Goal: Task Accomplishment & Management: Manage account settings

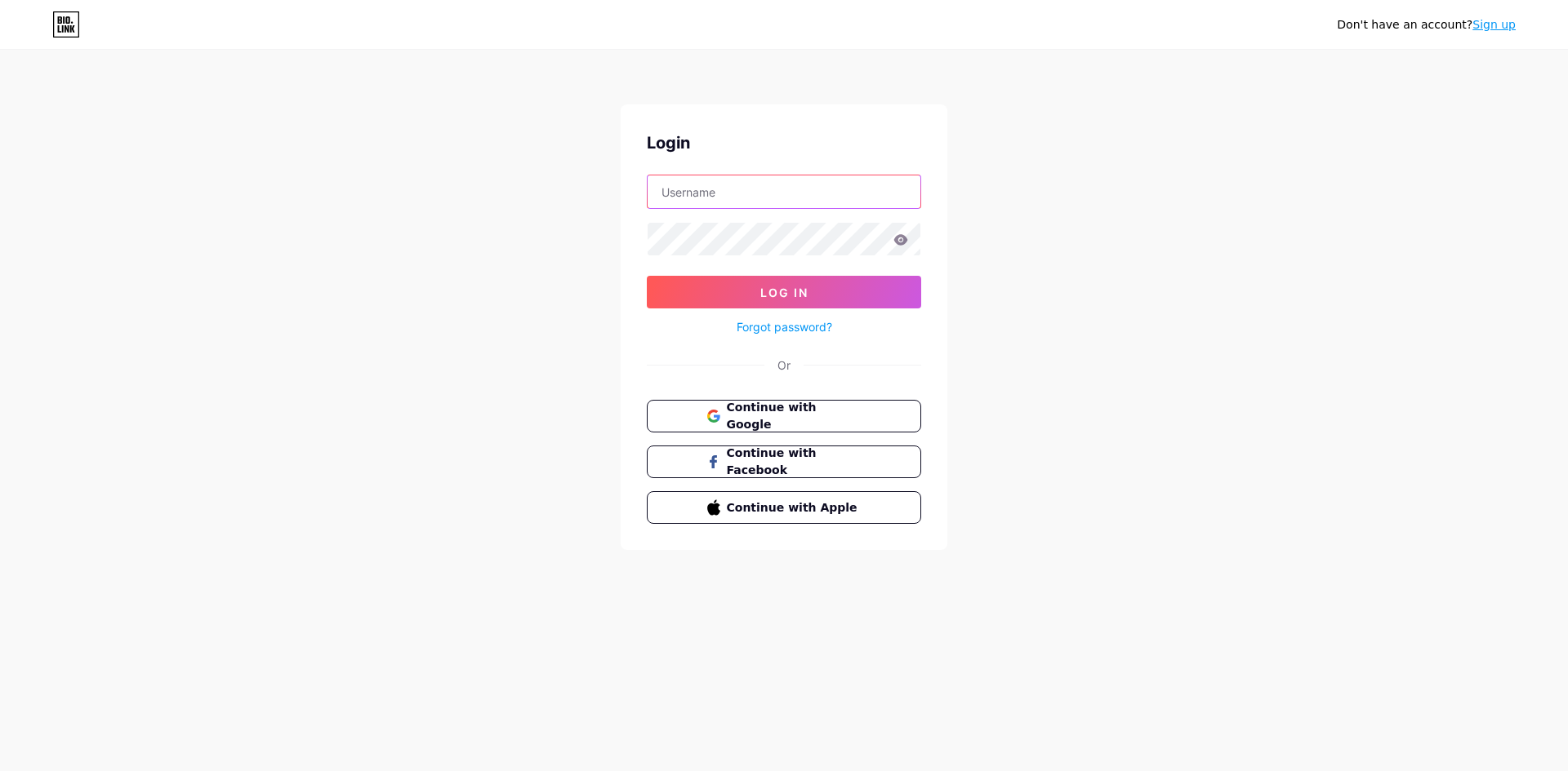
click at [702, 189] on input "text" at bounding box center [783, 191] width 273 height 33
type input "[EMAIL_ADDRESS][DOMAIN_NAME]"
click at [646, 276] on button "Log In" at bounding box center [783, 292] width 274 height 33
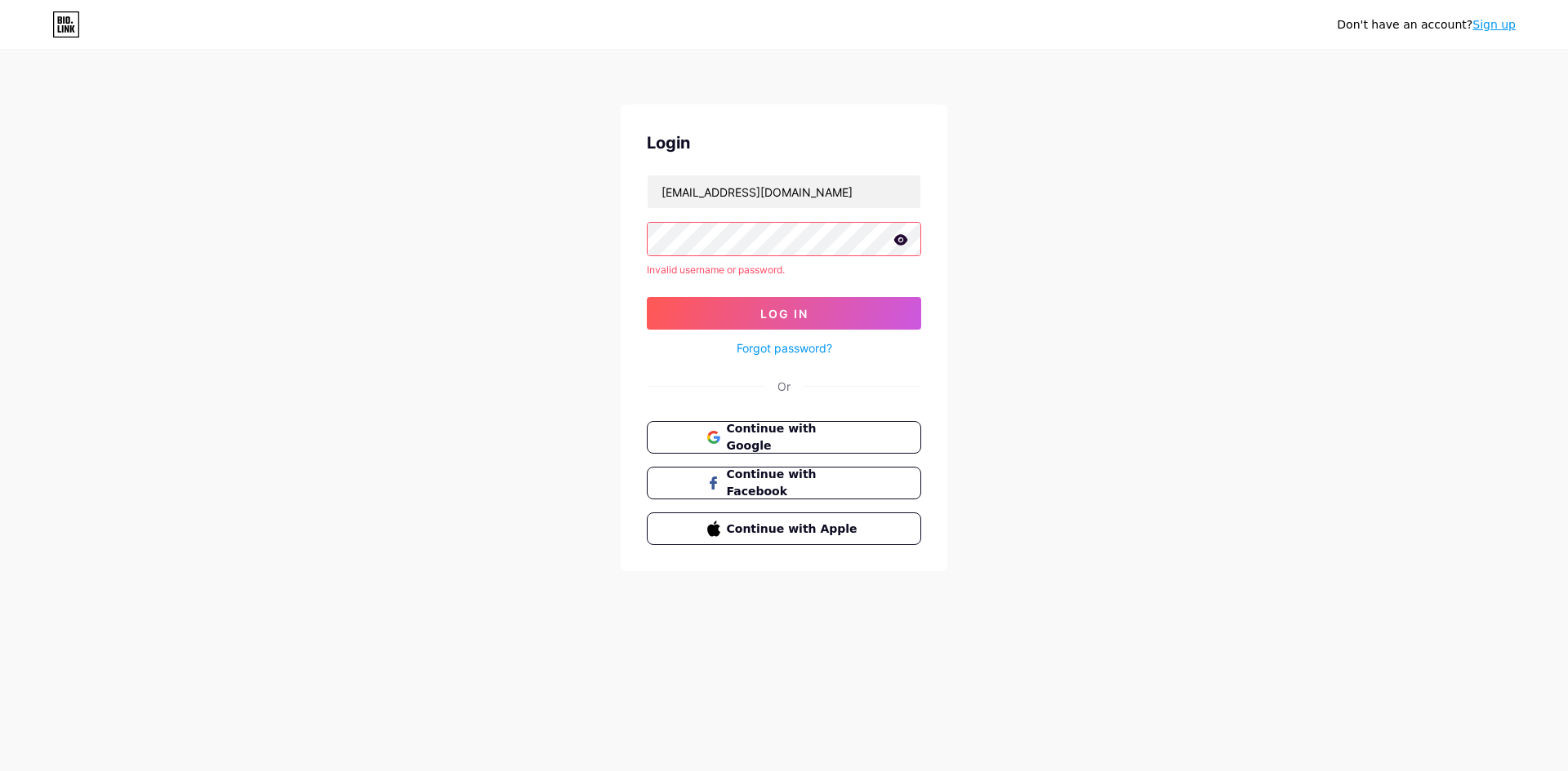
click at [593, 238] on div "Don't have an account? Sign up Login [EMAIL_ADDRESS][DOMAIN_NAME] Invalid usern…" at bounding box center [784, 311] width 1568 height 623
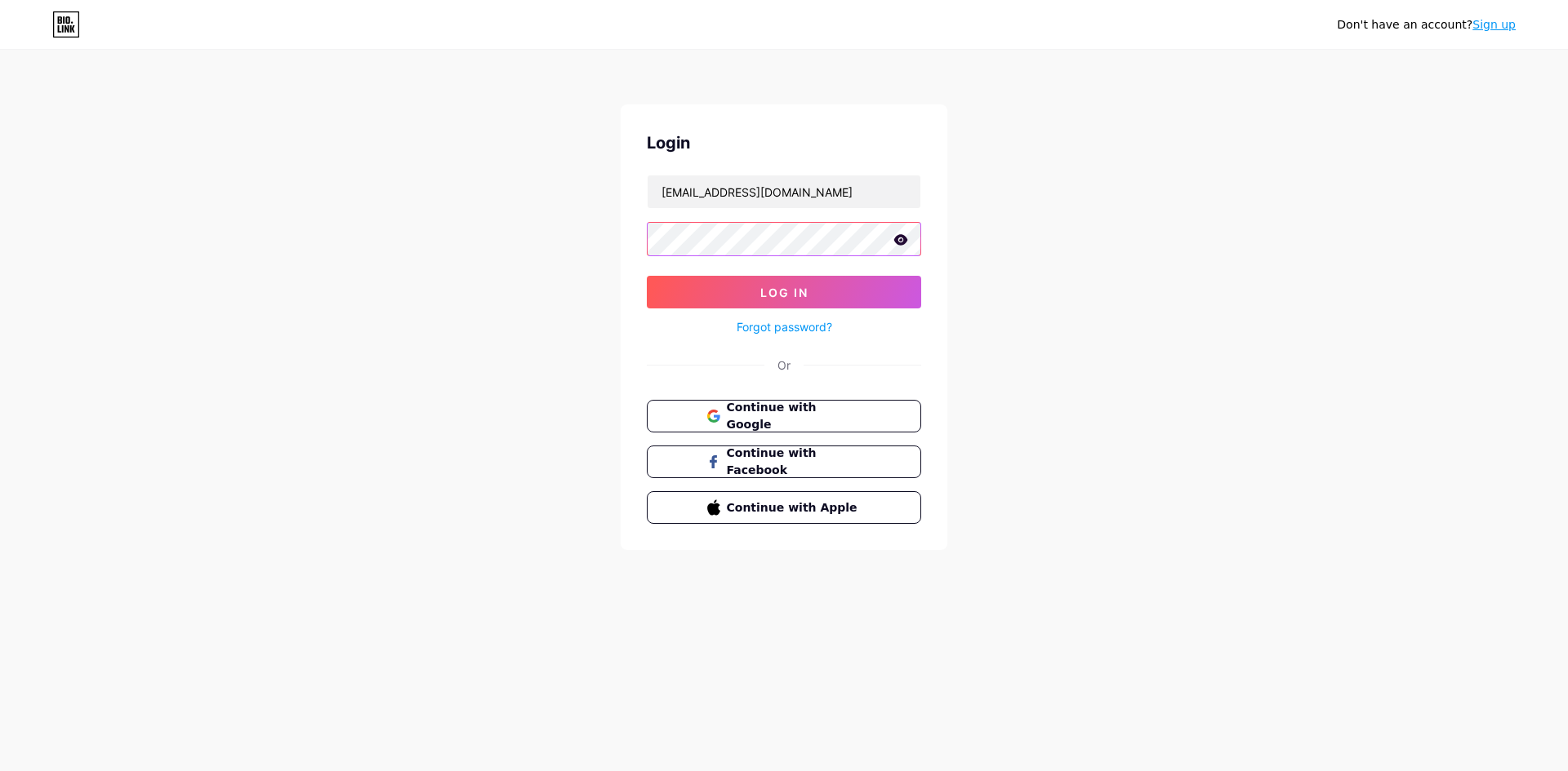
click at [646, 276] on button "Log In" at bounding box center [783, 292] width 274 height 33
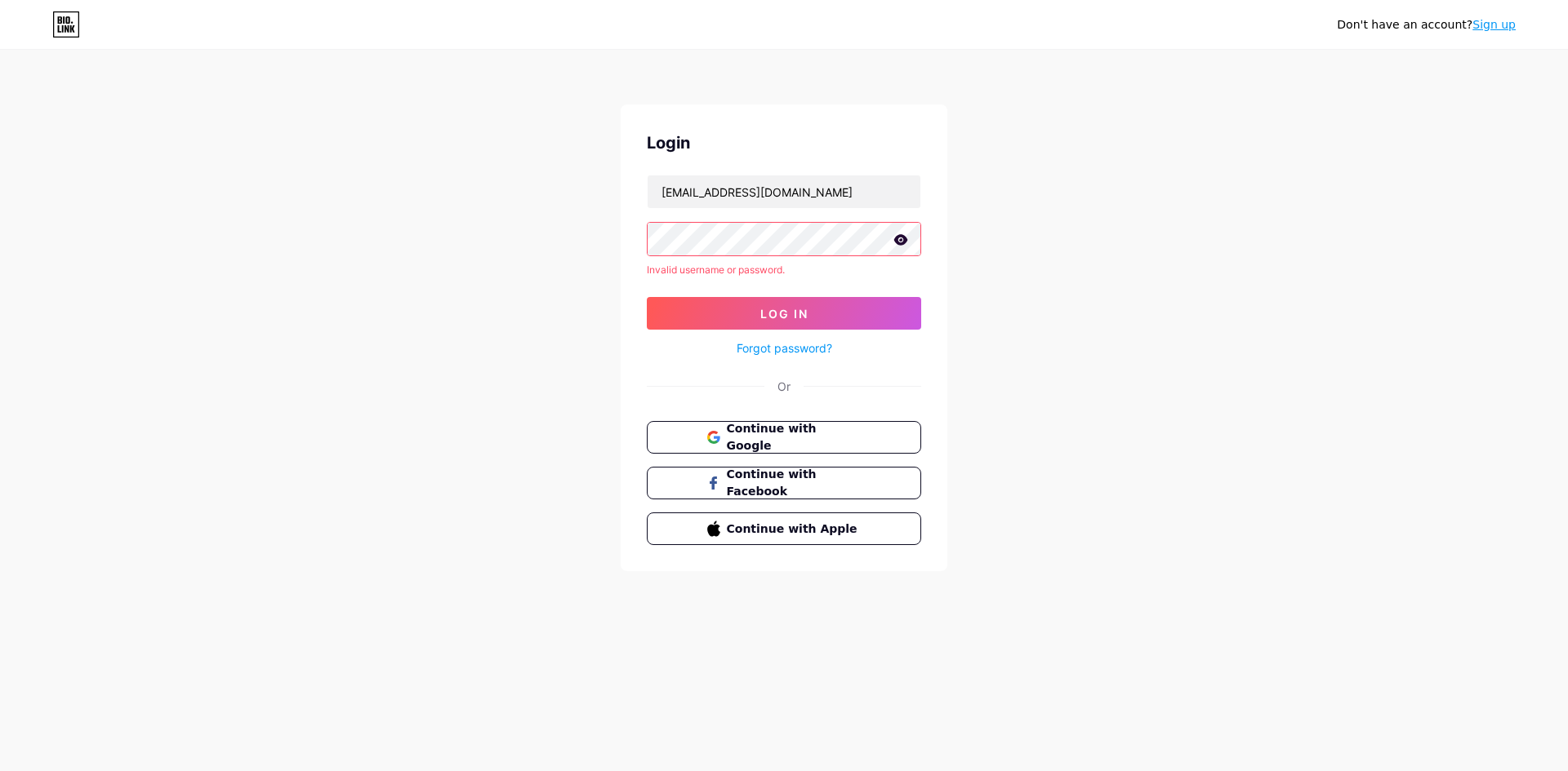
click at [754, 256] on form "[EMAIL_ADDRESS][DOMAIN_NAME] Invalid username or password. Log In Forgot passwo…" at bounding box center [783, 267] width 274 height 184
click at [518, 244] on div "Don't have an account? Sign up Login [EMAIL_ADDRESS][DOMAIN_NAME] Invalid usern…" at bounding box center [784, 311] width 1568 height 623
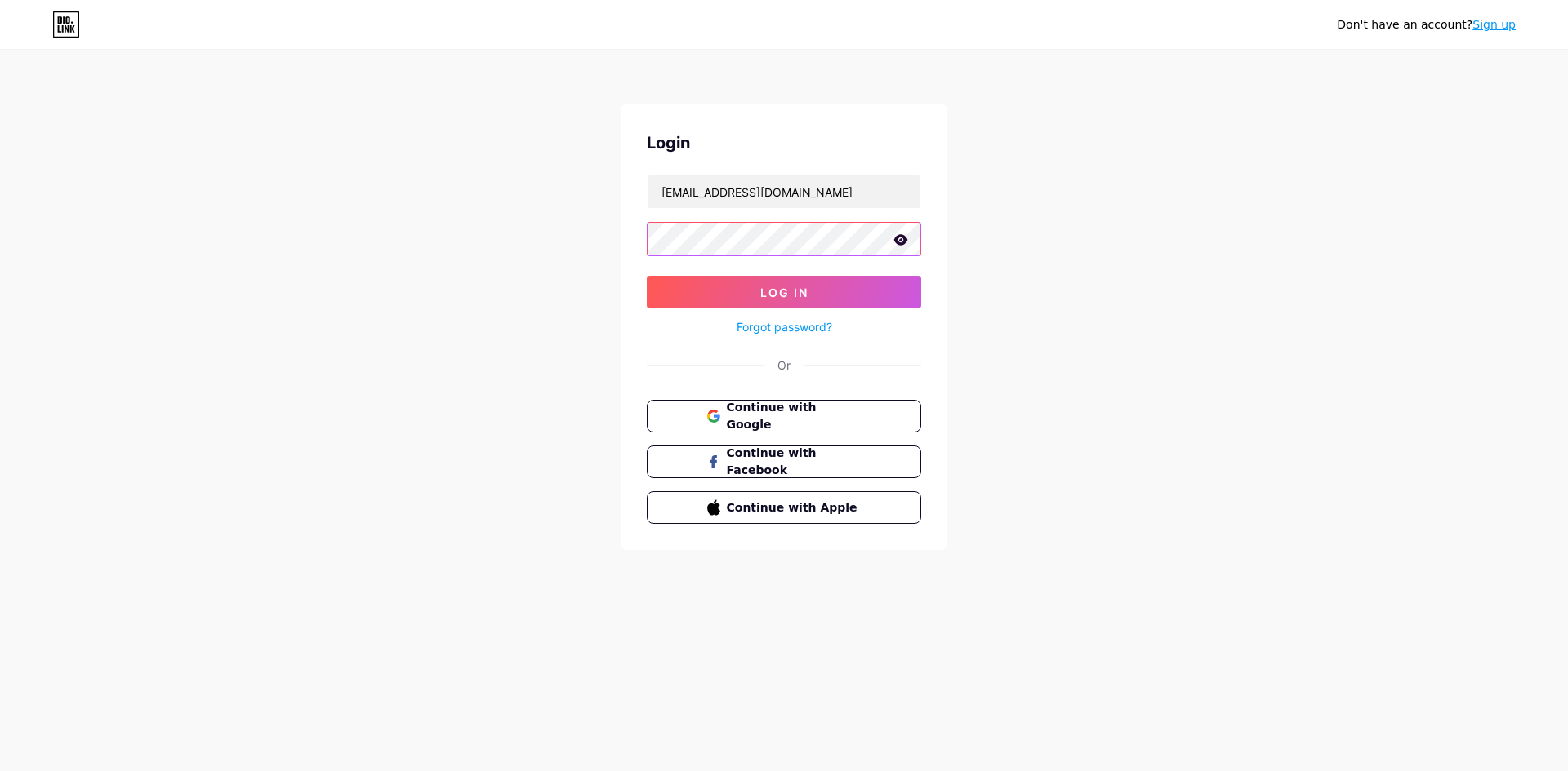
click at [646, 276] on button "Log In" at bounding box center [783, 292] width 274 height 33
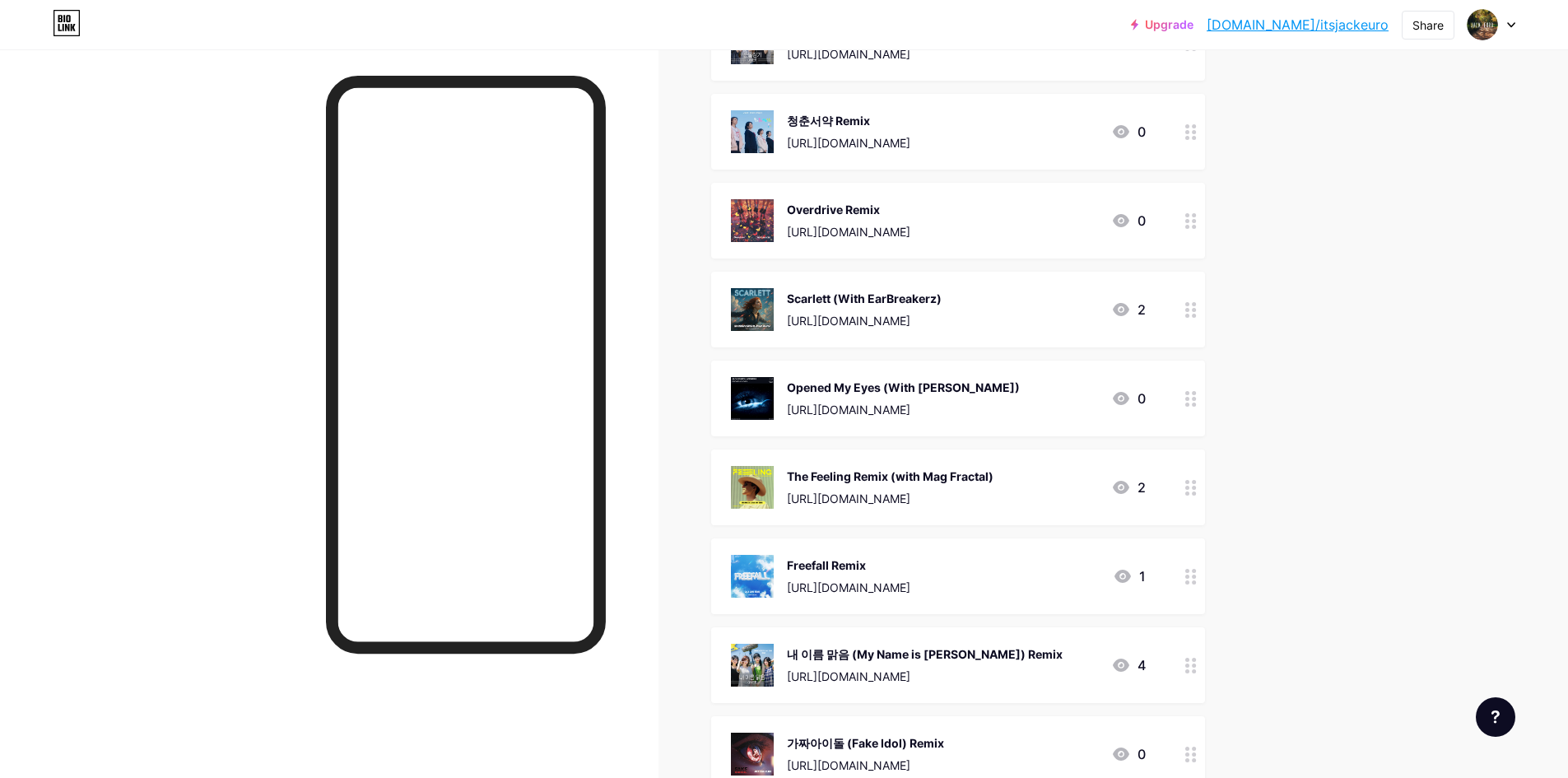
scroll to position [83, 0]
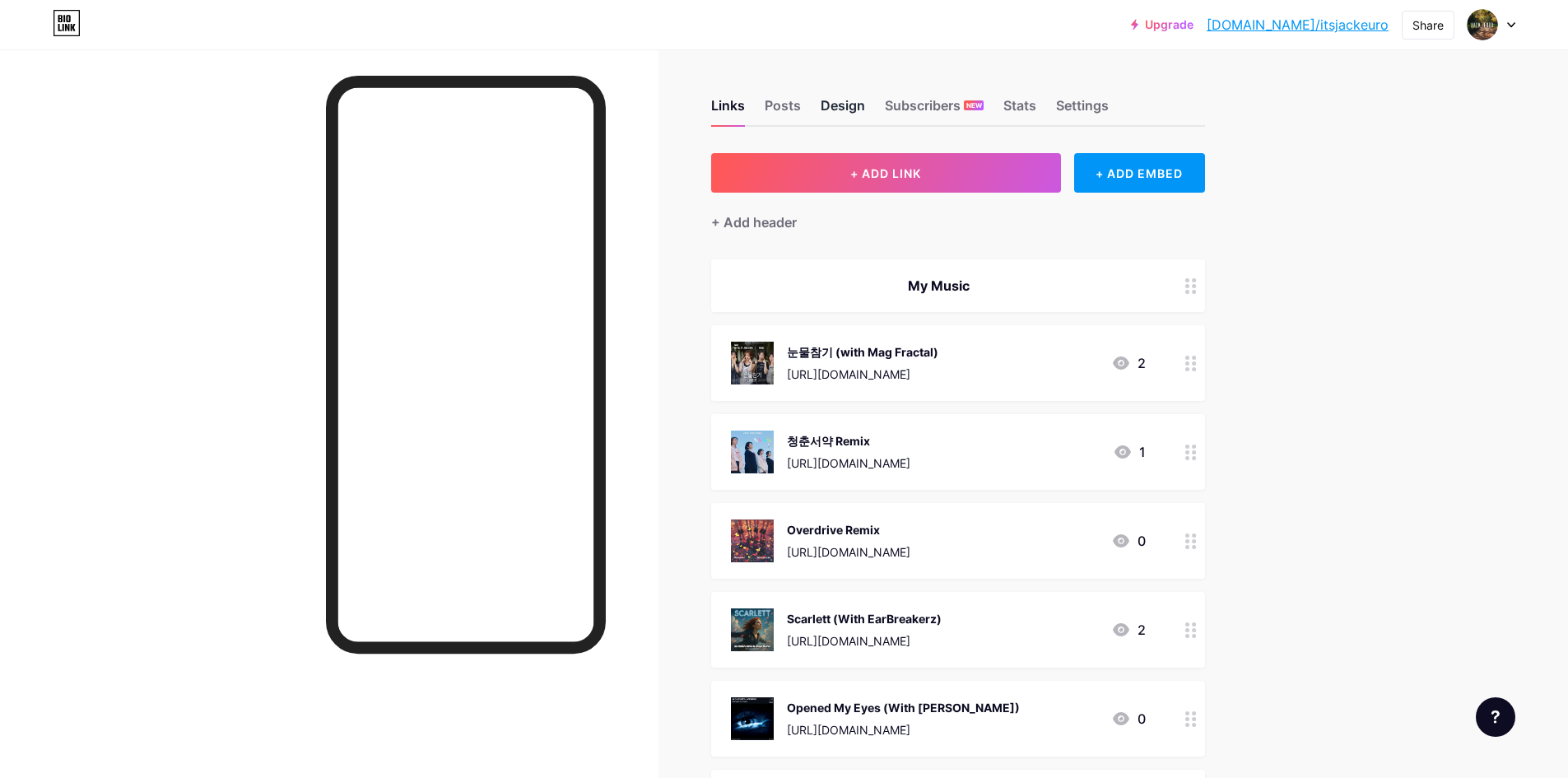
click at [840, 109] on div "Design" at bounding box center [843, 110] width 44 height 30
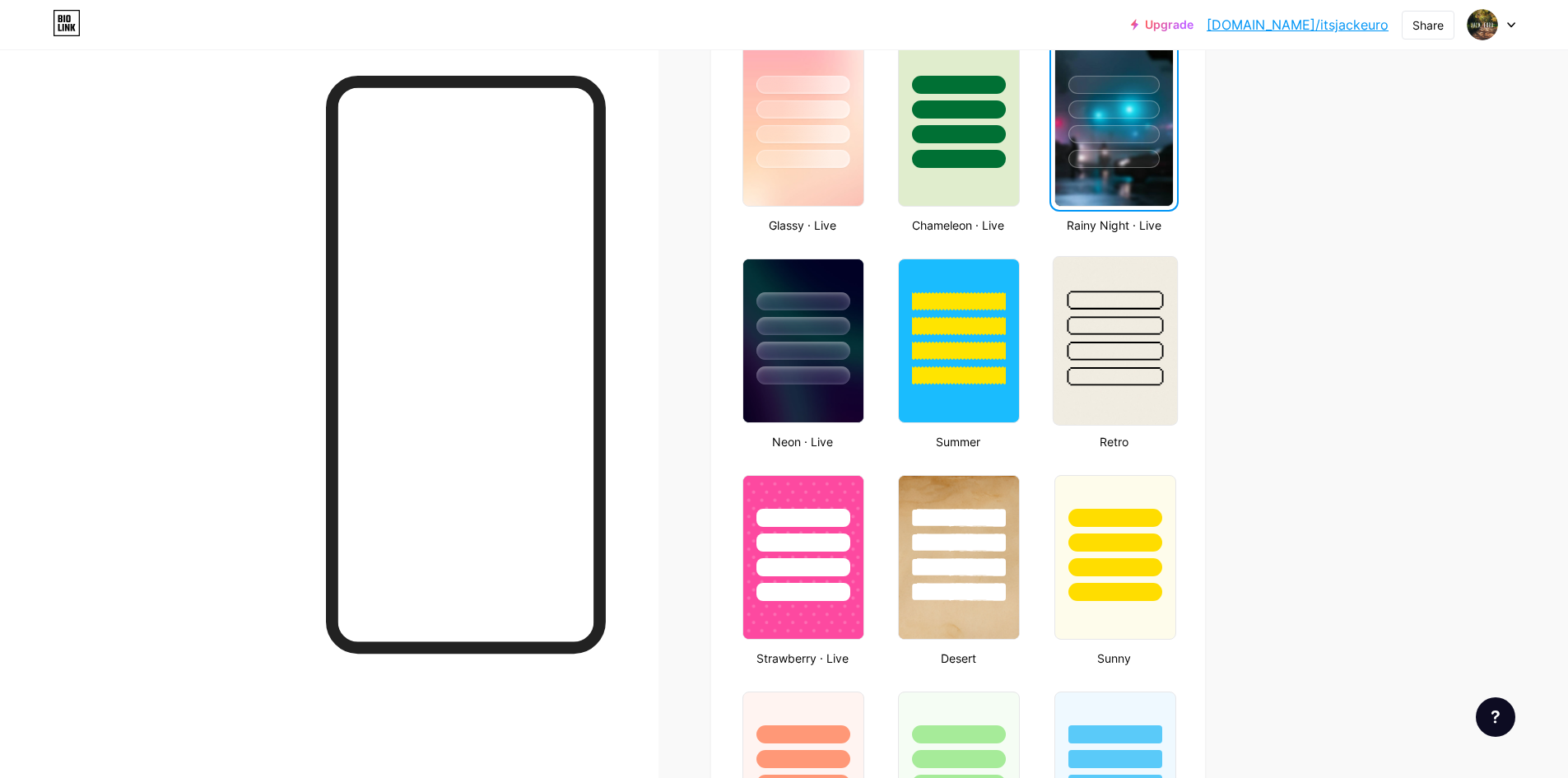
scroll to position [906, 0]
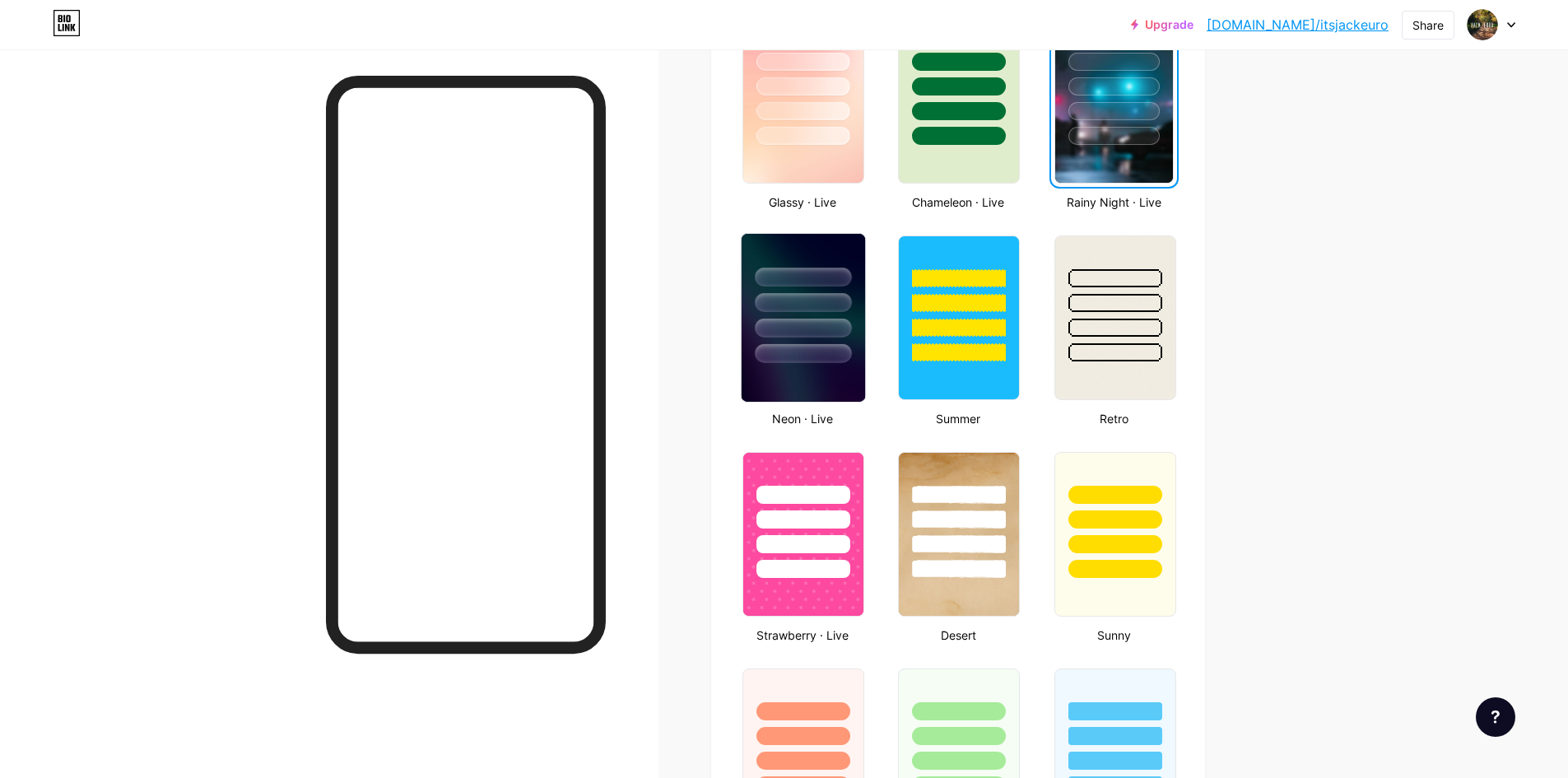
click at [795, 355] on div at bounding box center [802, 353] width 96 height 19
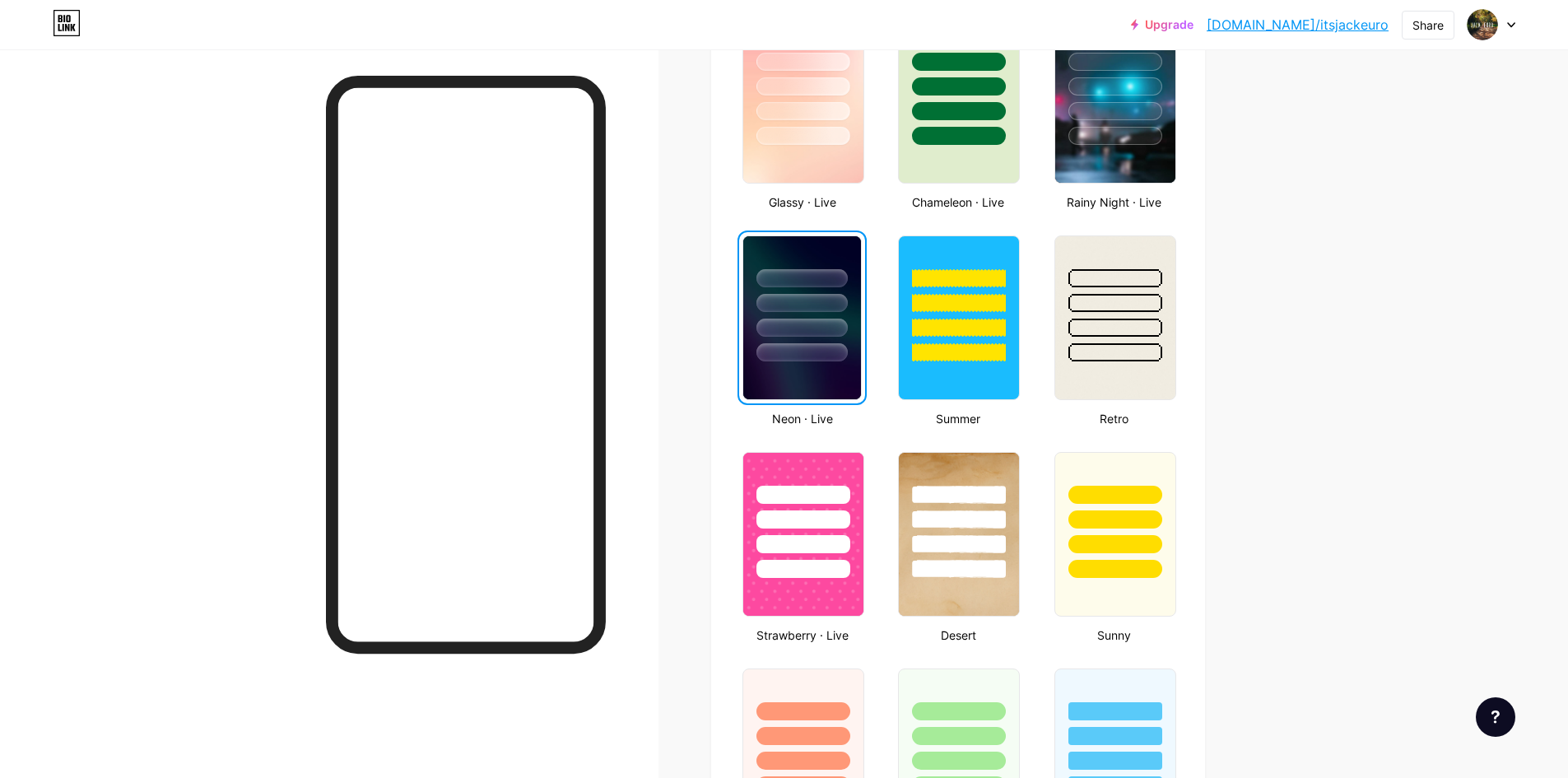
click at [792, 351] on div at bounding box center [801, 352] width 91 height 18
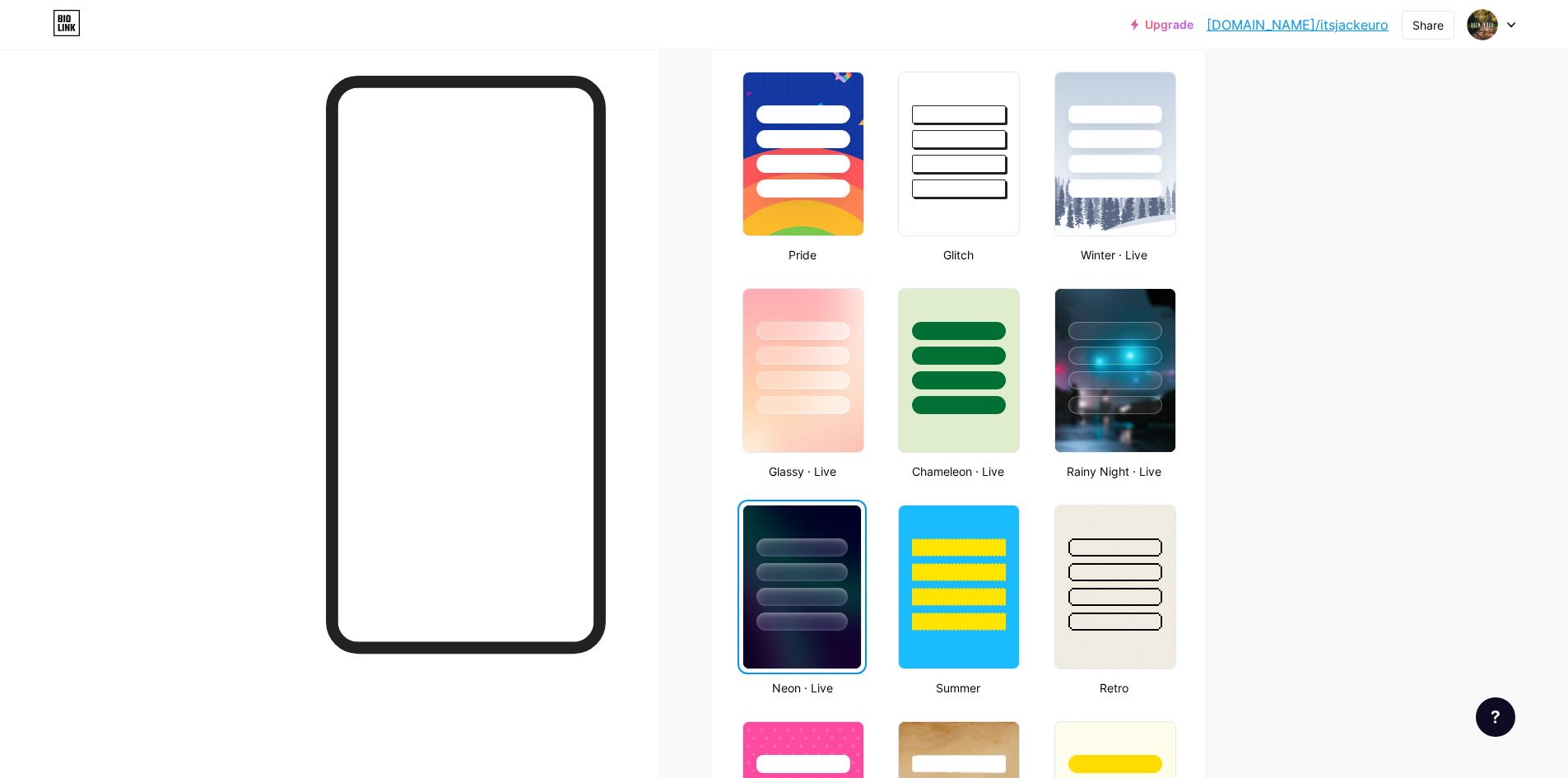
scroll to position [659, 0]
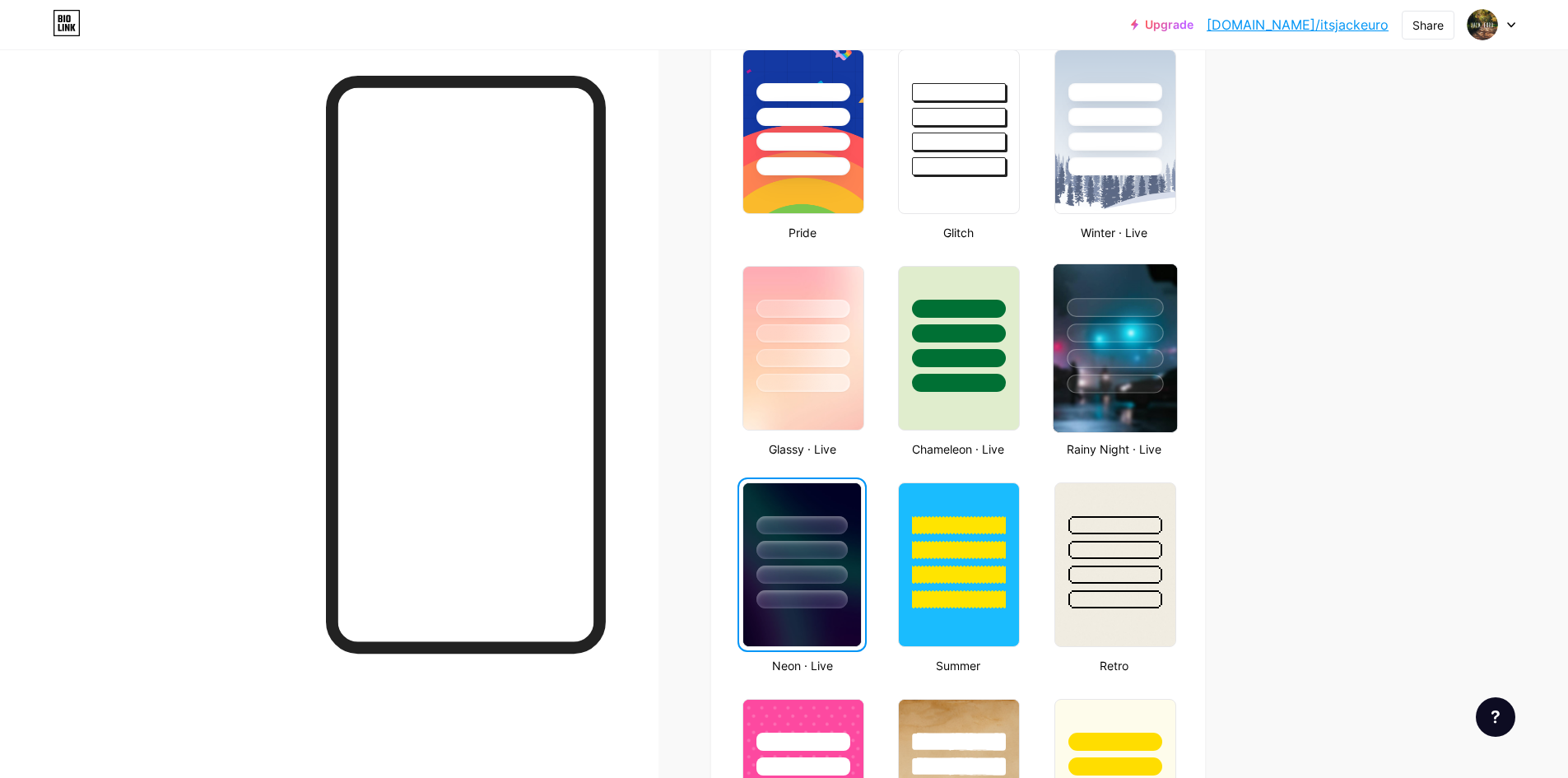
click at [1133, 325] on div at bounding box center [1115, 333] width 96 height 19
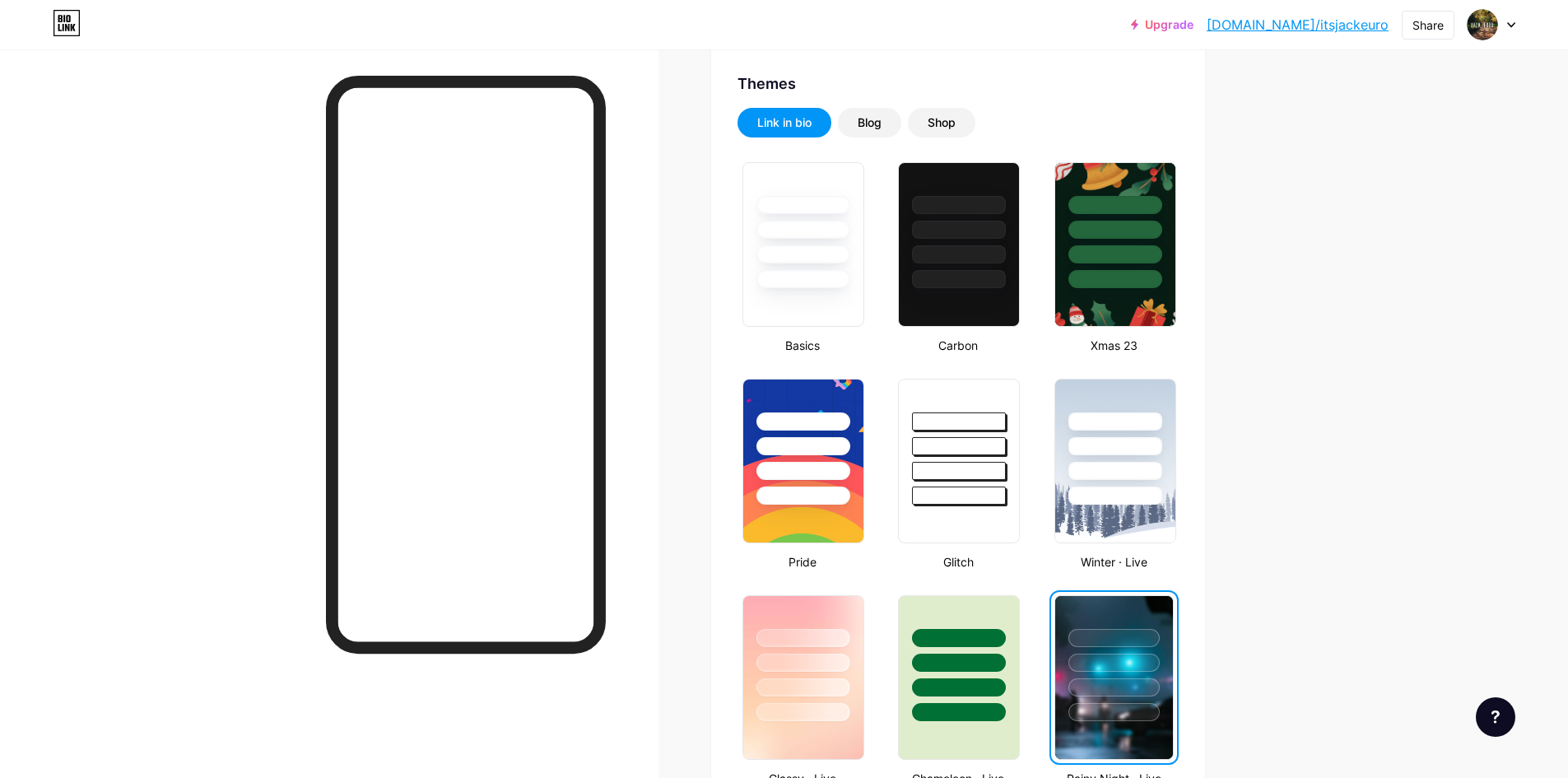
scroll to position [0, 0]
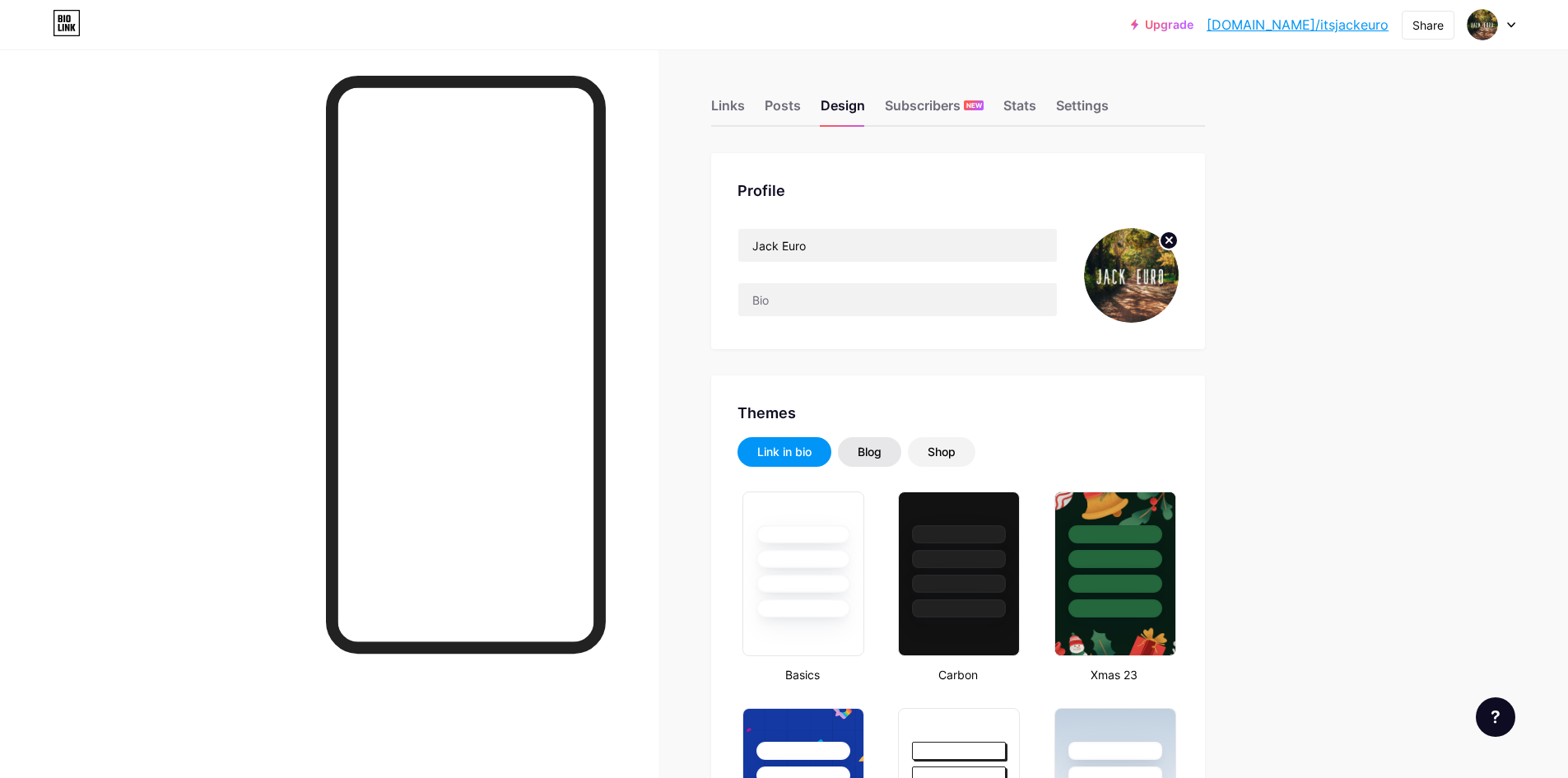
click at [881, 457] on div "Blog" at bounding box center [870, 452] width 24 height 16
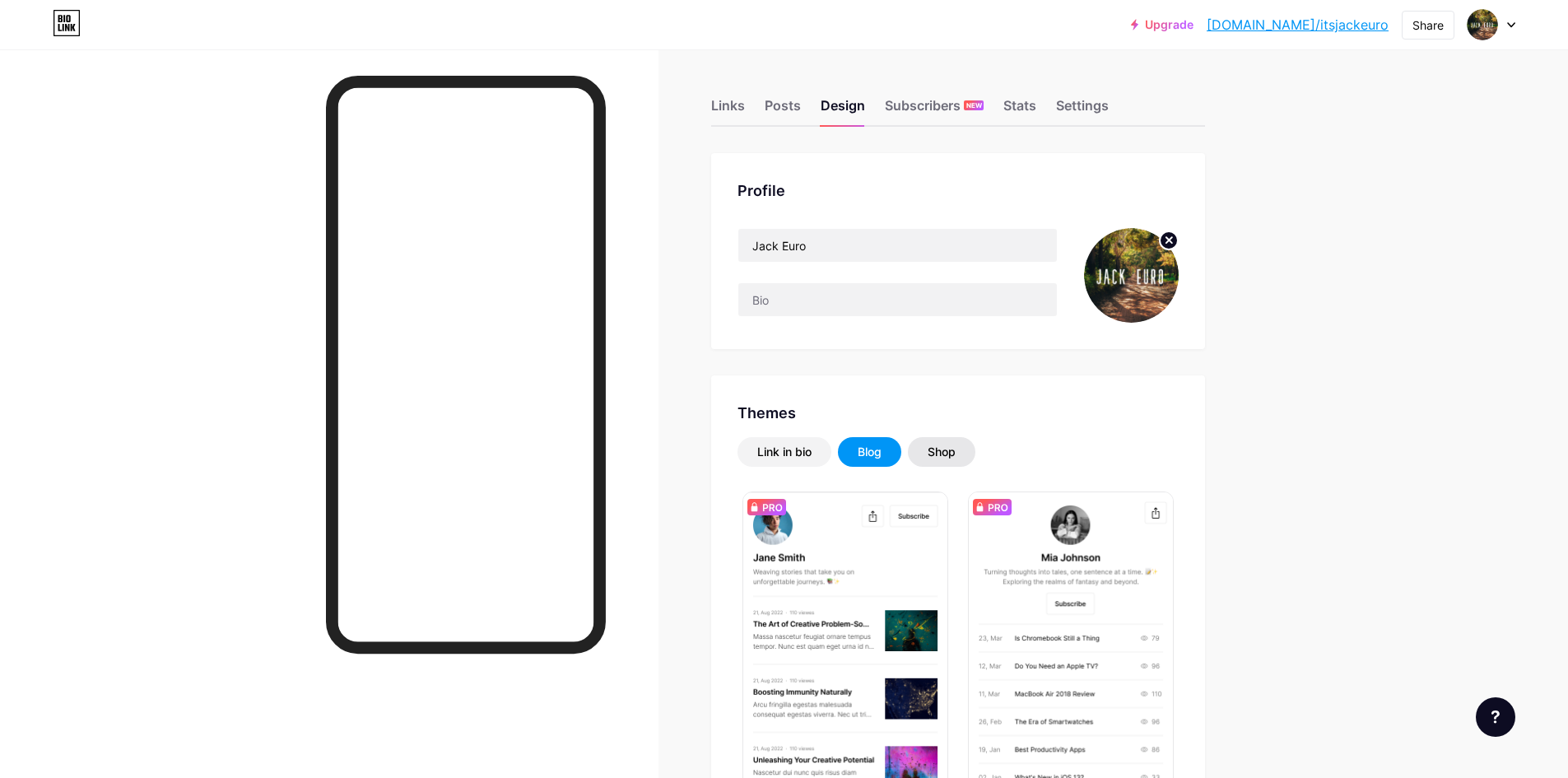
click at [939, 450] on div "Shop" at bounding box center [941, 452] width 28 height 16
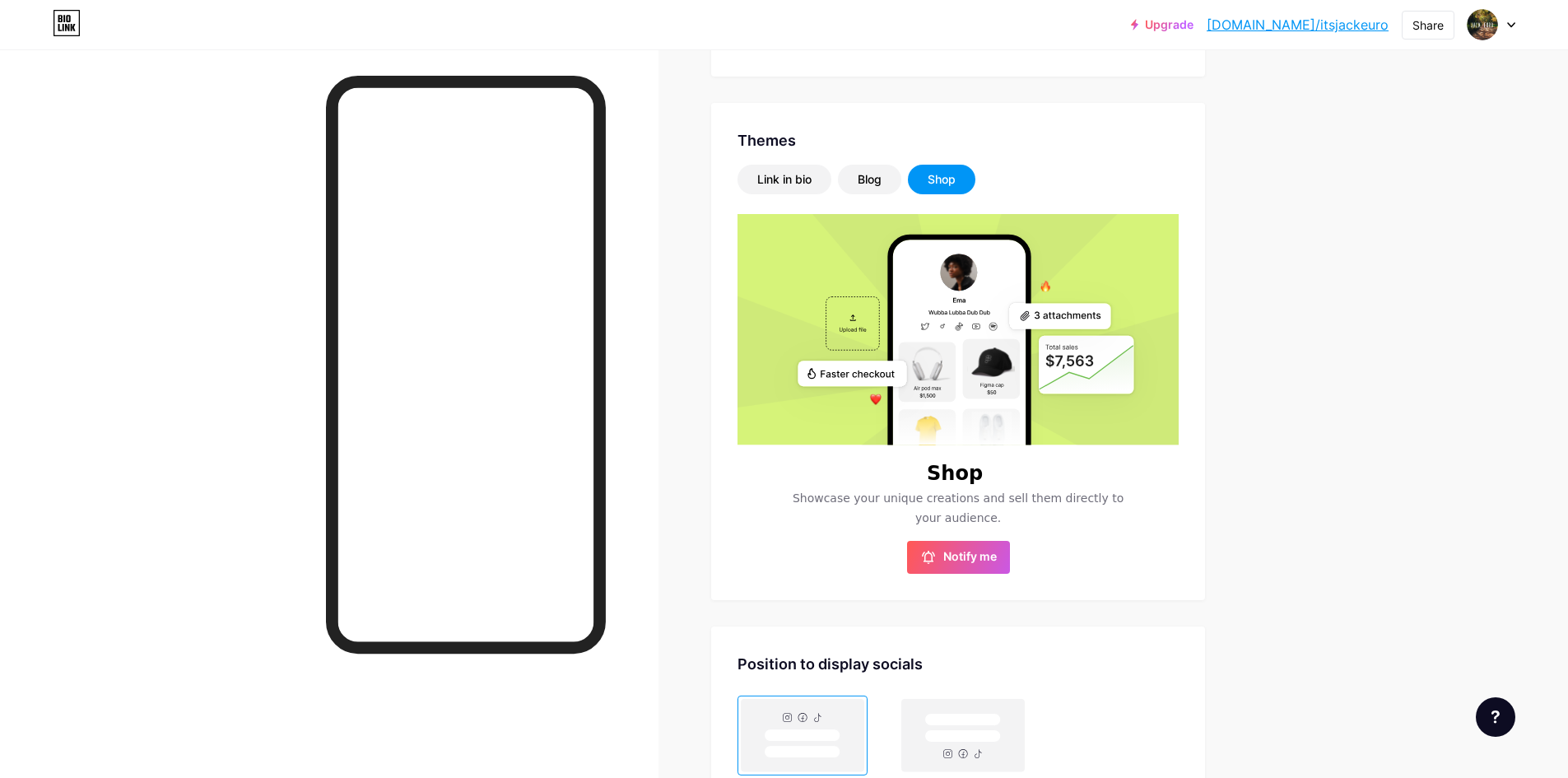
scroll to position [8, 0]
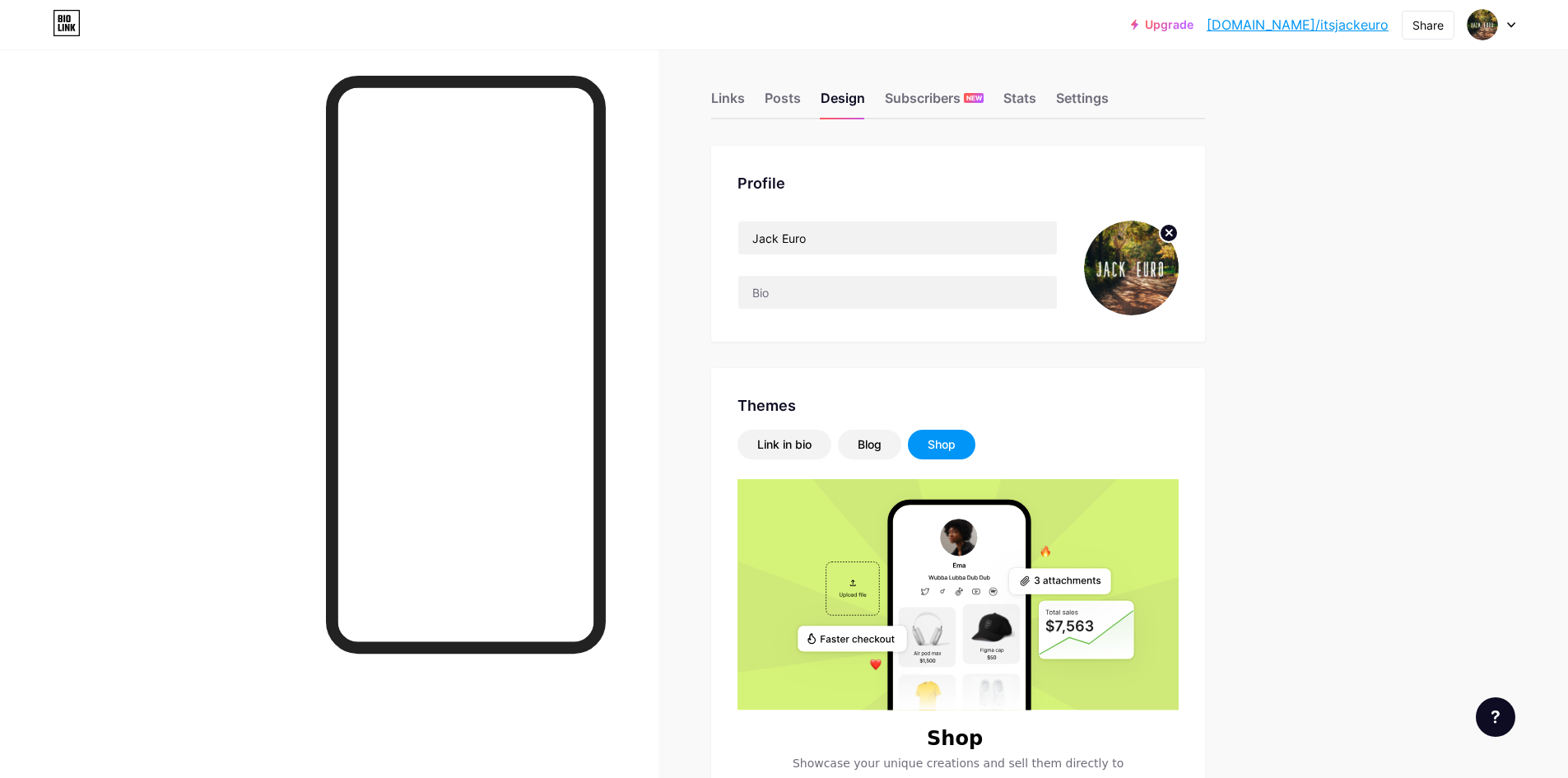
click at [778, 429] on div "Themes Link in bio Blog Shop Shop Showcase your unique creations and sell them …" at bounding box center [958, 616] width 494 height 497
click at [789, 452] on div "Link in bio" at bounding box center [784, 444] width 54 height 16
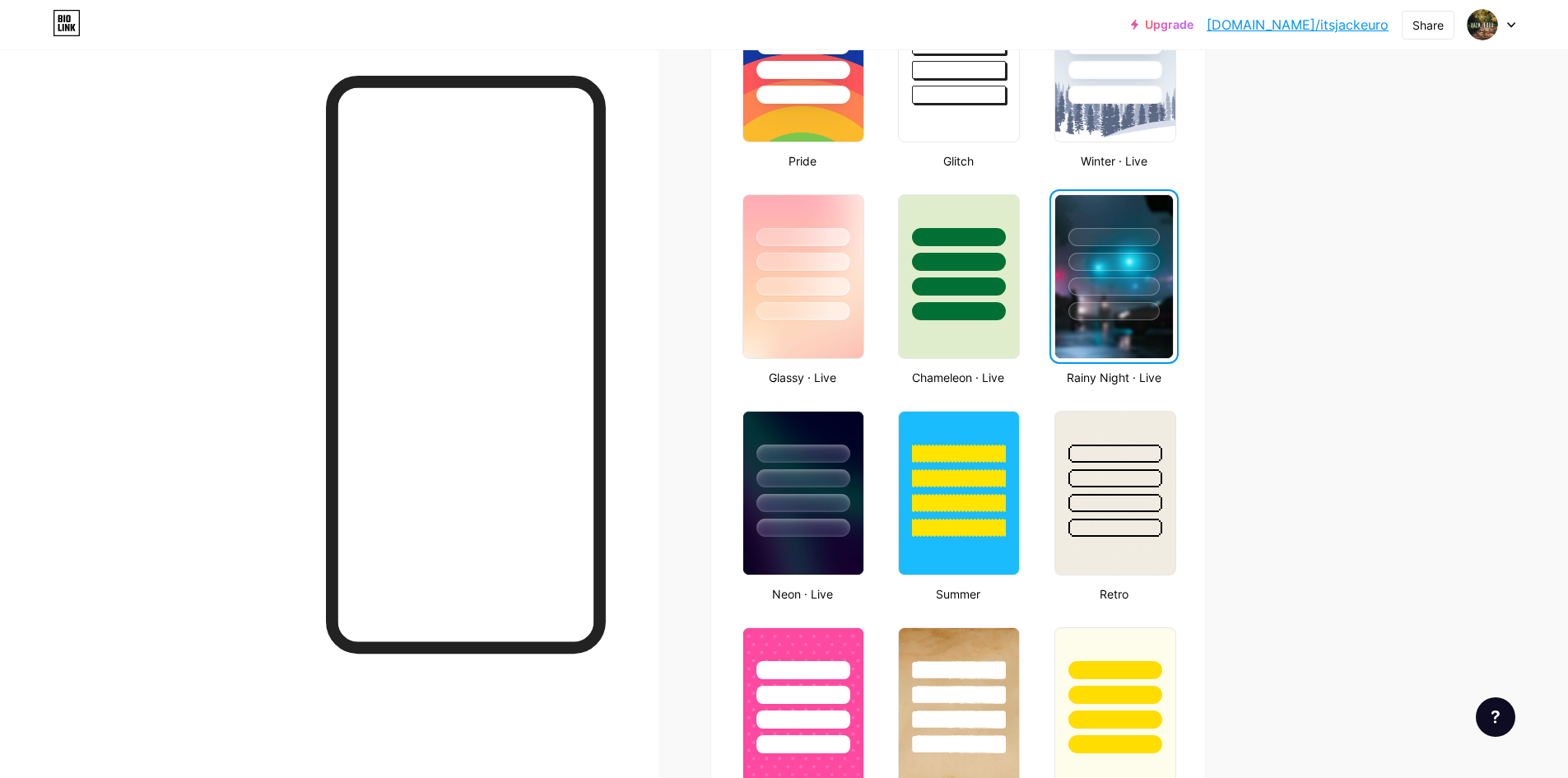
scroll to position [748, 0]
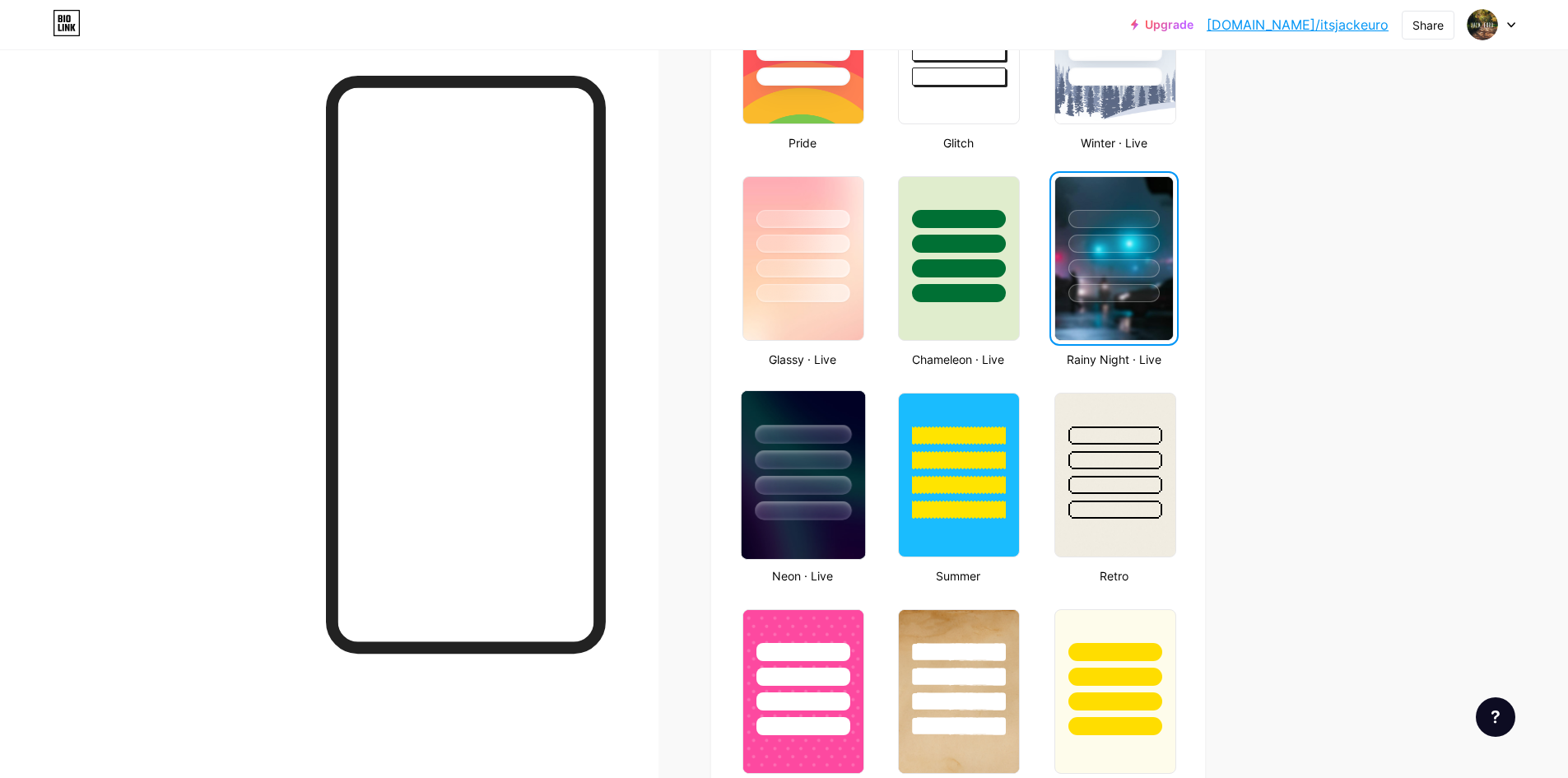
click at [851, 462] on div at bounding box center [802, 460] width 96 height 19
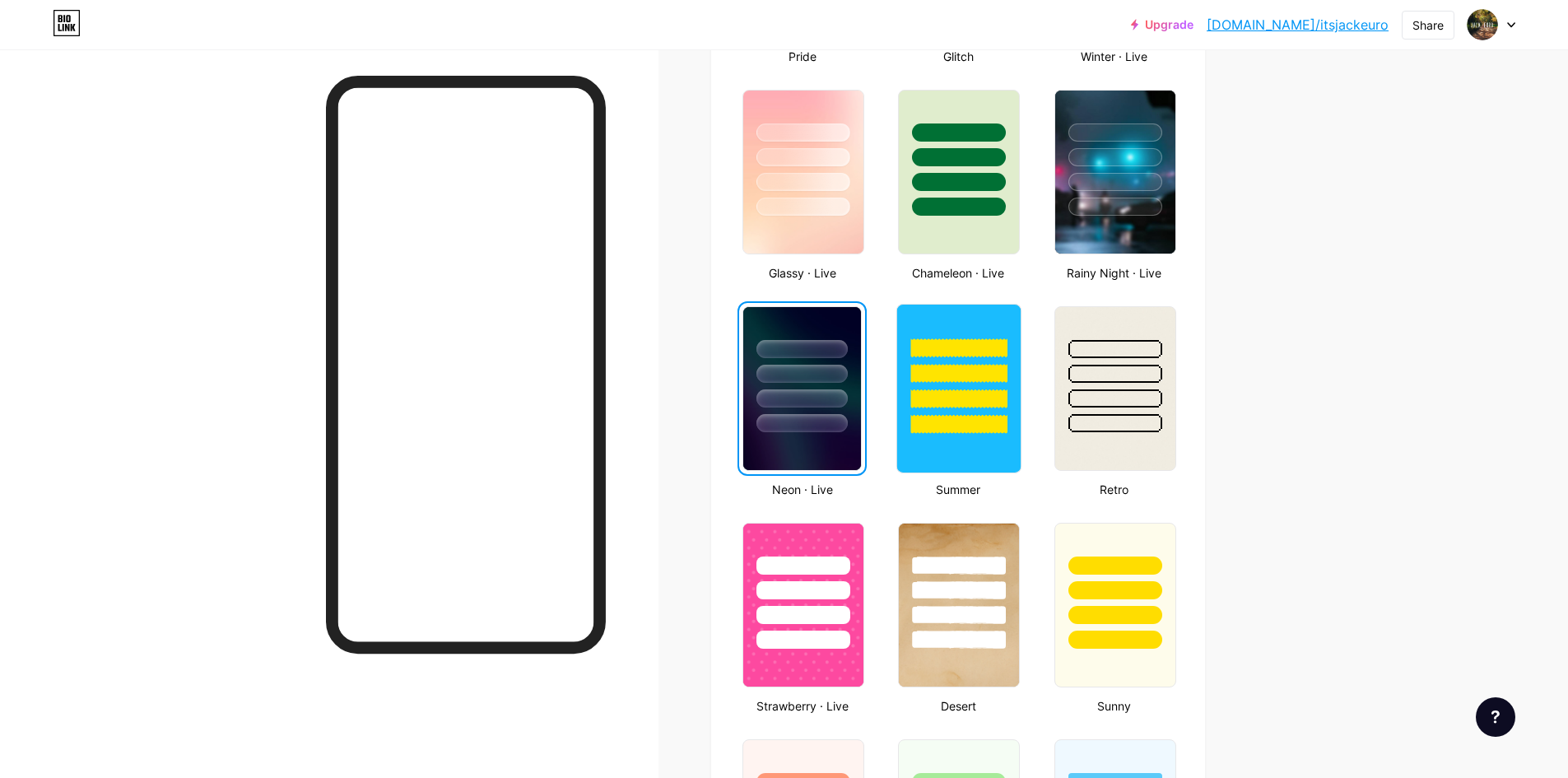
scroll to position [996, 0]
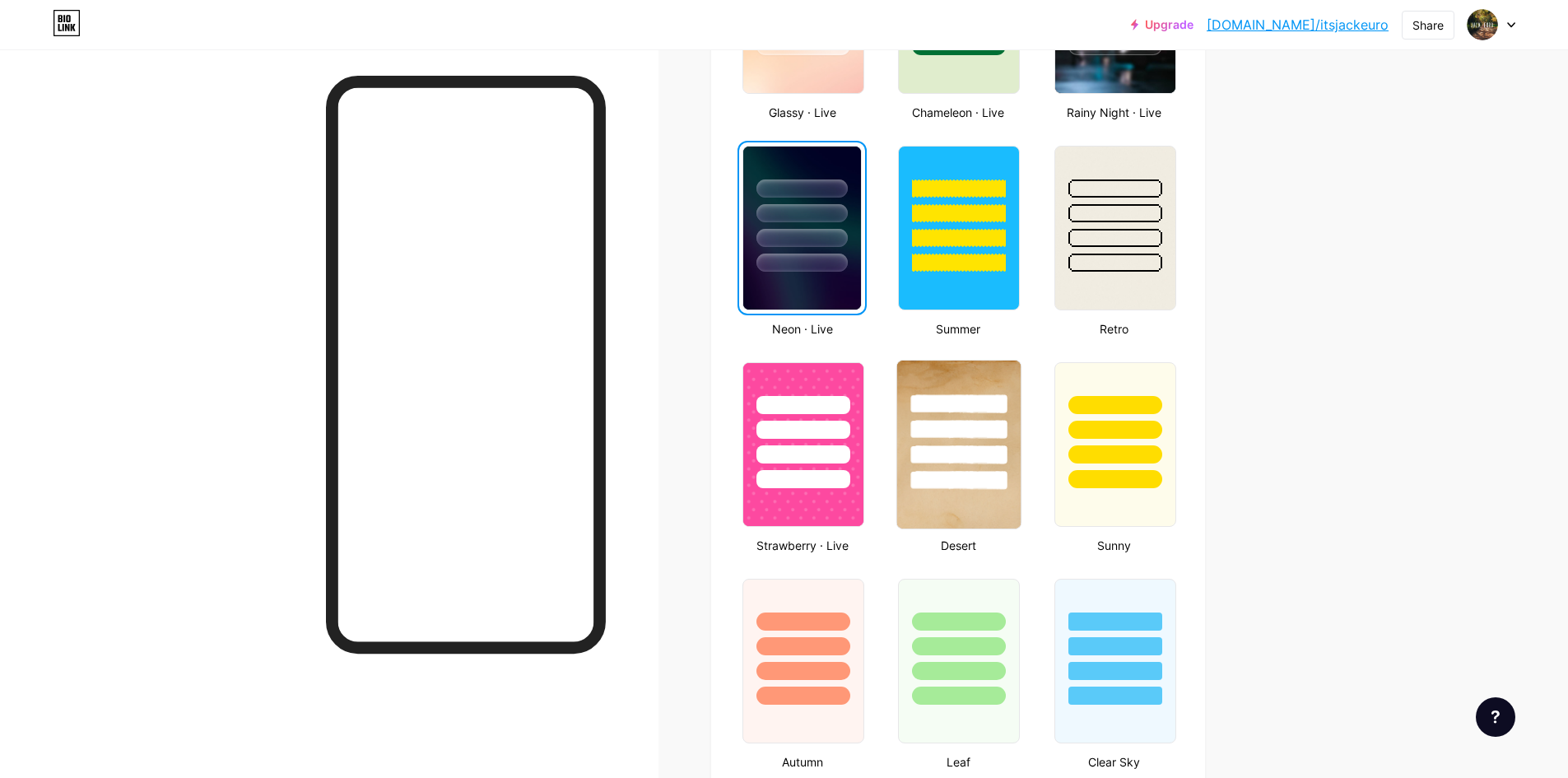
click at [954, 455] on div at bounding box center [959, 455] width 96 height 19
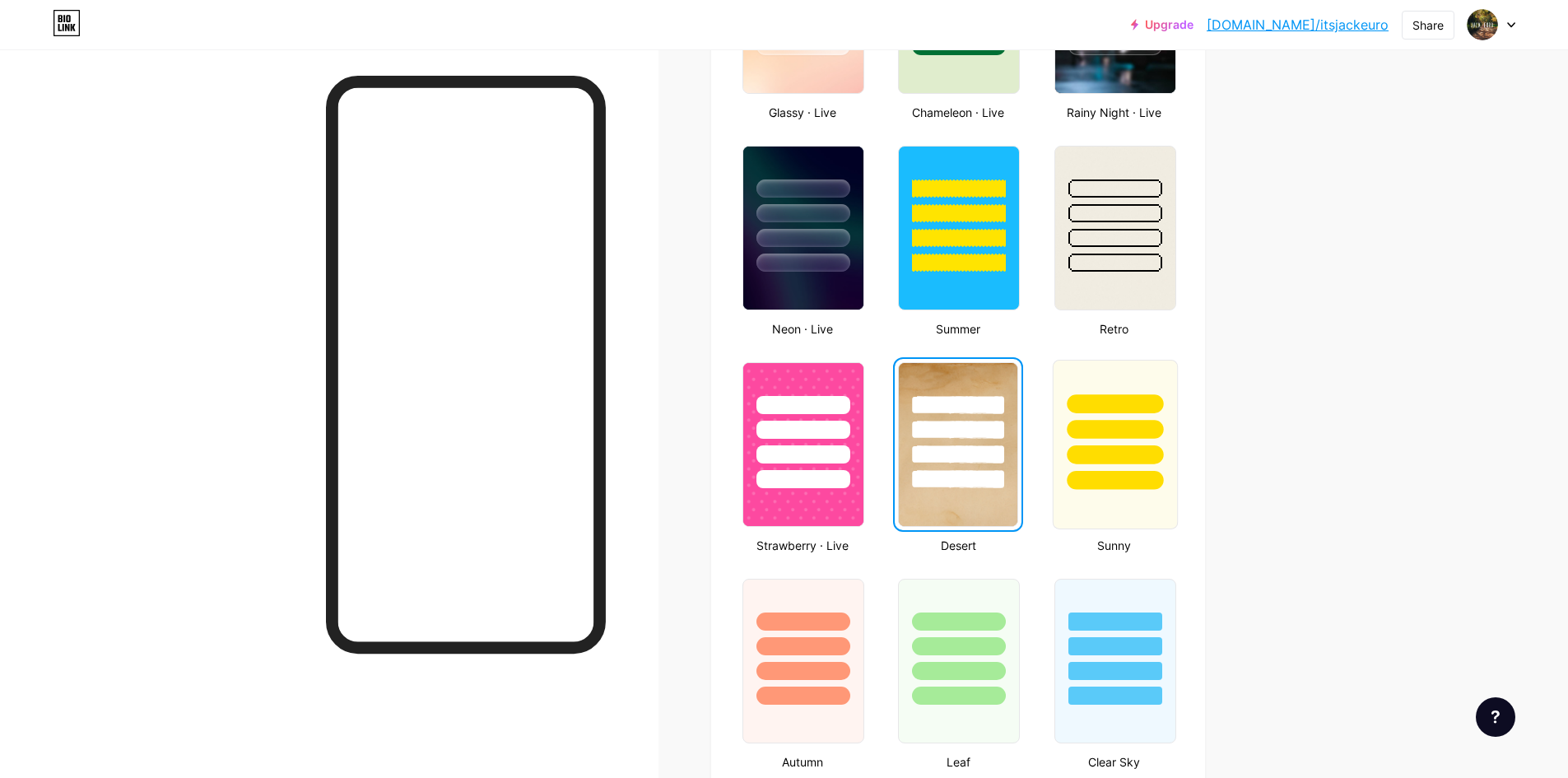
click at [1110, 483] on div at bounding box center [1115, 480] width 96 height 19
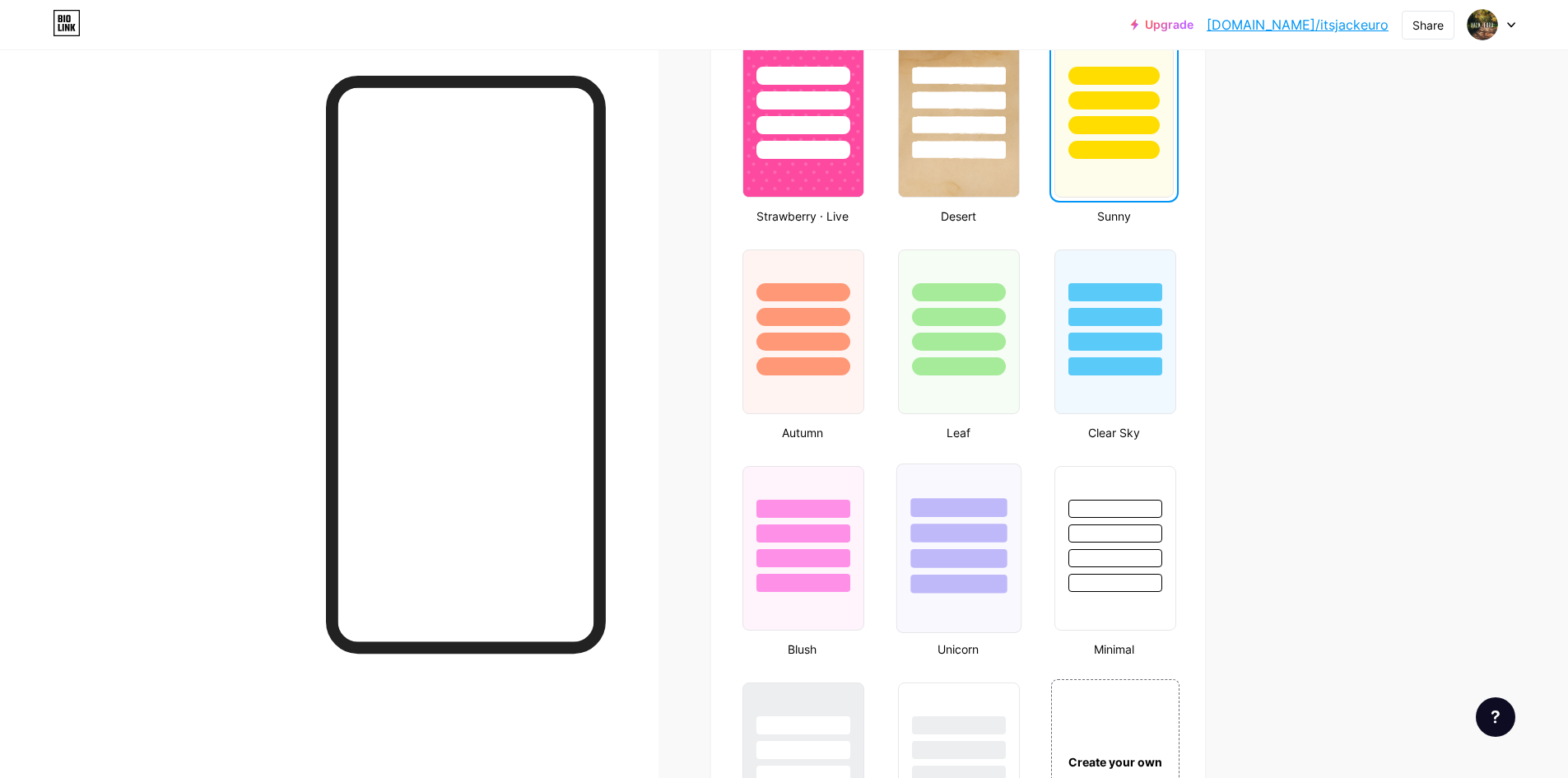
scroll to position [1819, 0]
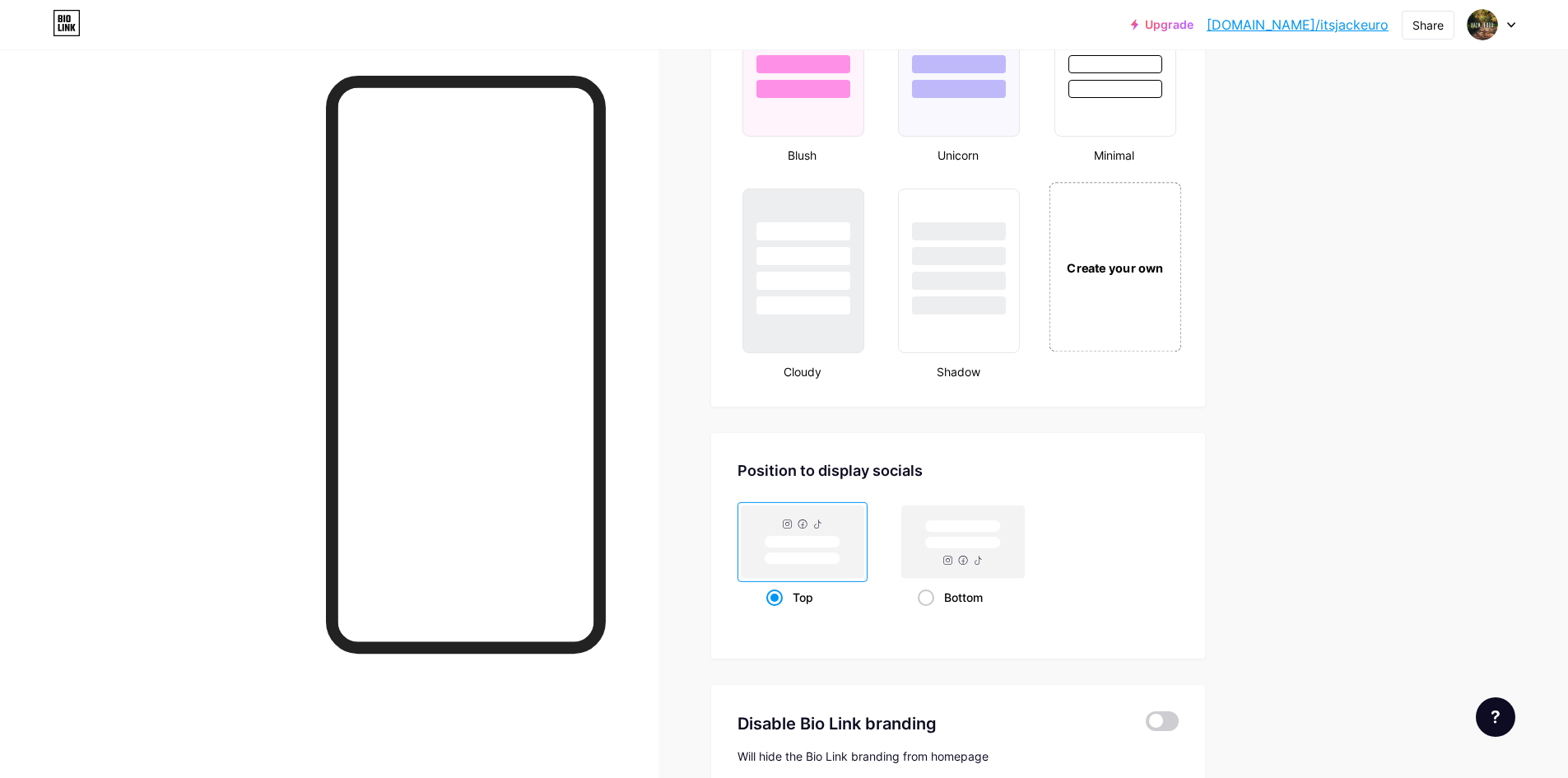
click at [1126, 275] on div "Create your own" at bounding box center [1115, 267] width 123 height 18
click at [1126, 275] on div "Create your own" at bounding box center [1113, 268] width 120 height 17
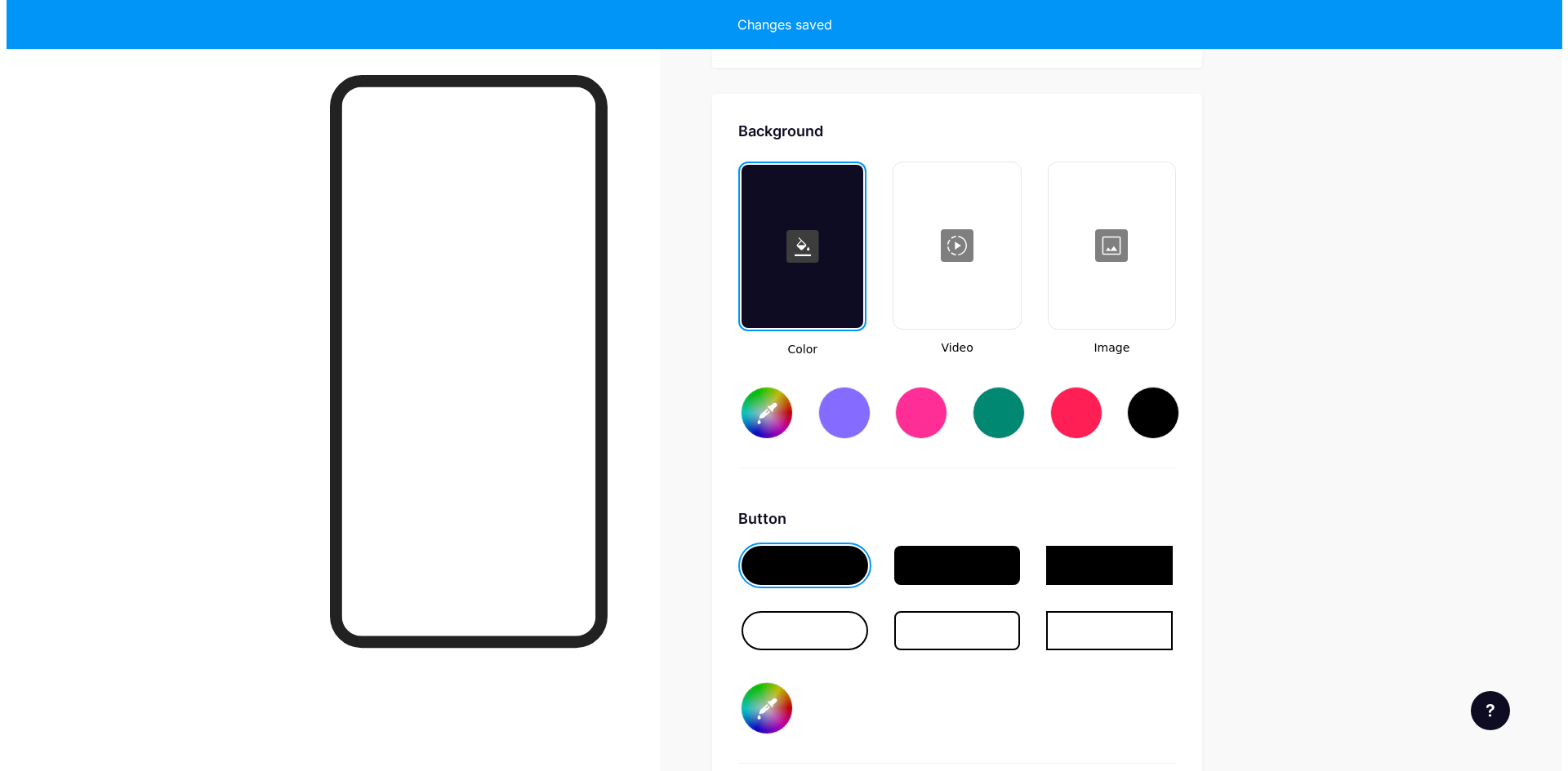
scroll to position [2167, 0]
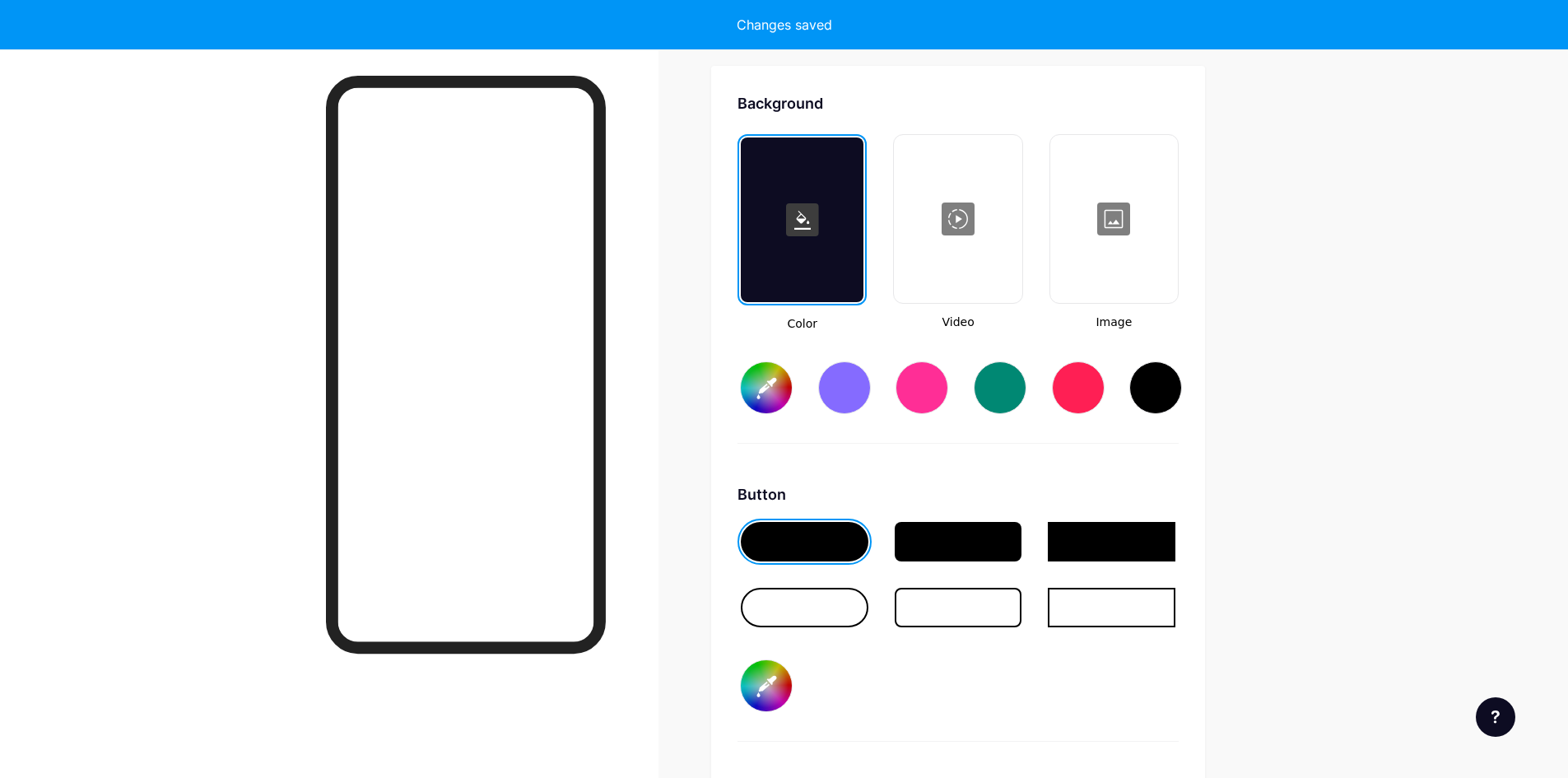
type input "#ffffff"
type input "#000000"
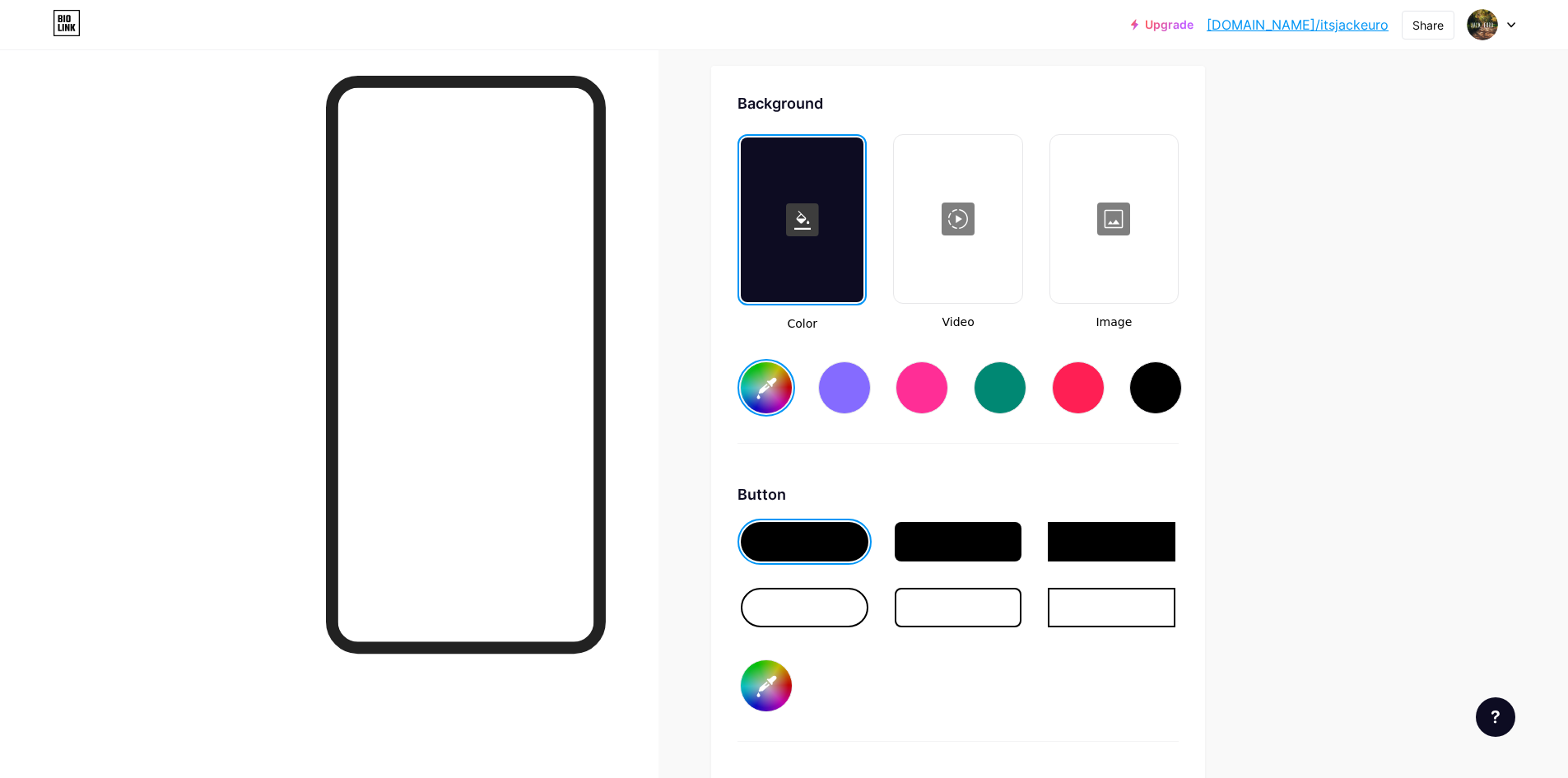
type input "#ffffff"
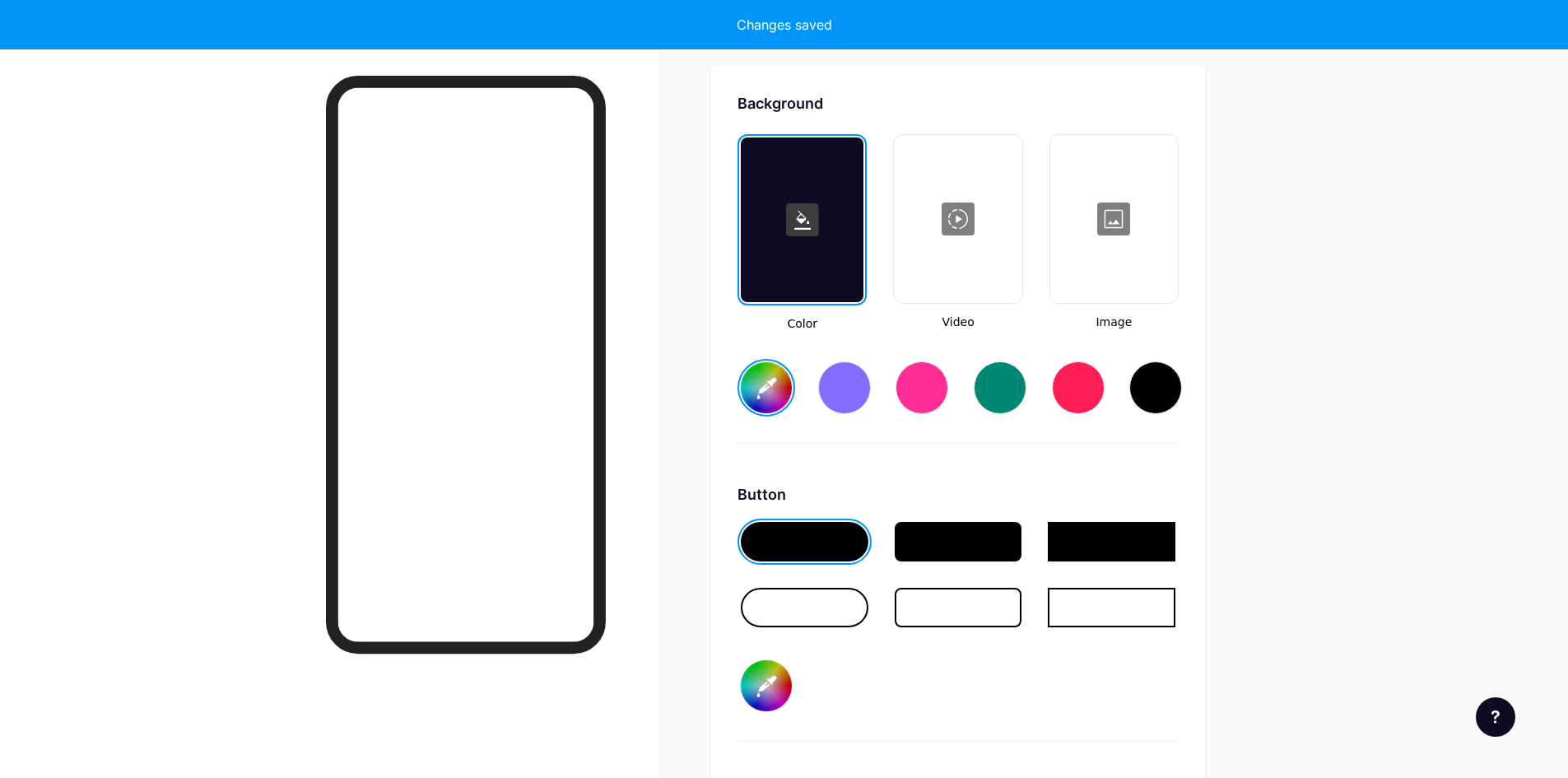
click at [958, 231] on div at bounding box center [958, 220] width 124 height 165
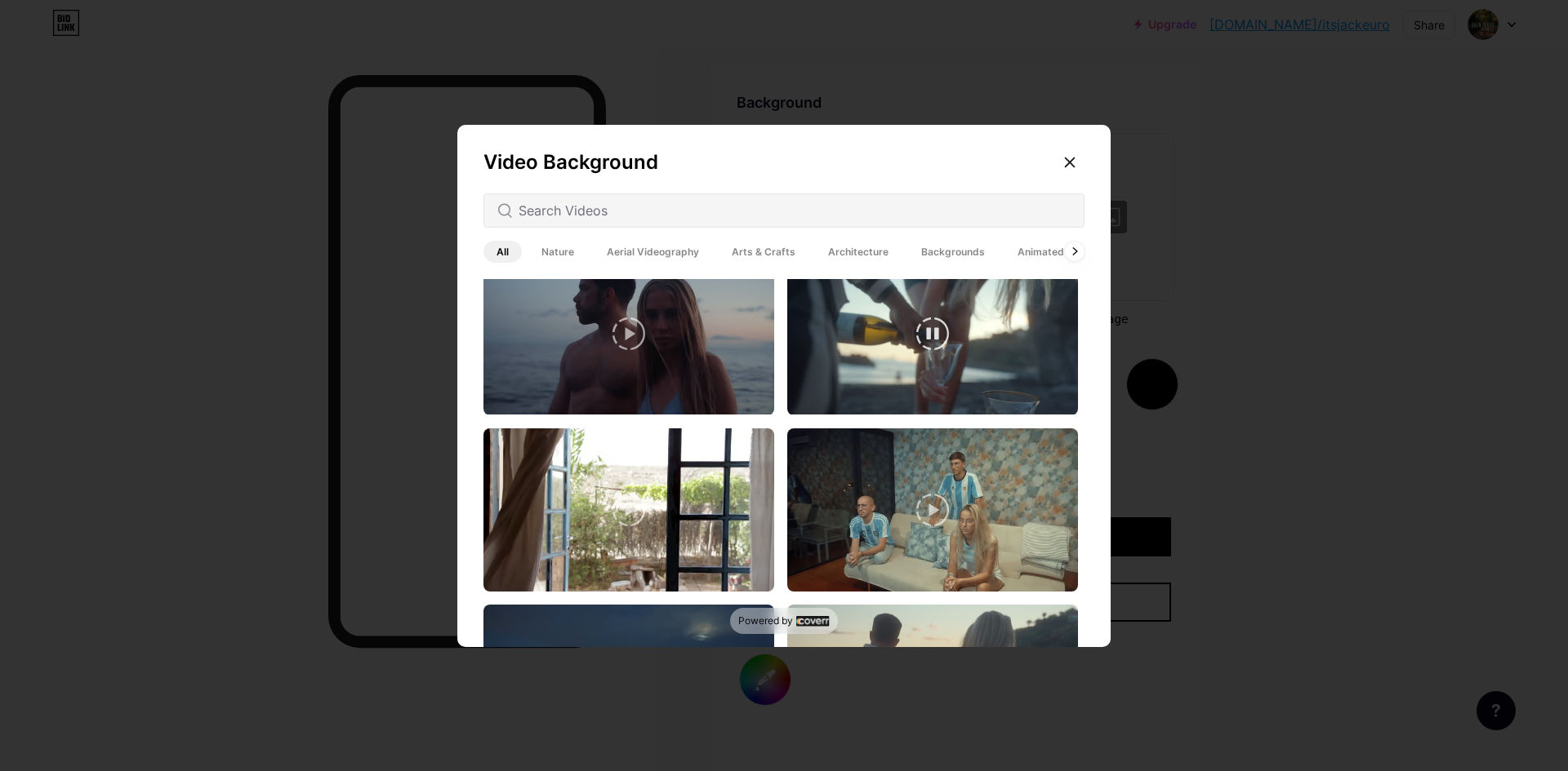
scroll to position [3428, 0]
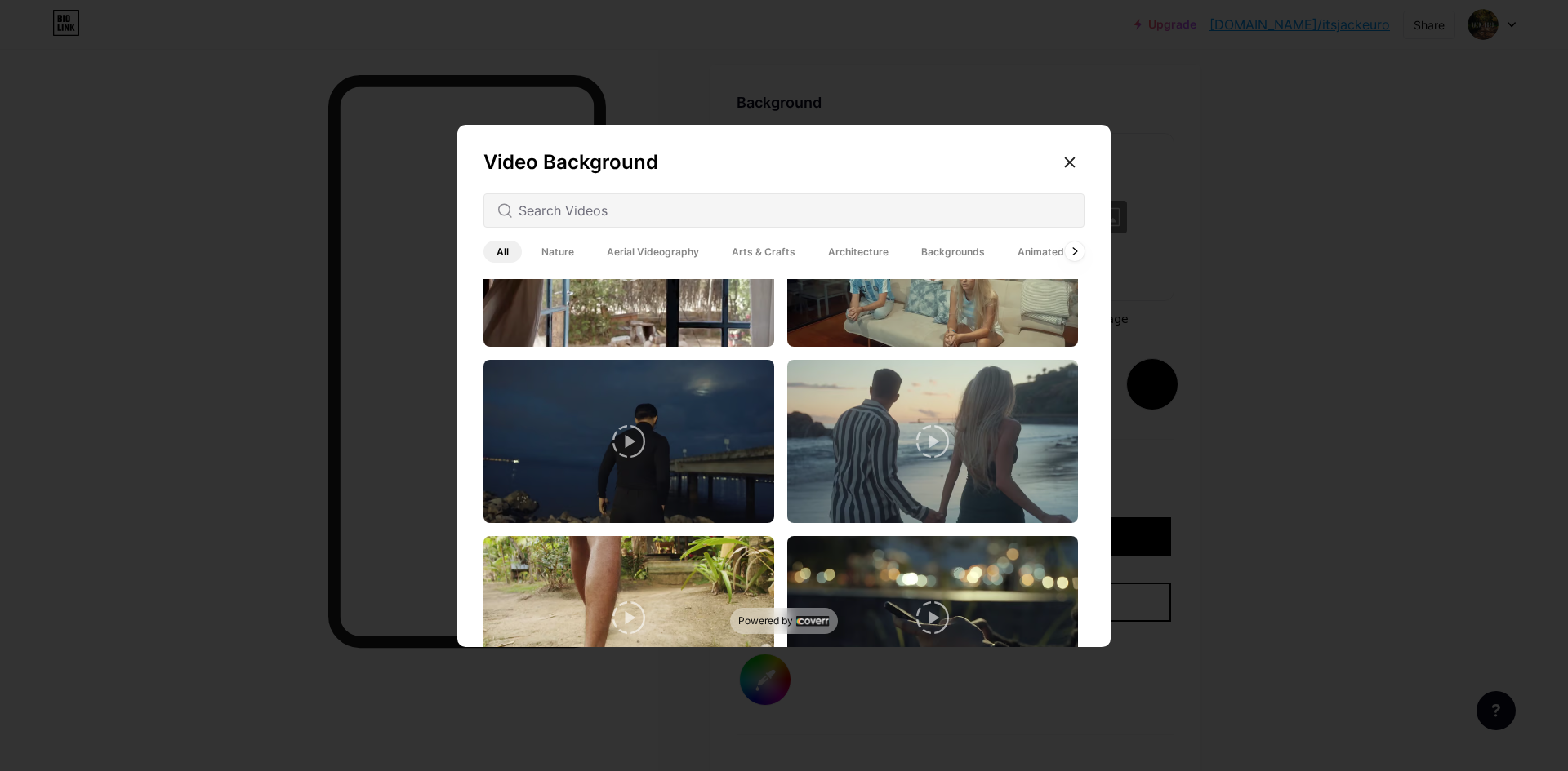
click at [947, 241] on span "Backgrounds" at bounding box center [953, 251] width 89 height 22
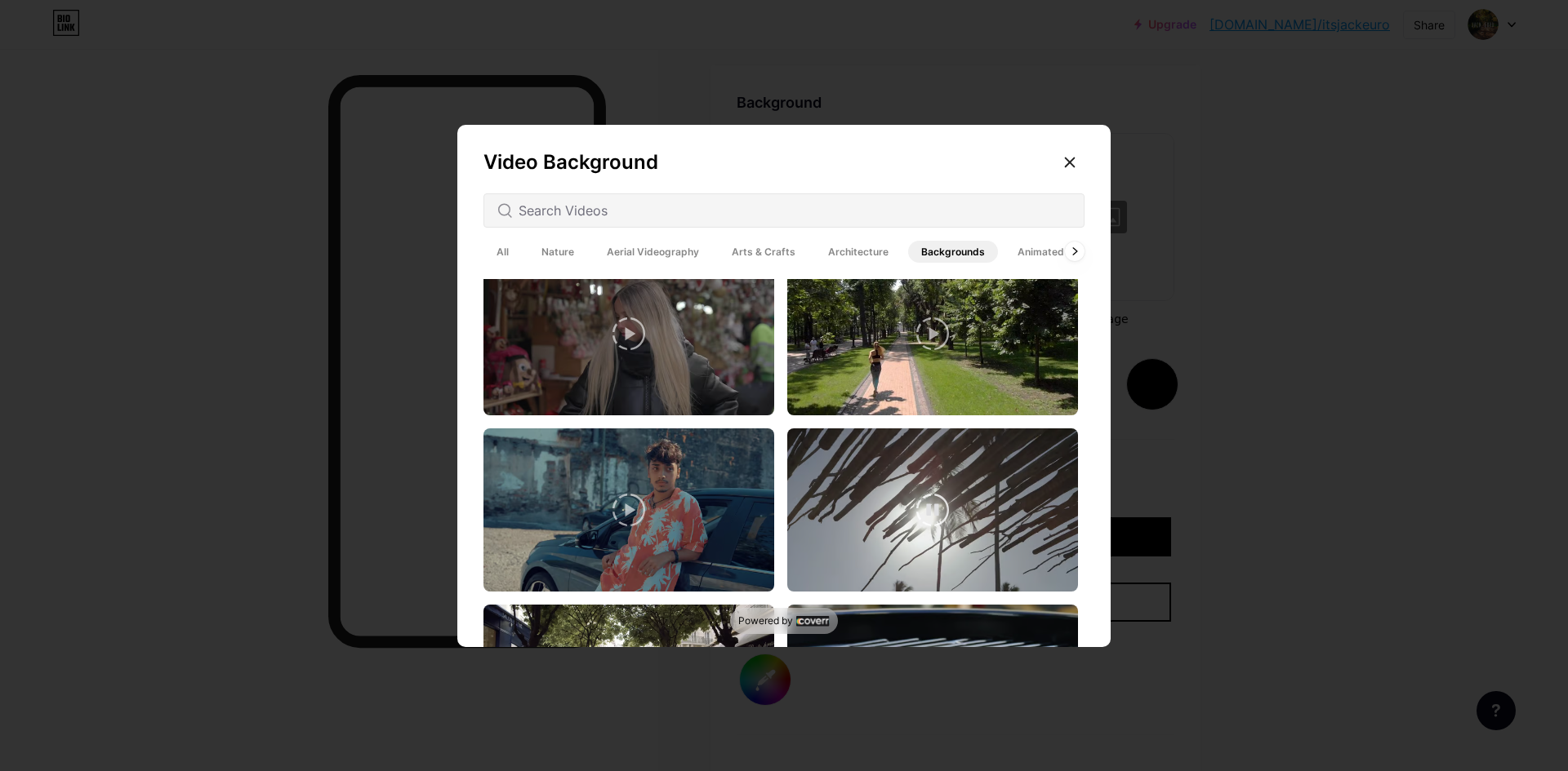
scroll to position [1061, 0]
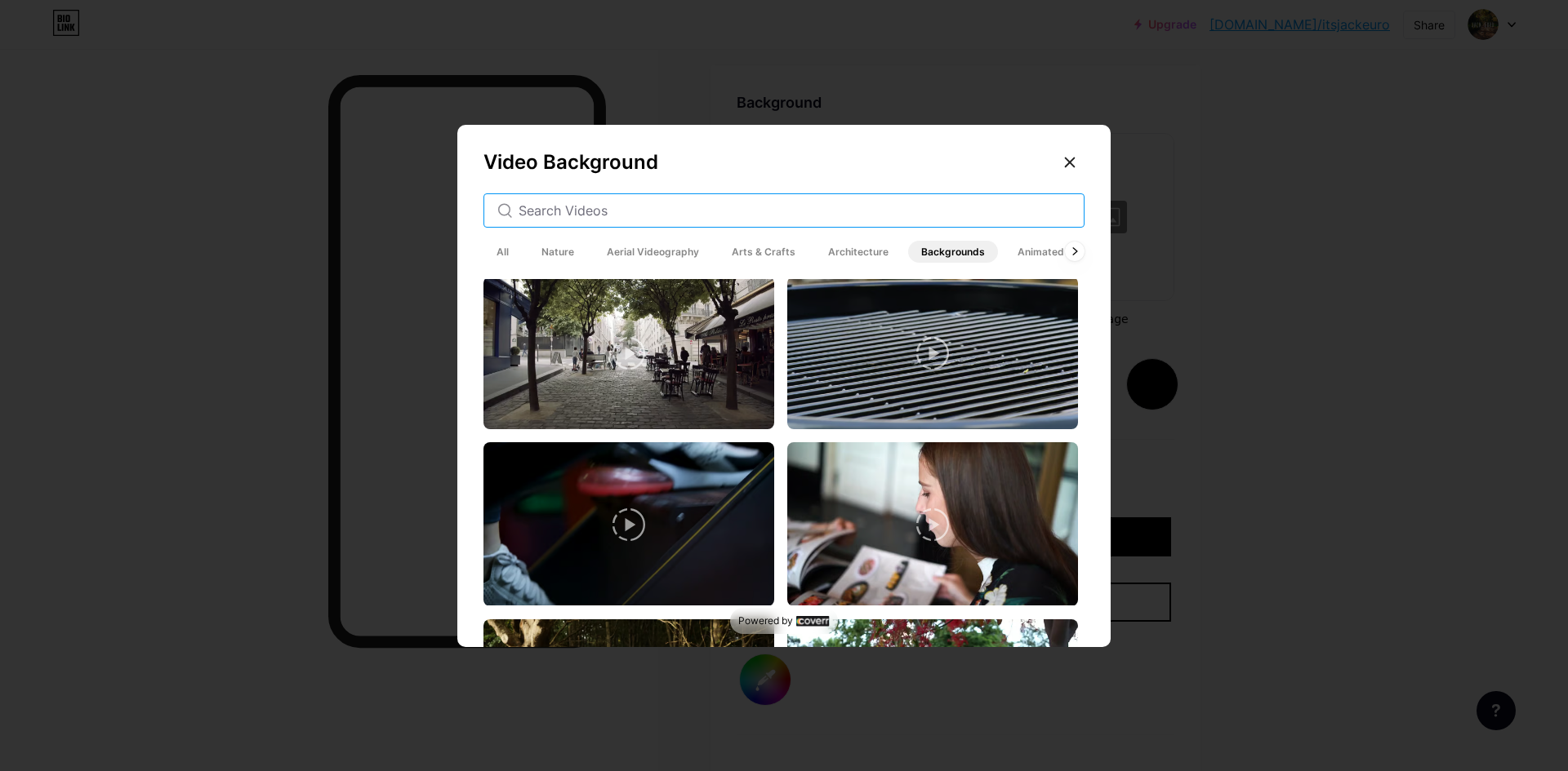
click at [647, 211] on input "text" at bounding box center [794, 210] width 552 height 19
type input "forest"
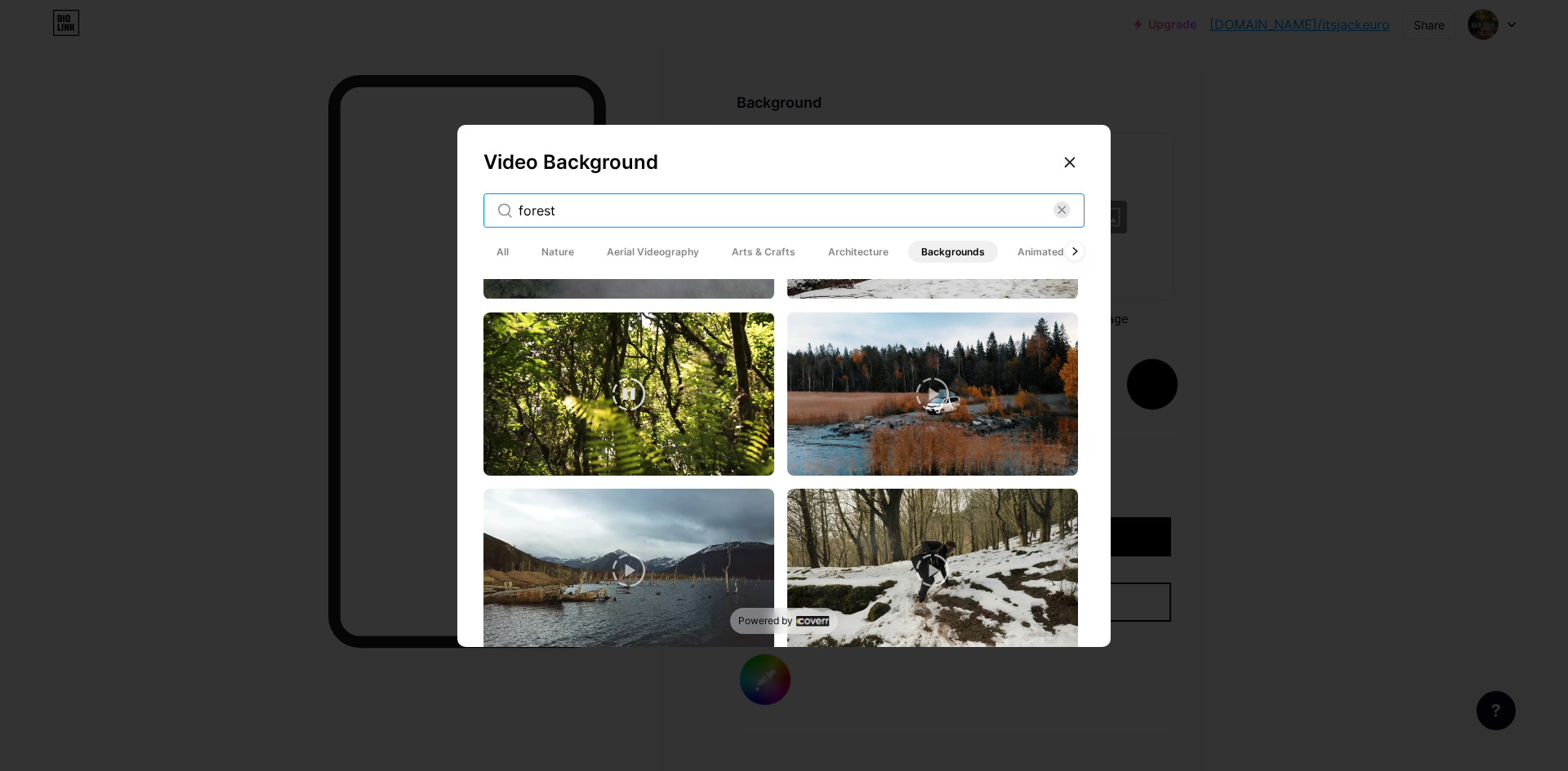
scroll to position [2122, 0]
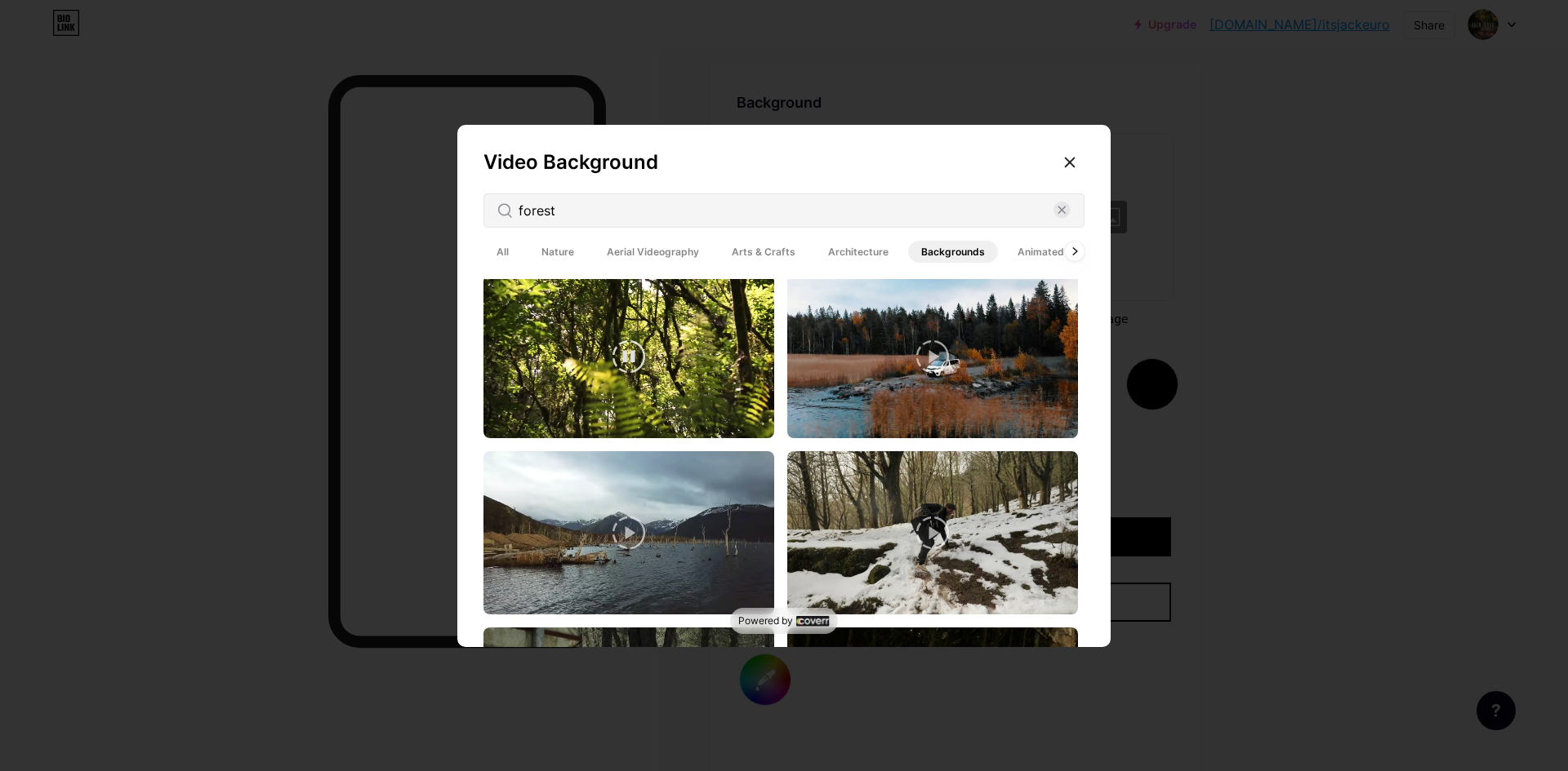
click at [628, 364] on video at bounding box center [629, 357] width 290 height 164
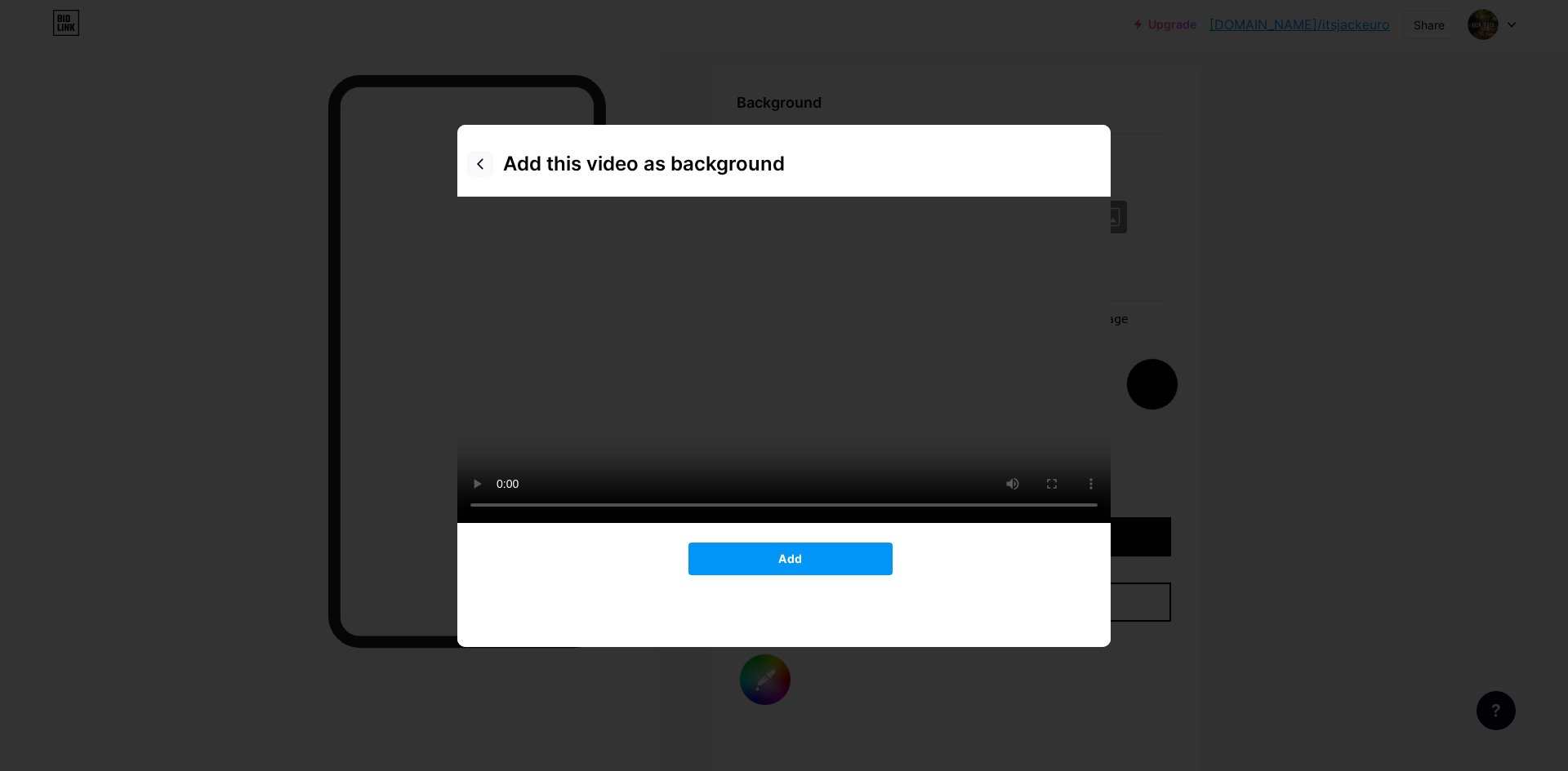
click at [478, 164] on icon at bounding box center [479, 164] width 13 height 13
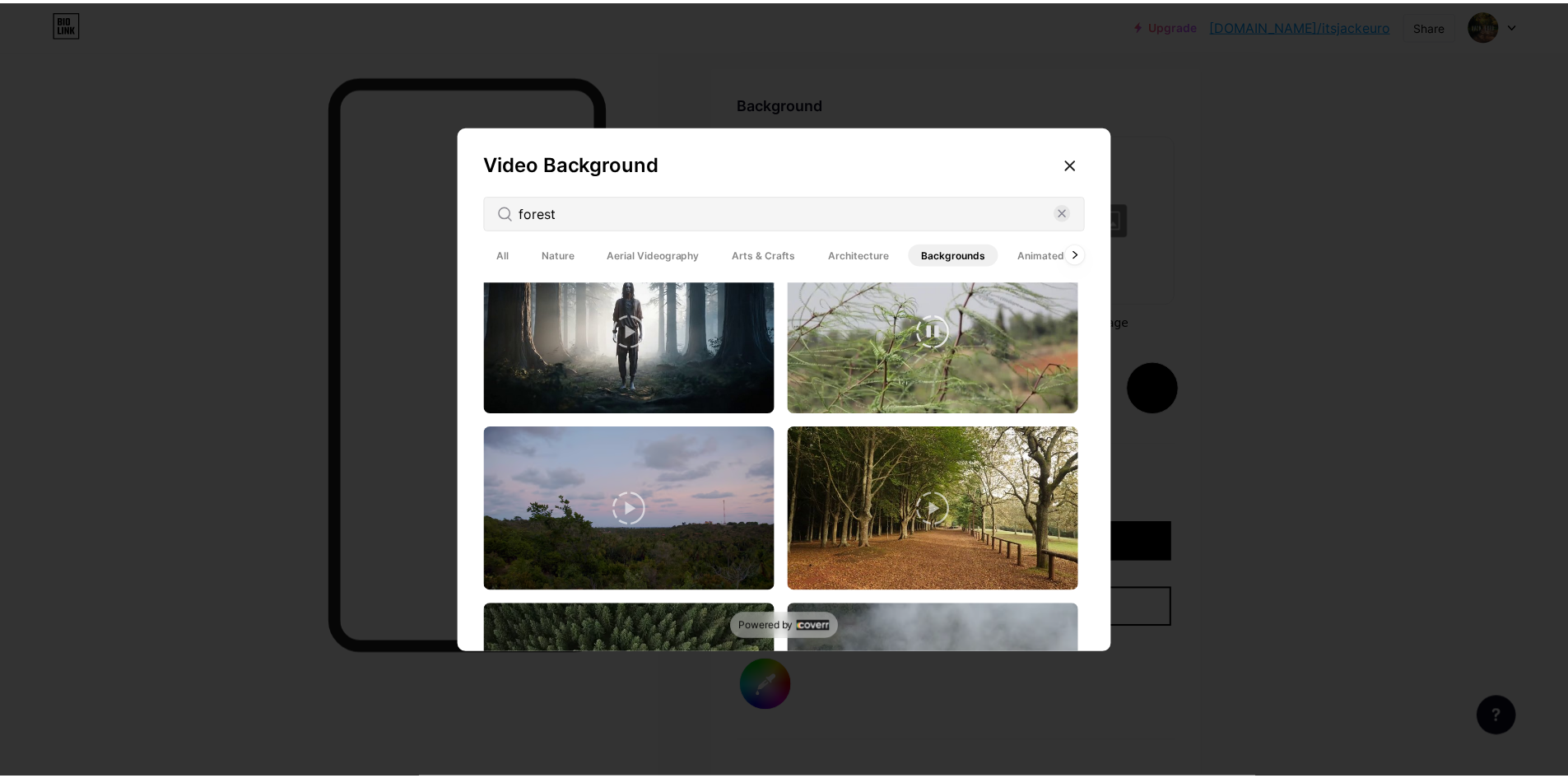
scroll to position [3624, 0]
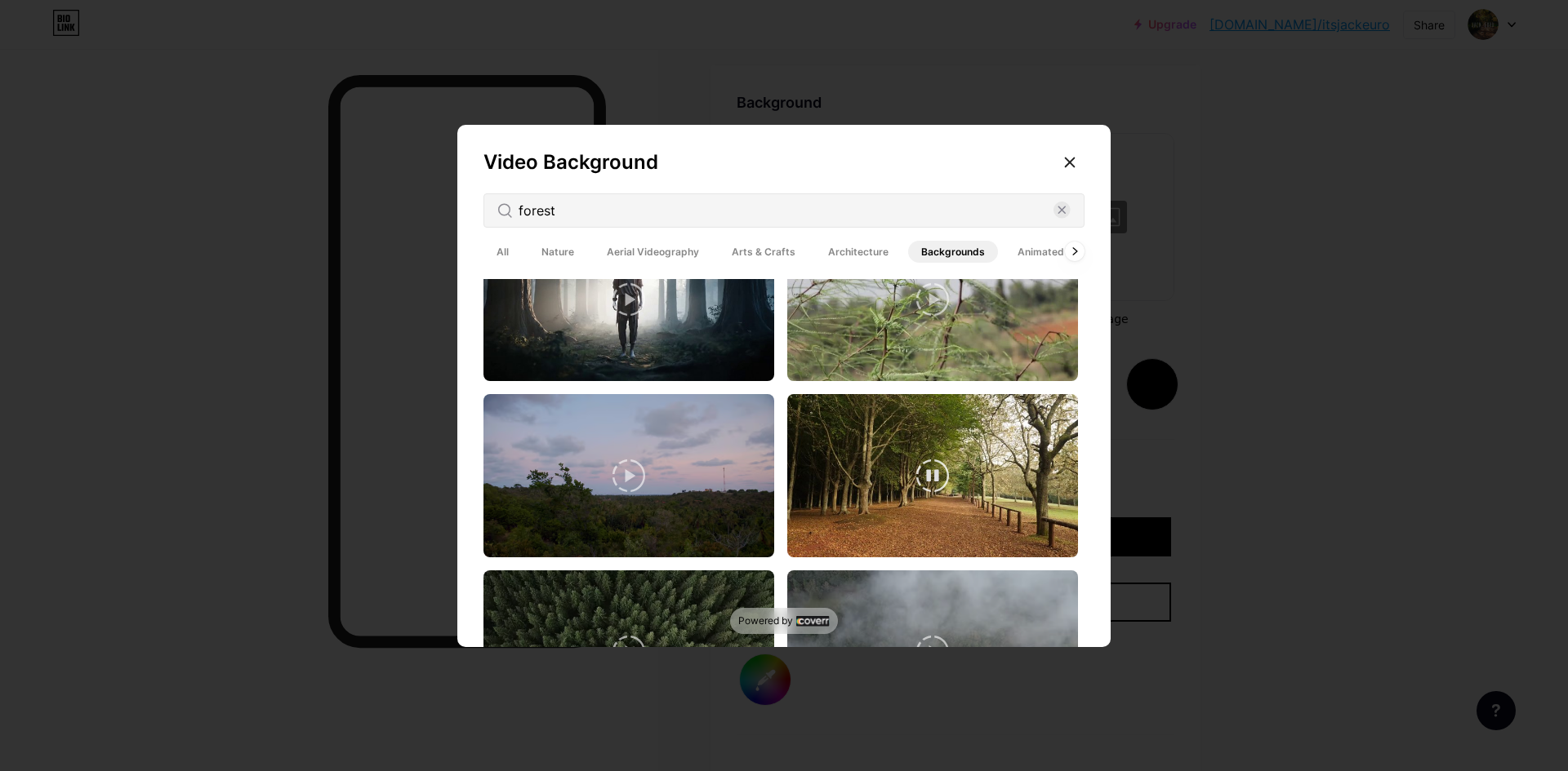
click at [945, 466] on video at bounding box center [933, 476] width 290 height 164
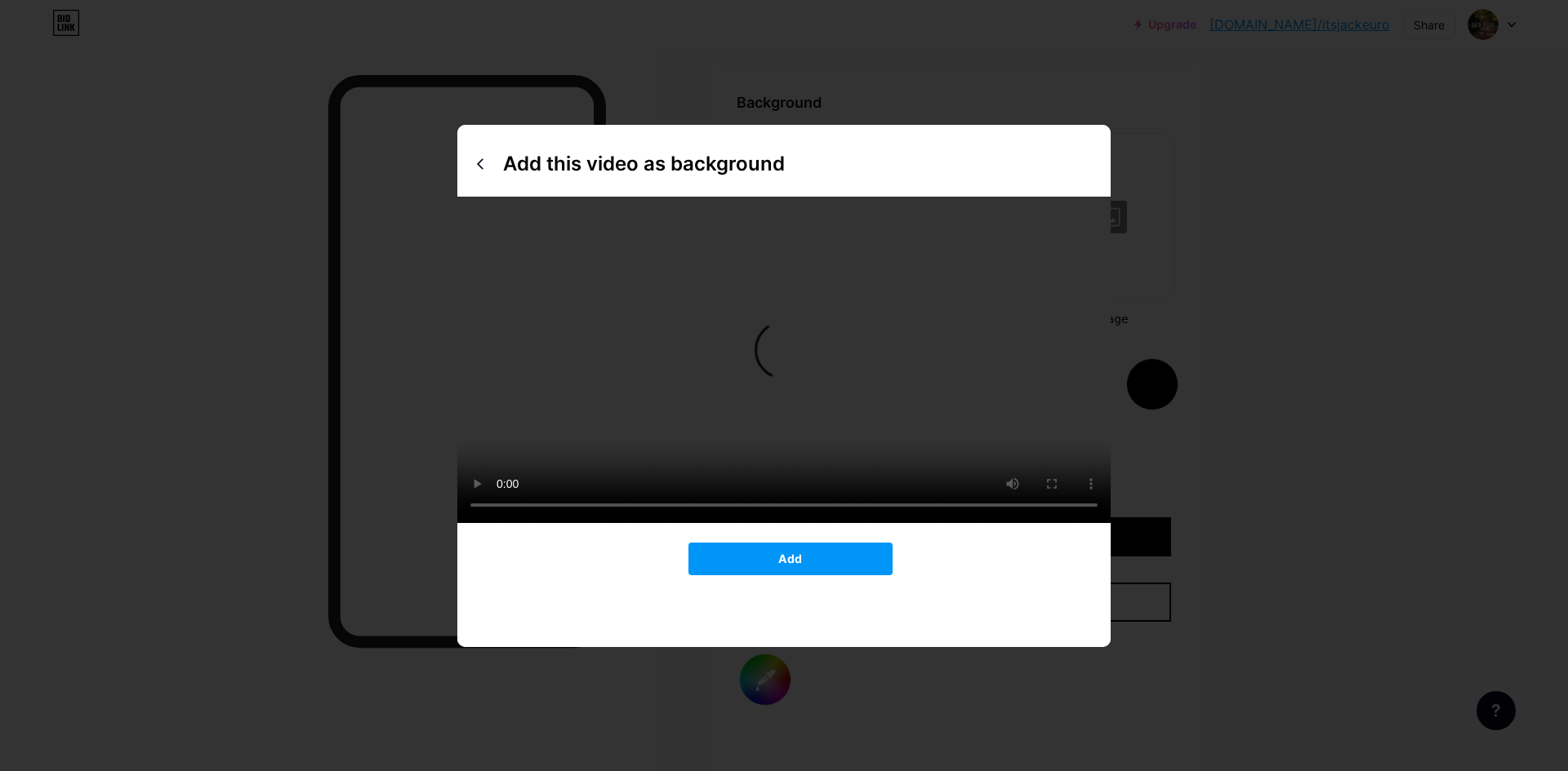
click at [831, 576] on div "Add this video as background Add" at bounding box center [784, 386] width 653 height 522
click at [830, 565] on button "Add" at bounding box center [791, 558] width 204 height 33
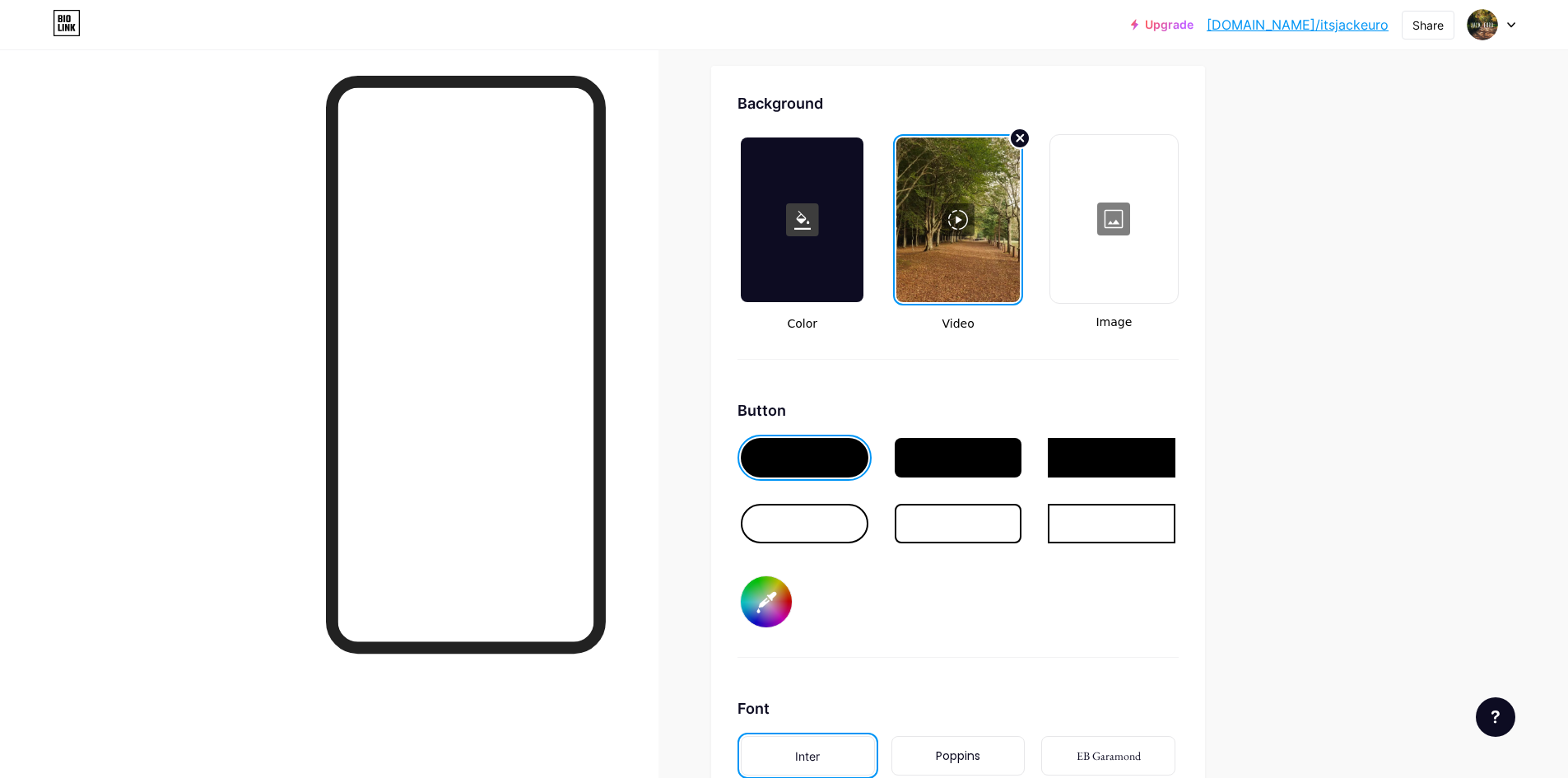
click at [1019, 137] on circle at bounding box center [1019, 138] width 20 height 20
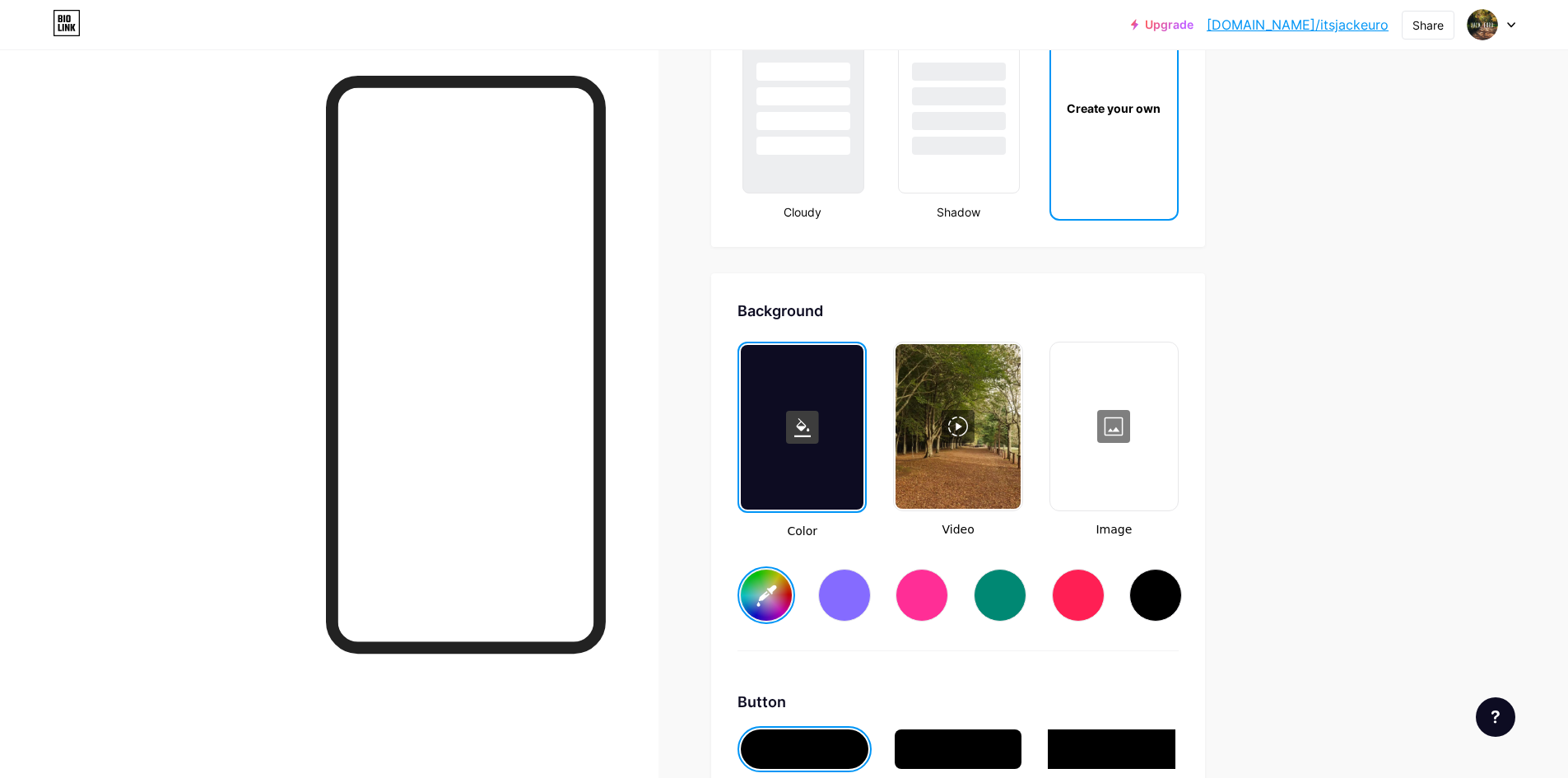
scroll to position [1857, 0]
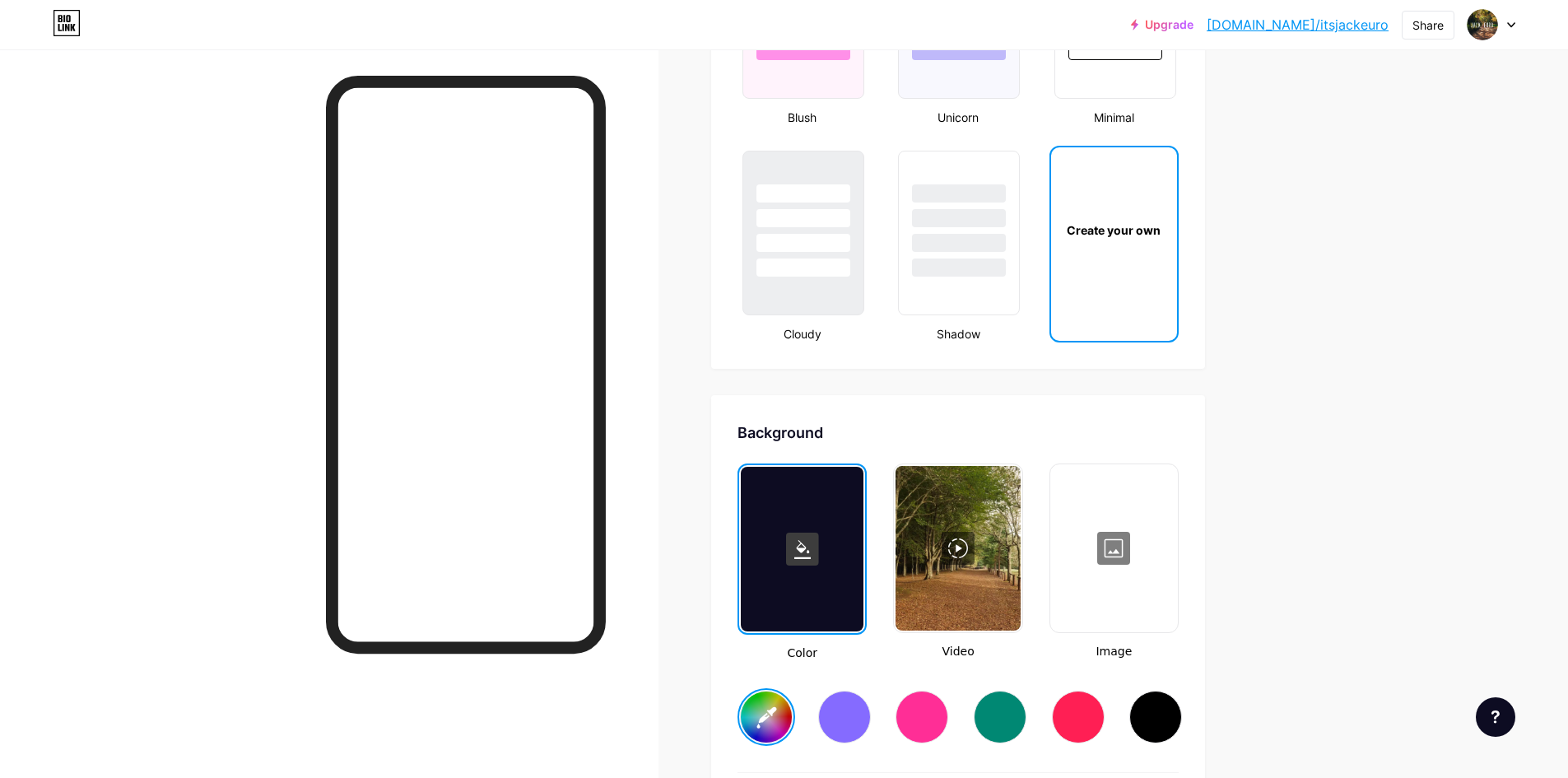
click at [74, 33] on icon at bounding box center [66, 23] width 28 height 26
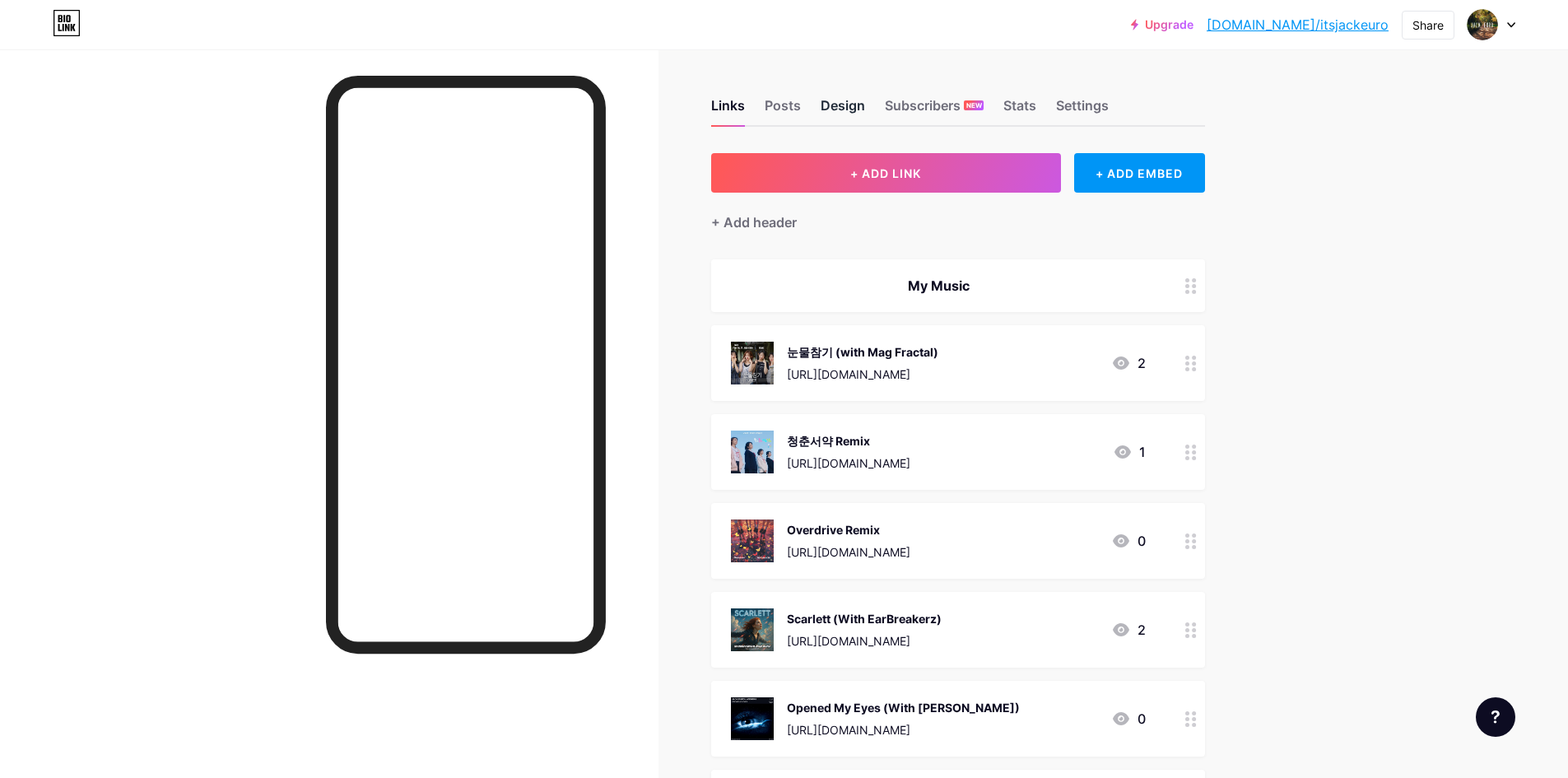
click at [858, 106] on div "Design" at bounding box center [843, 110] width 44 height 30
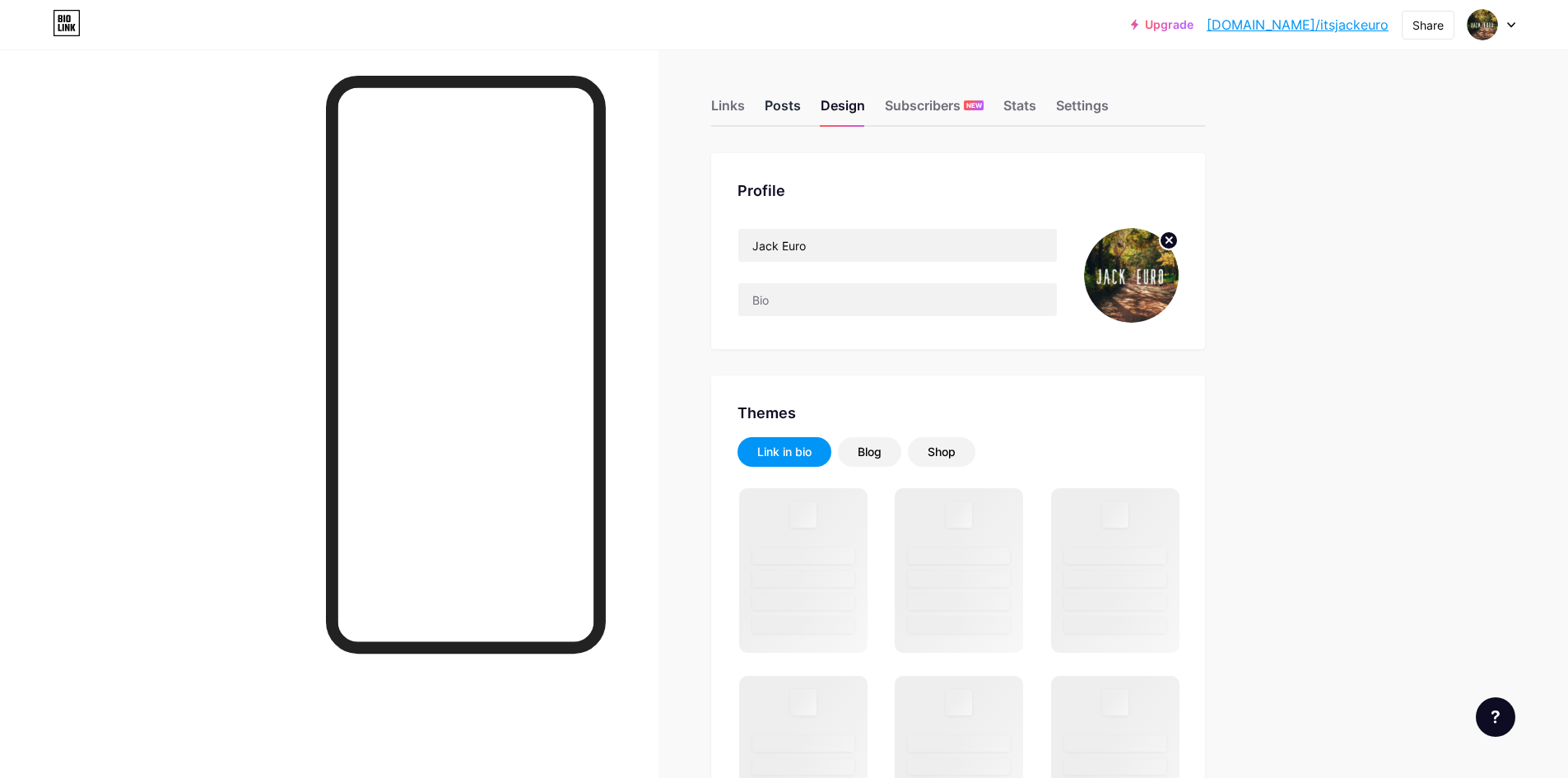
click at [788, 103] on div "Posts" at bounding box center [783, 110] width 37 height 30
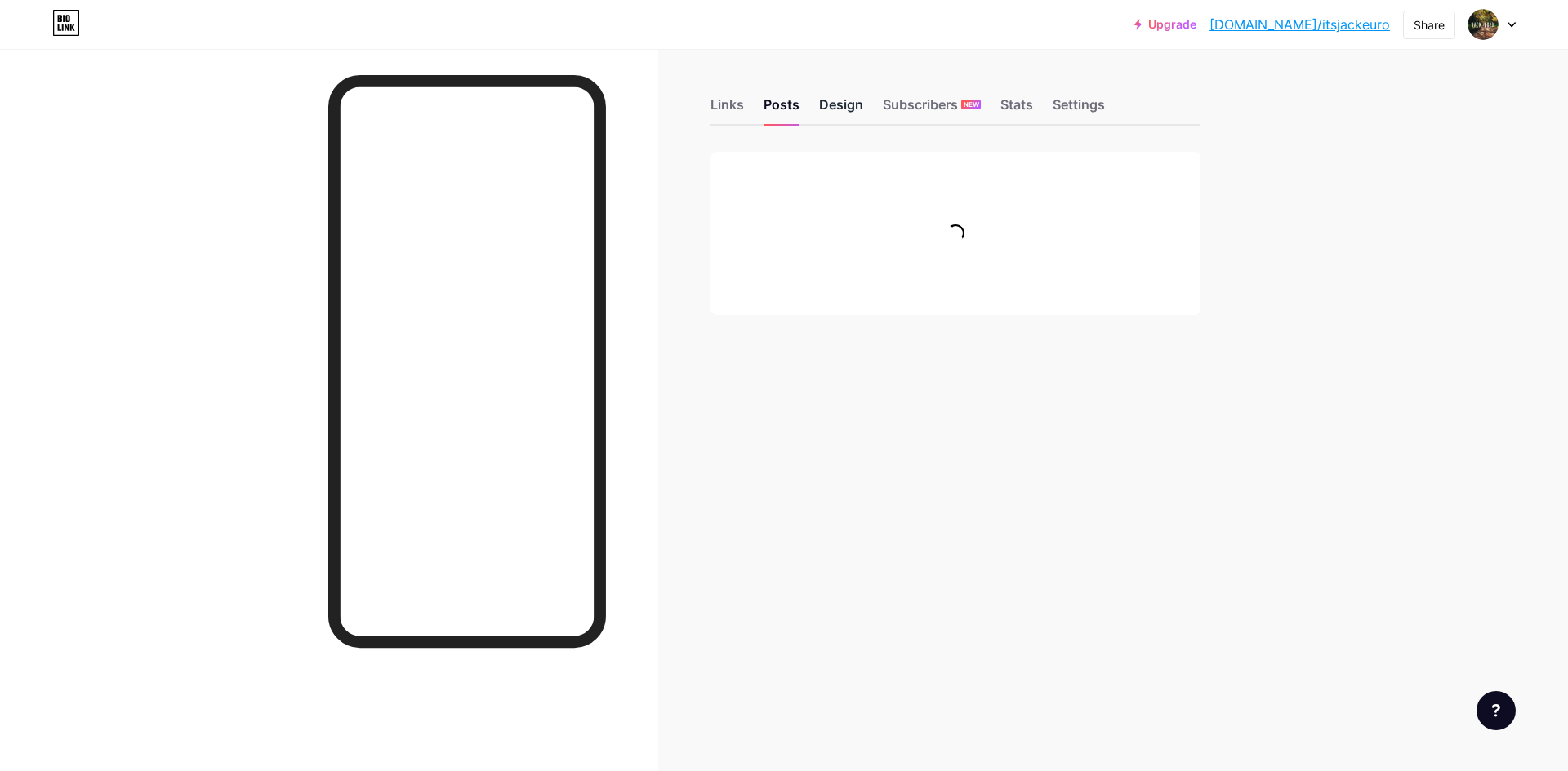
click at [846, 97] on div "Design" at bounding box center [841, 109] width 44 height 30
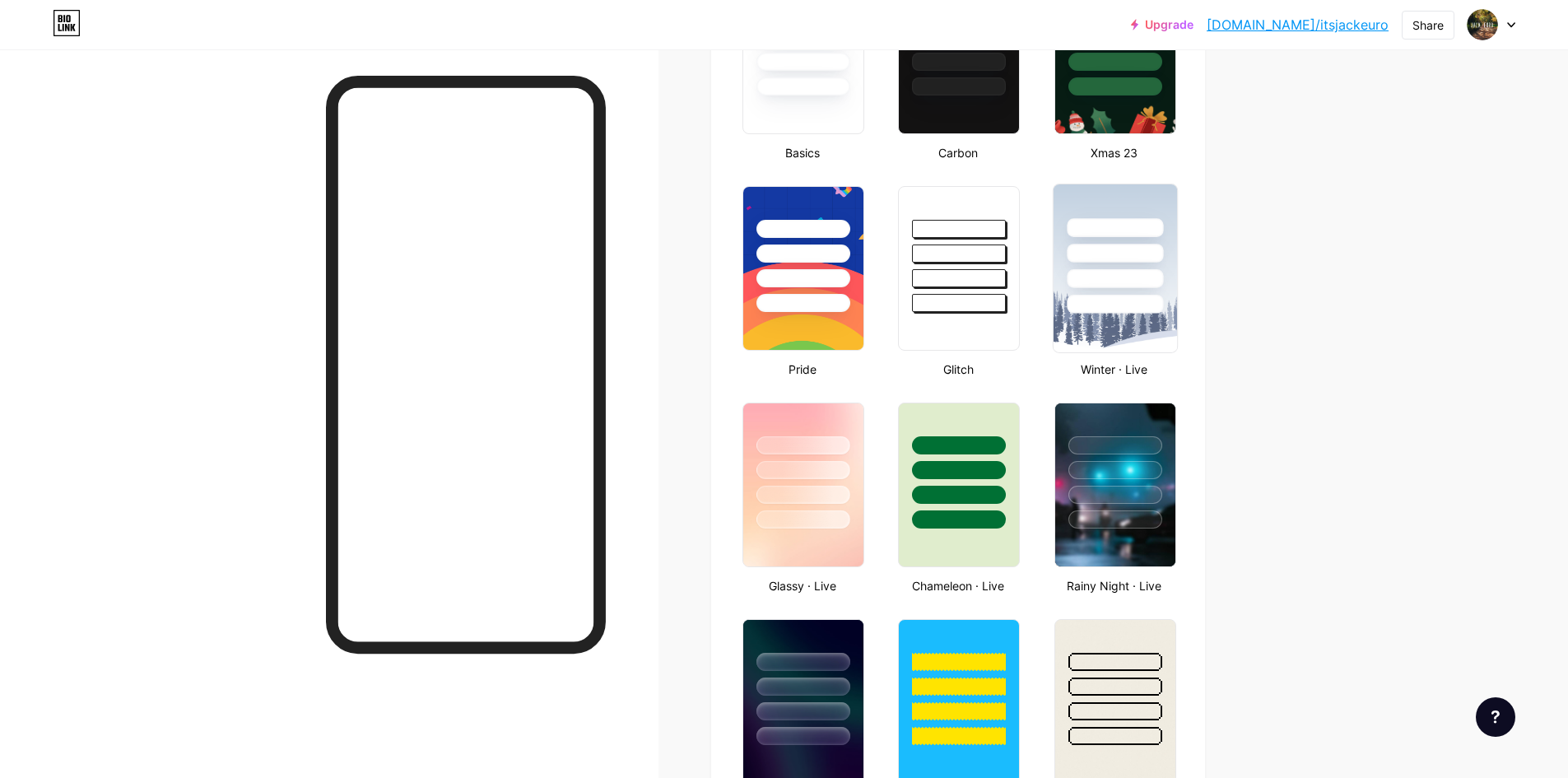
type input "#000000"
type input "#ffffff"
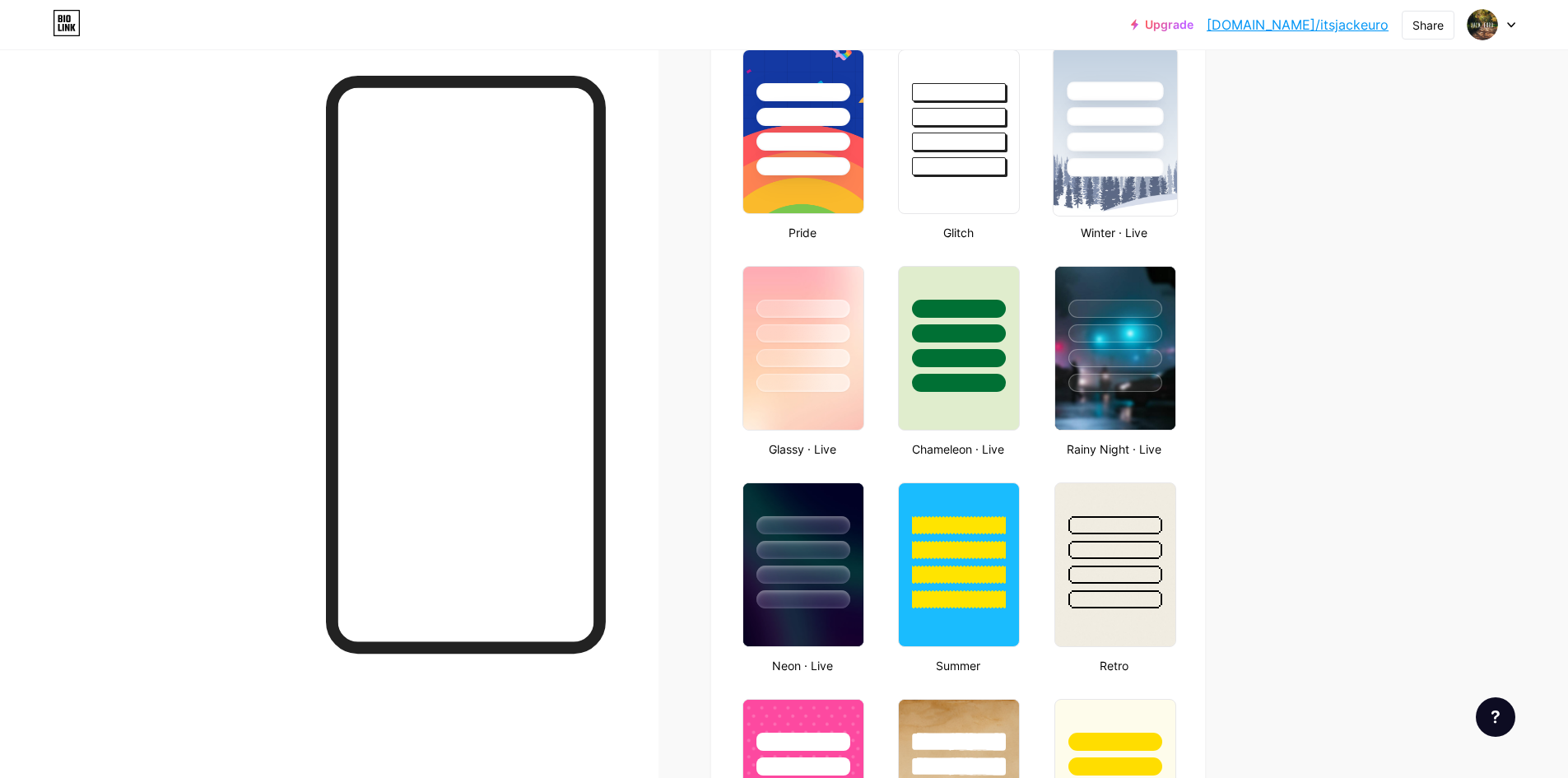
click at [1138, 391] on div at bounding box center [1115, 382] width 94 height 18
click at [1109, 399] on img at bounding box center [1114, 348] width 117 height 163
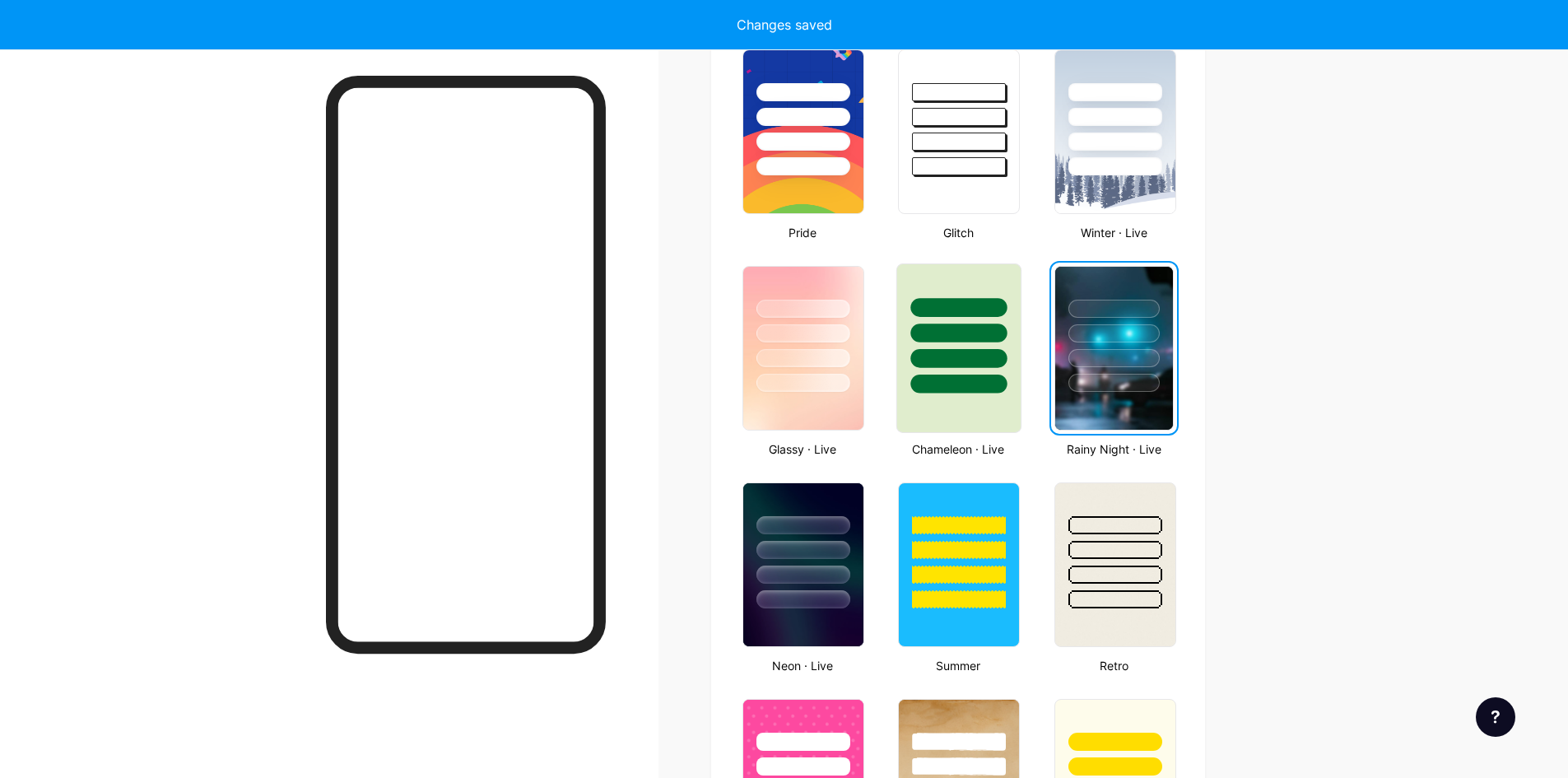
click at [985, 380] on div at bounding box center [959, 384] width 96 height 19
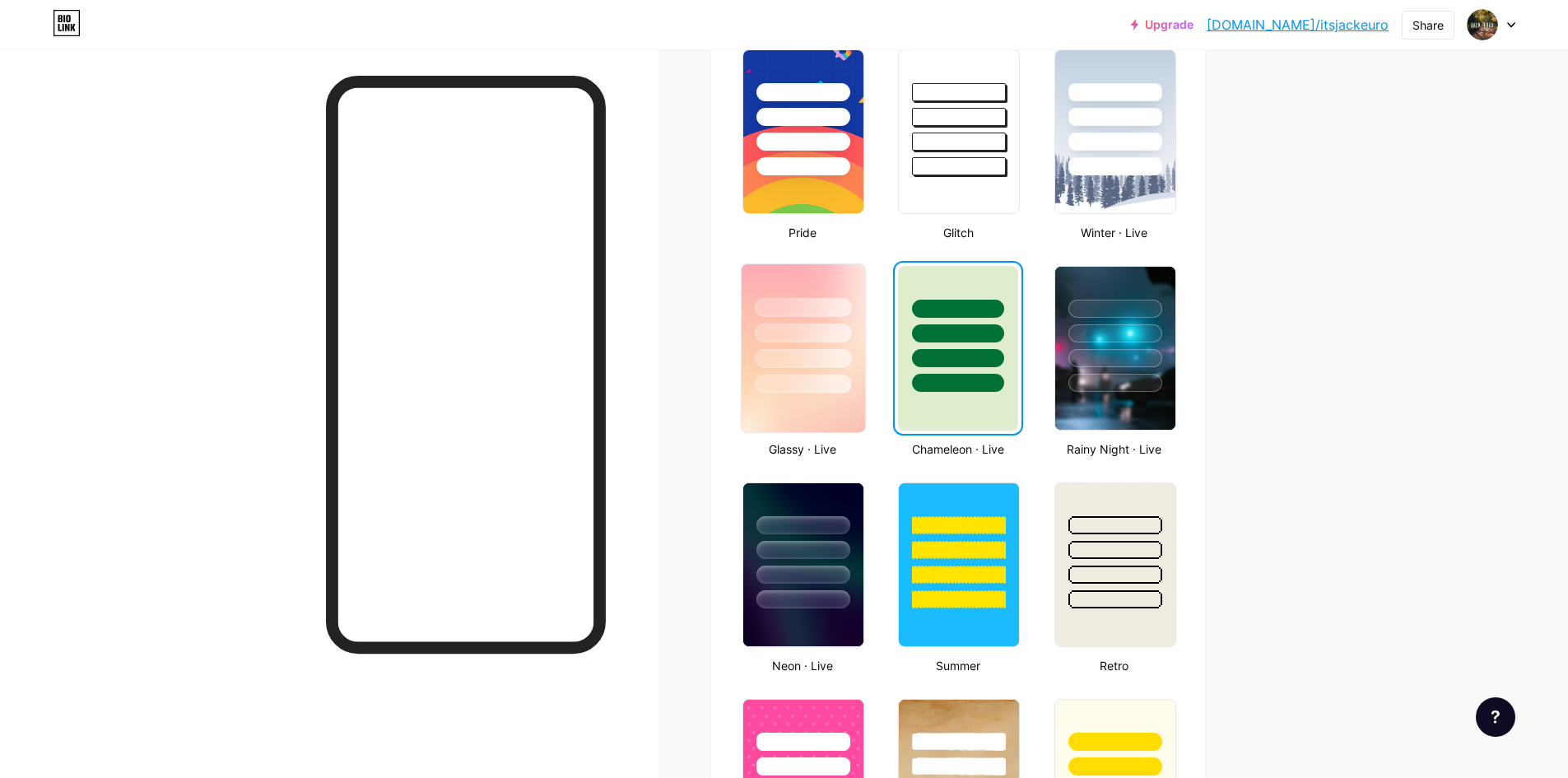
click at [821, 365] on div at bounding box center [802, 358] width 96 height 19
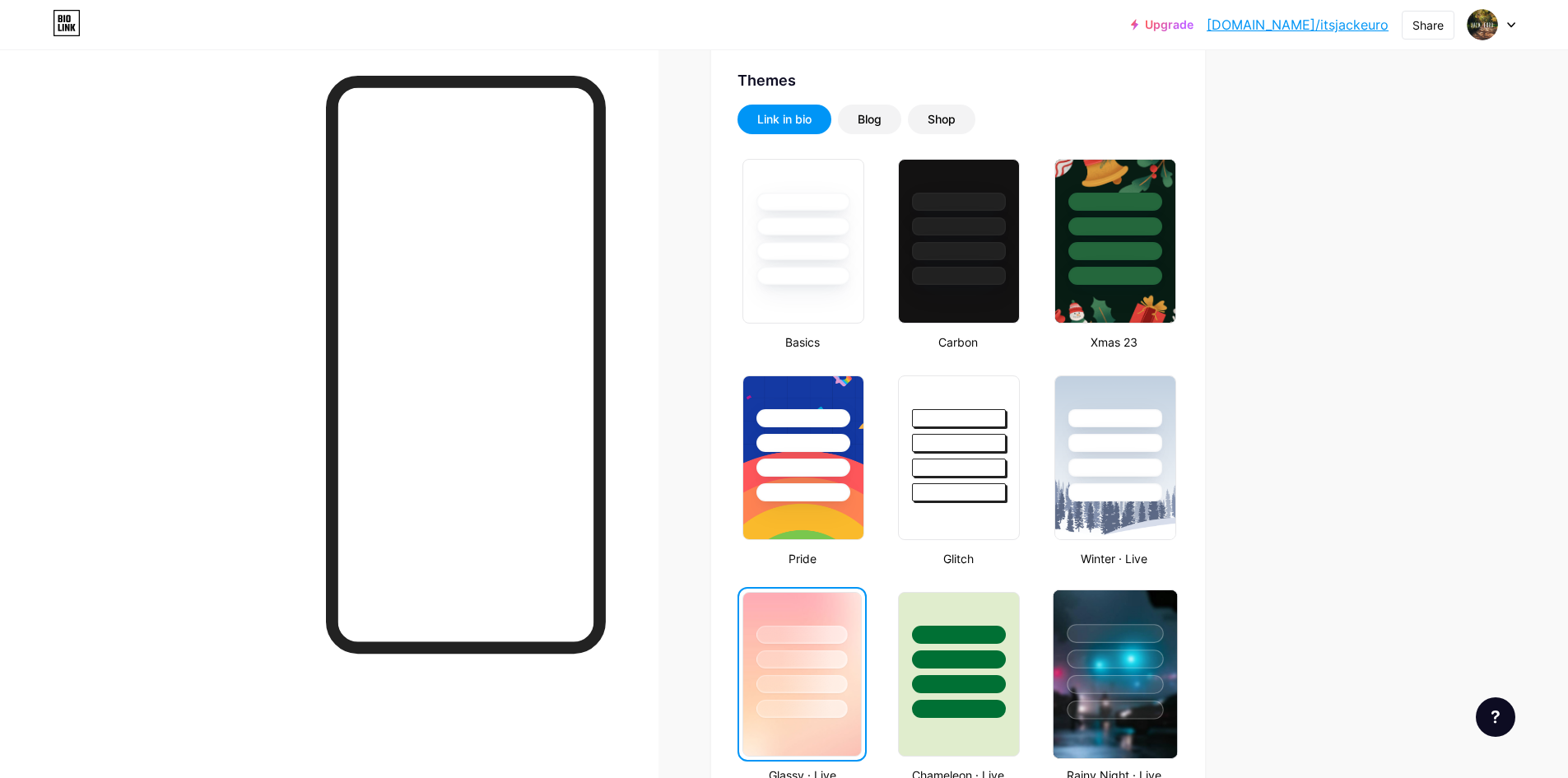
scroll to position [329, 0]
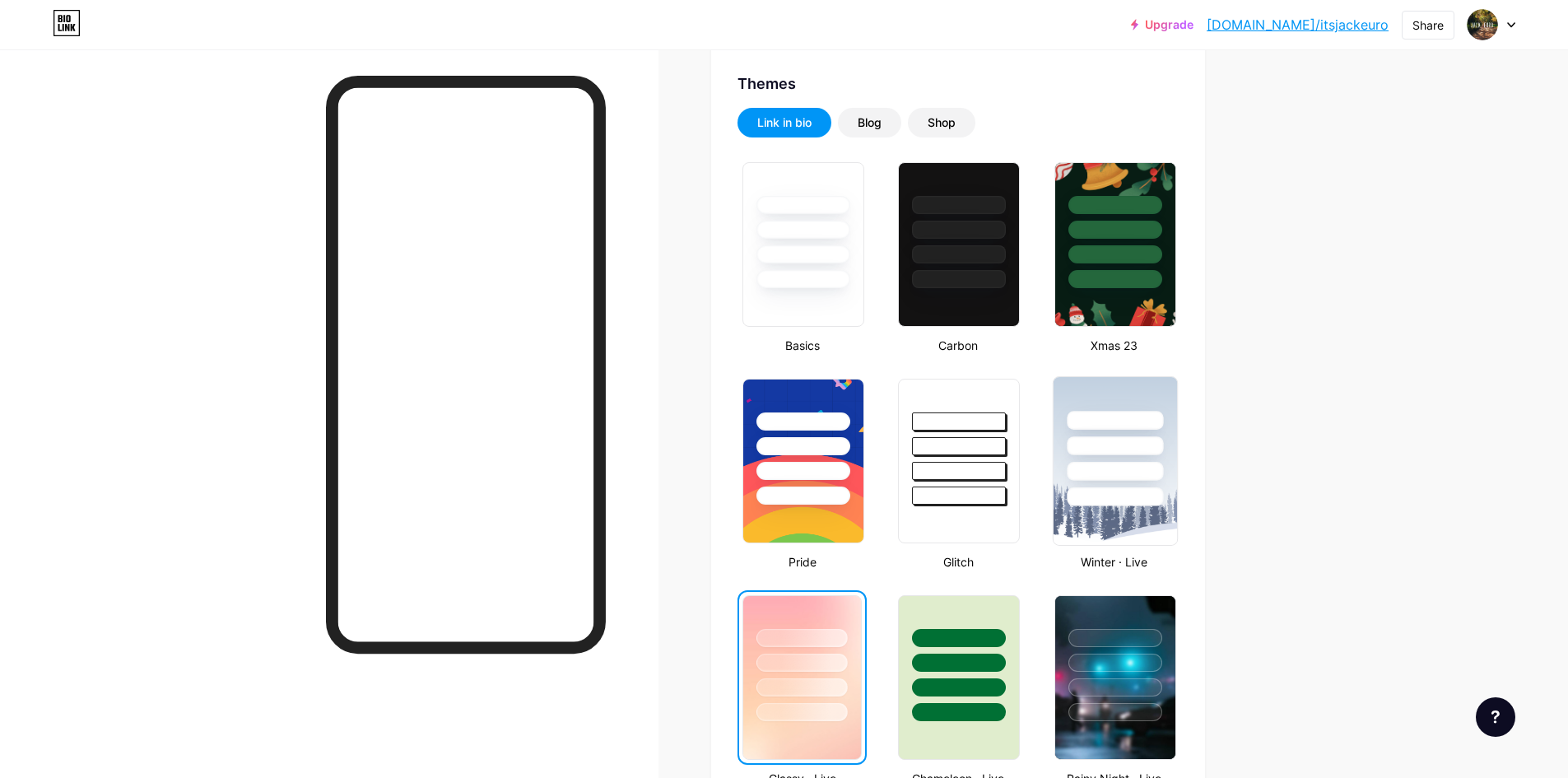
click at [1130, 434] on div at bounding box center [1115, 442] width 123 height 129
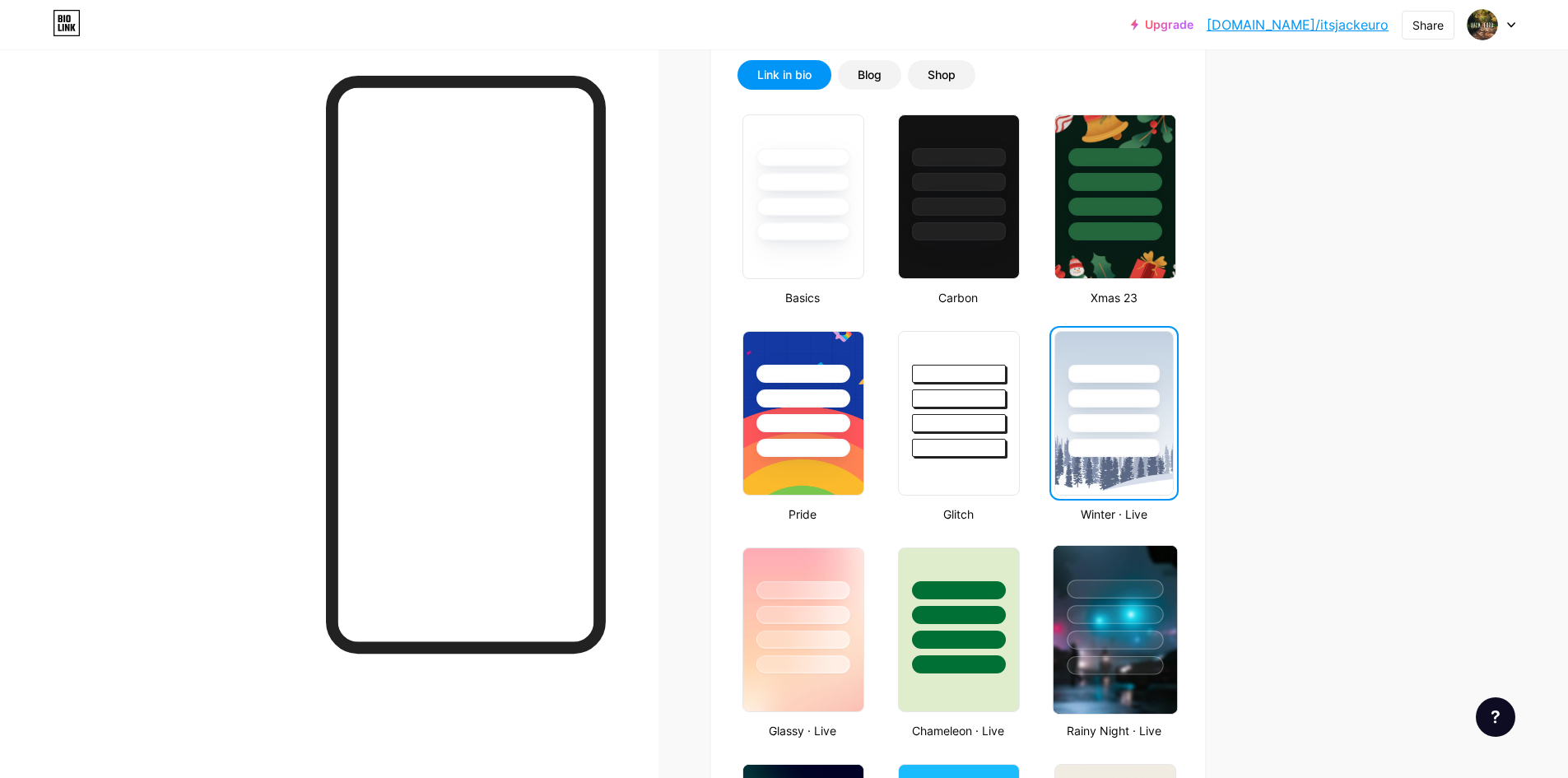
scroll to position [372, 0]
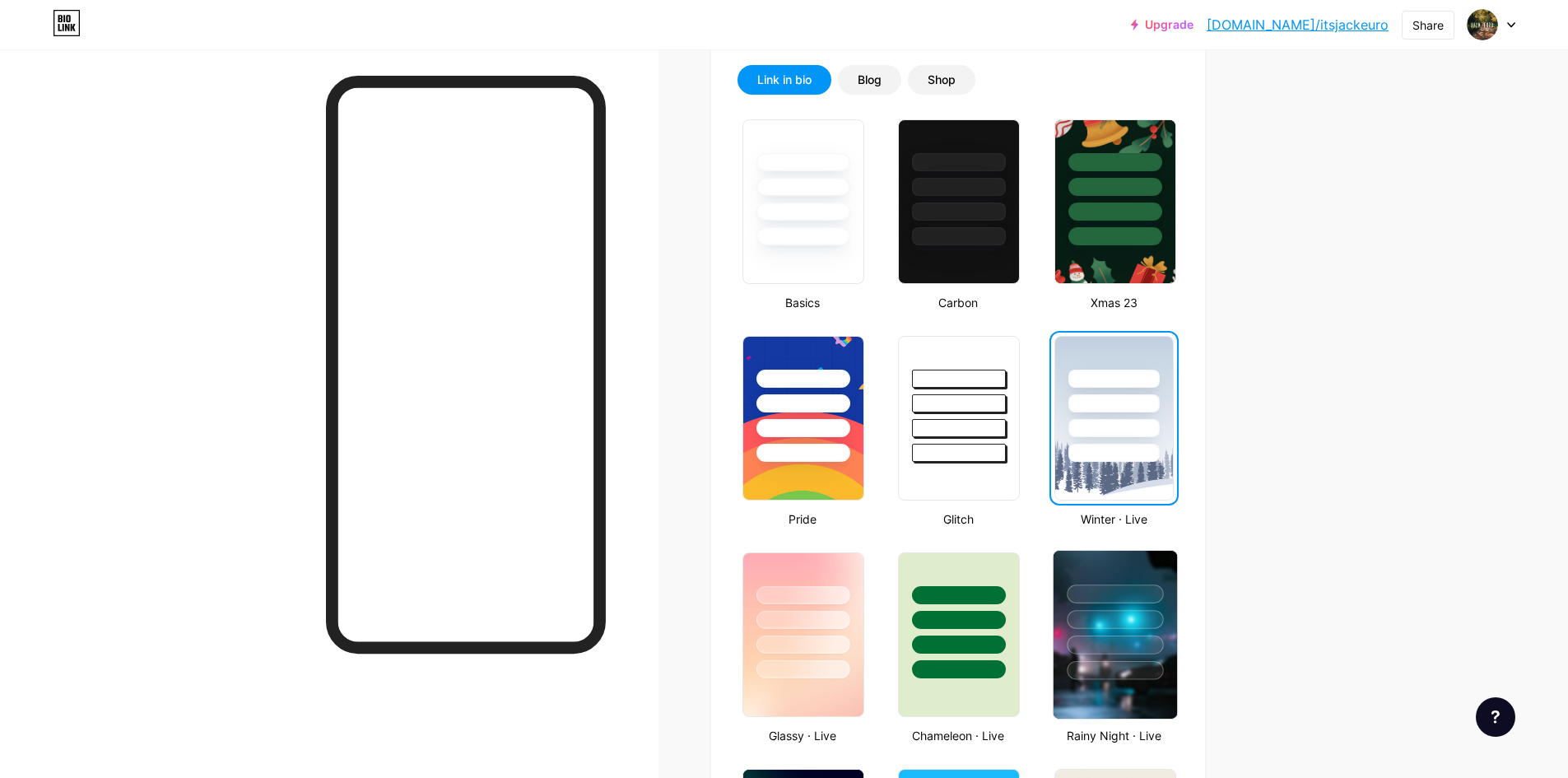
click at [1151, 564] on div at bounding box center [1115, 615] width 123 height 129
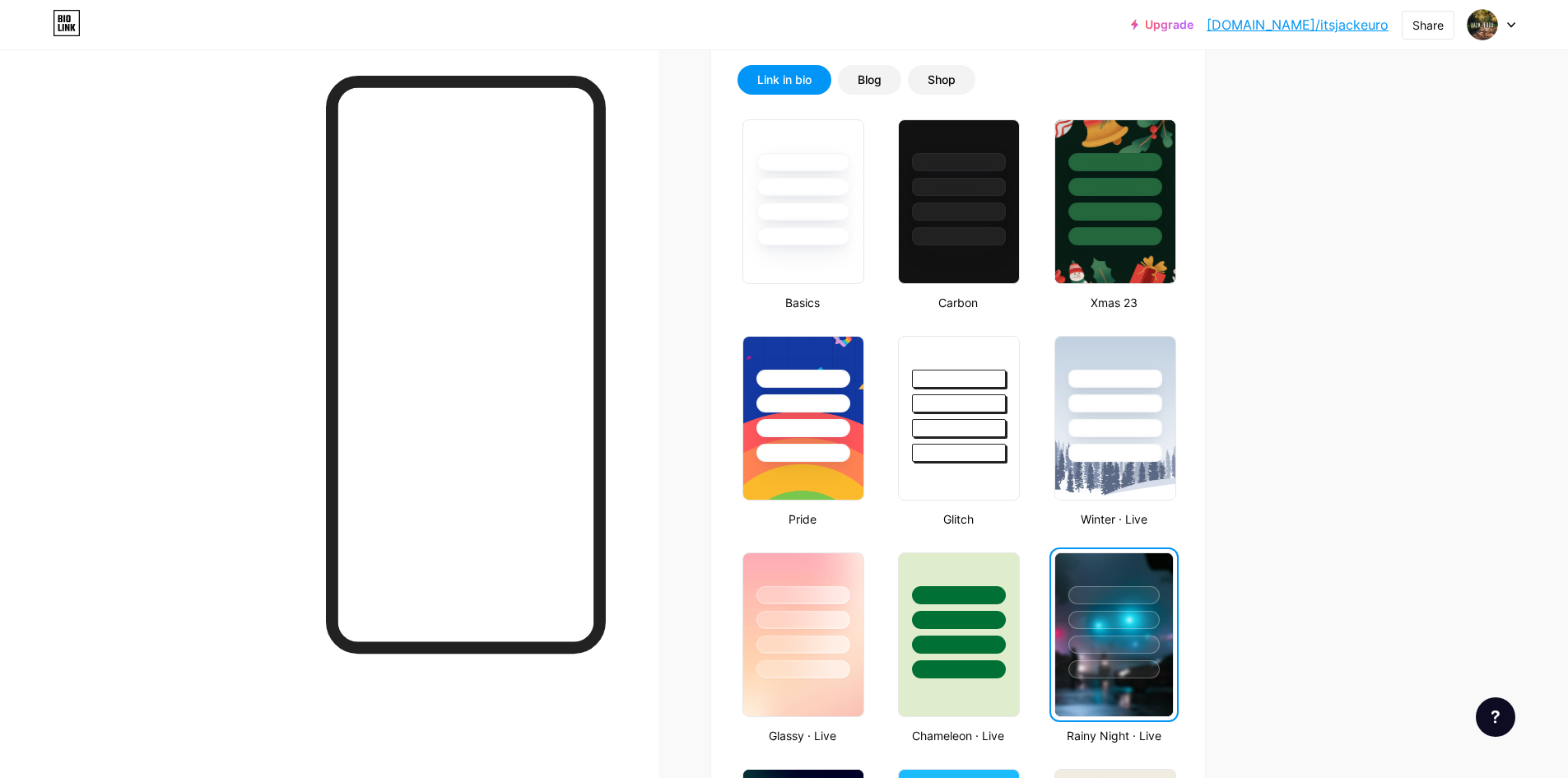
click at [1173, 603] on div at bounding box center [1114, 615] width 117 height 125
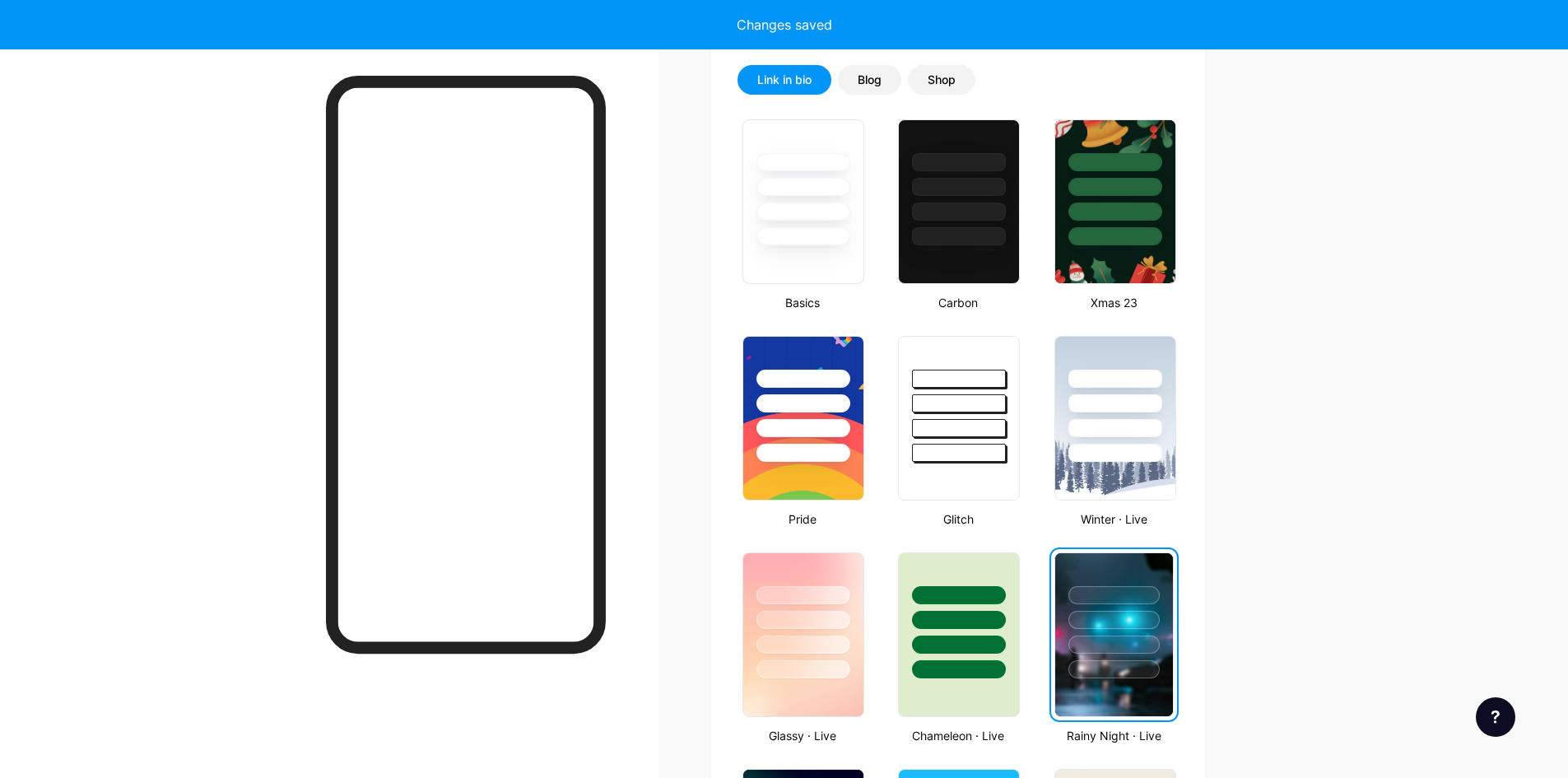
click at [1108, 620] on div at bounding box center [1114, 620] width 91 height 18
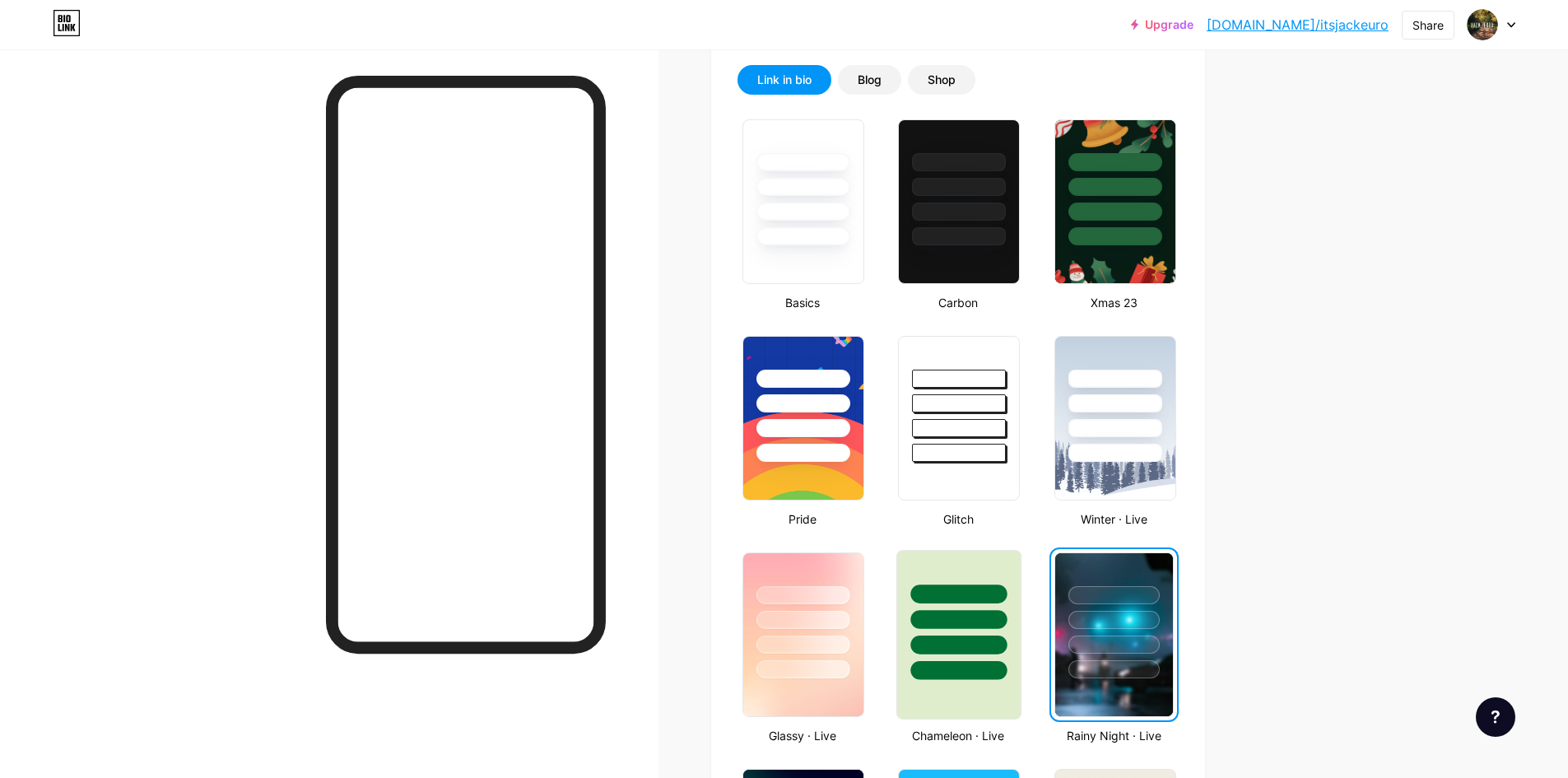
click at [1014, 621] on div at bounding box center [959, 615] width 123 height 129
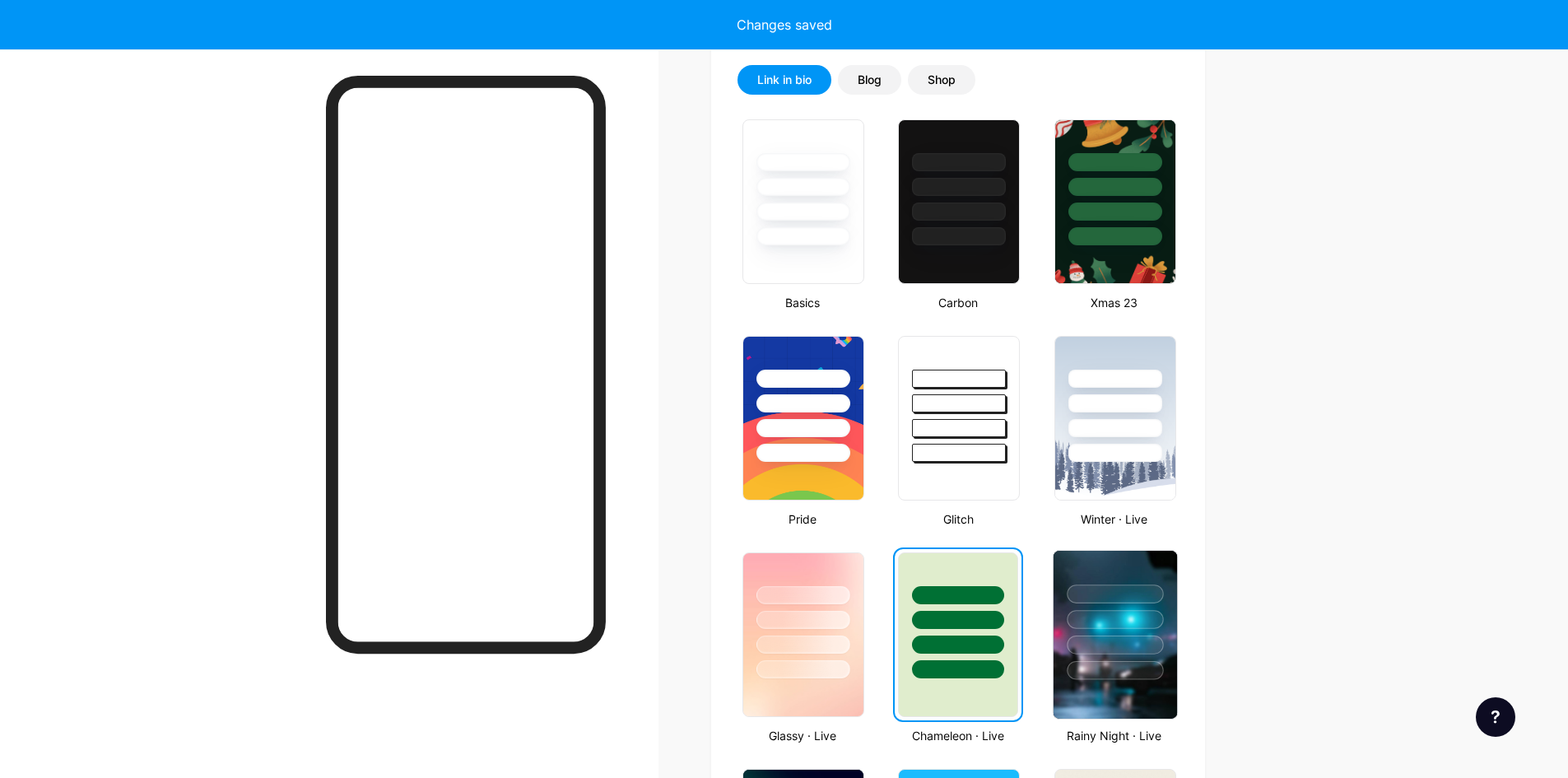
click at [1121, 609] on div at bounding box center [1115, 615] width 123 height 129
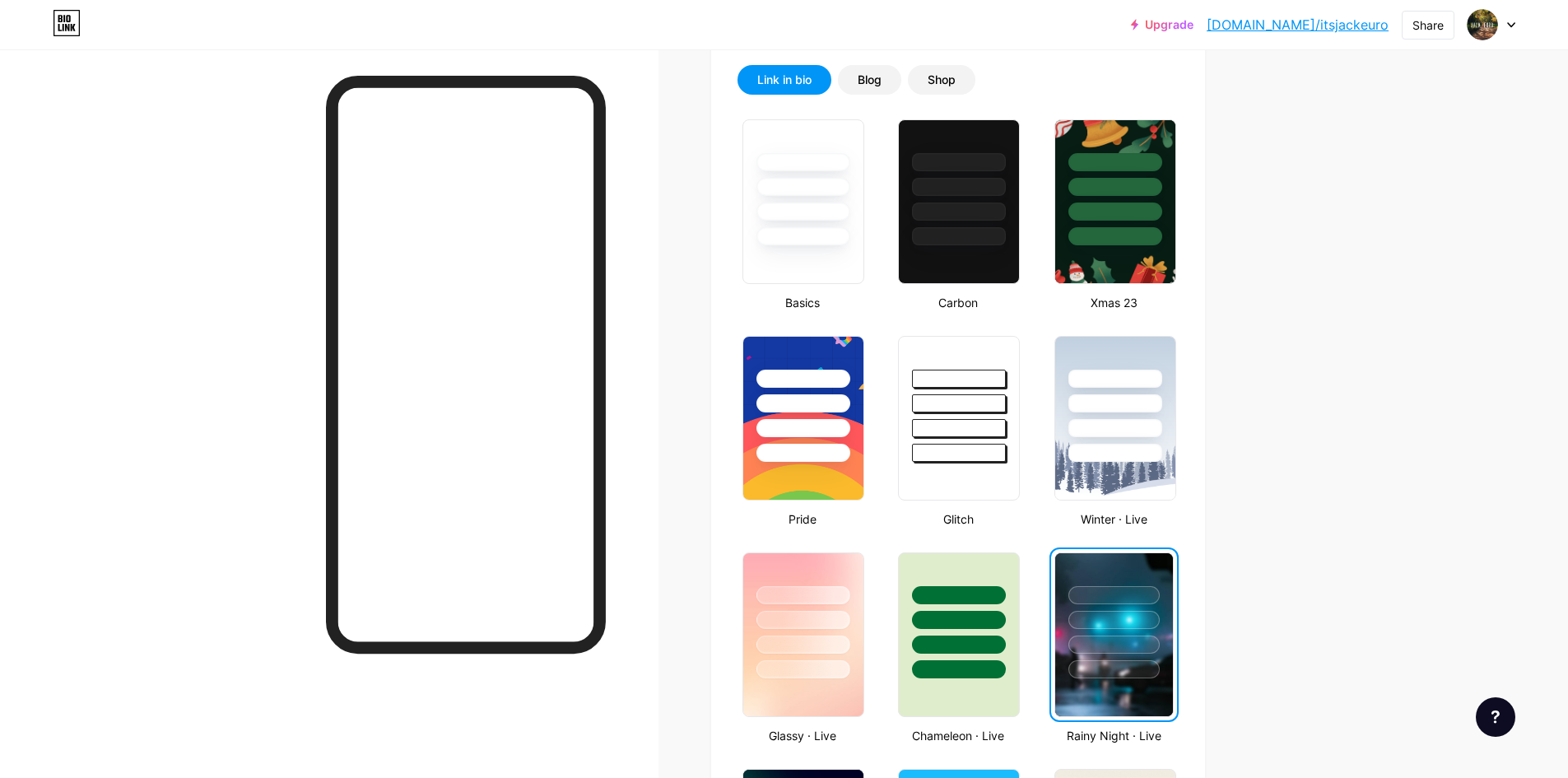
click at [1143, 617] on div at bounding box center [1114, 620] width 91 height 18
drag, startPoint x: 1202, startPoint y: 617, endPoint x: 1329, endPoint y: 621, distance: 127.1
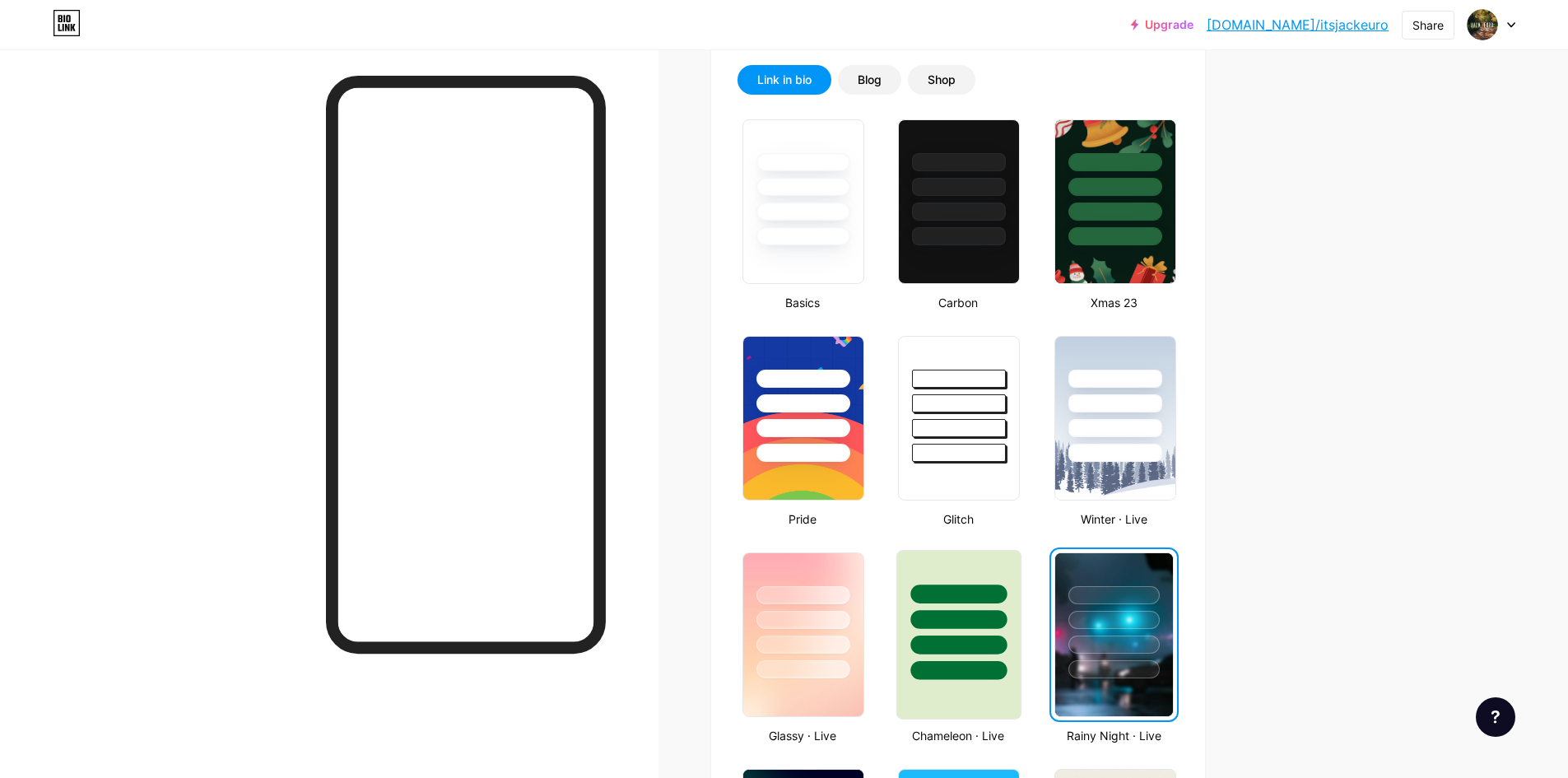
click at [993, 598] on div at bounding box center [959, 594] width 96 height 19
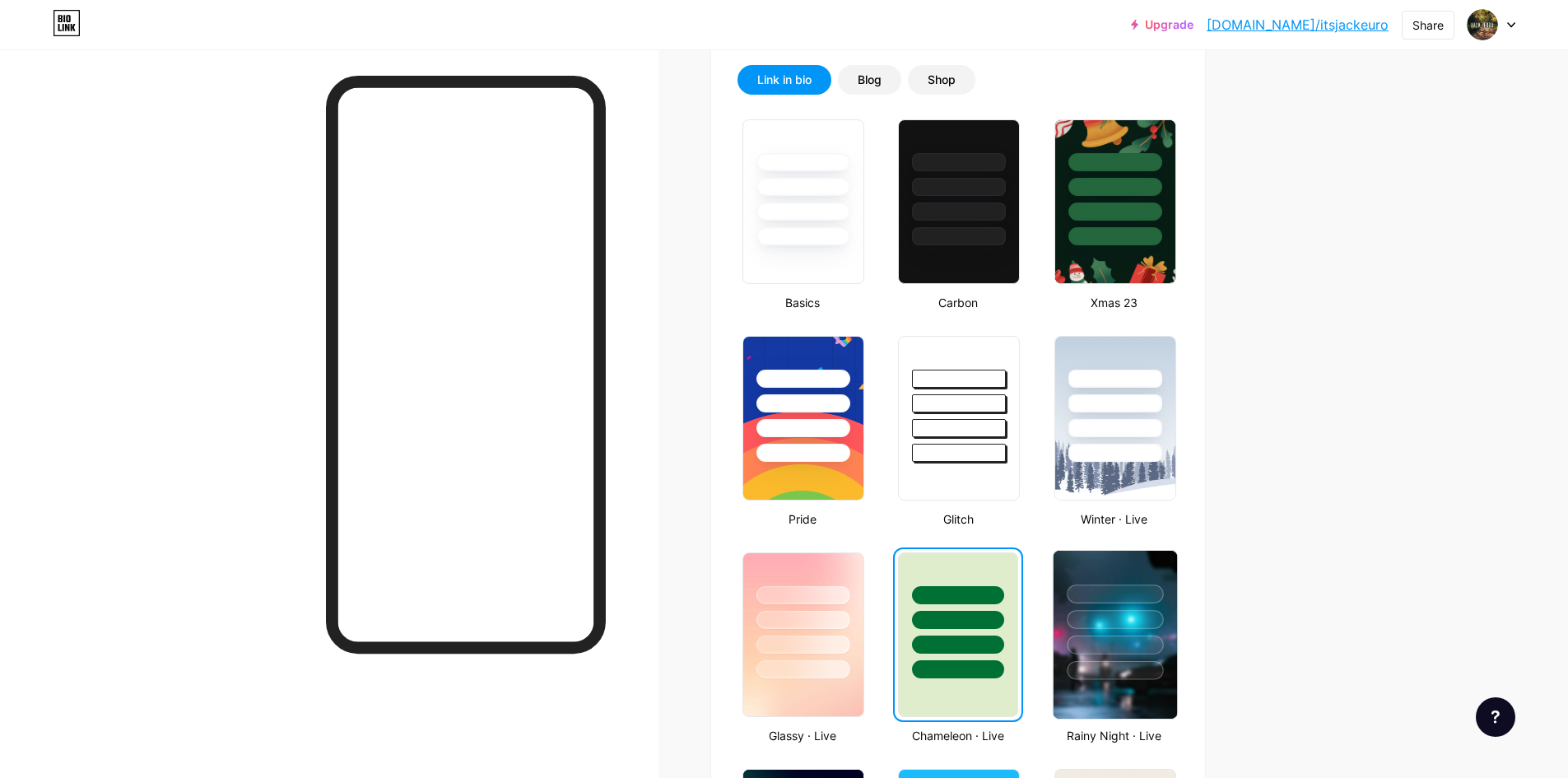
click at [1120, 605] on div at bounding box center [1115, 615] width 123 height 129
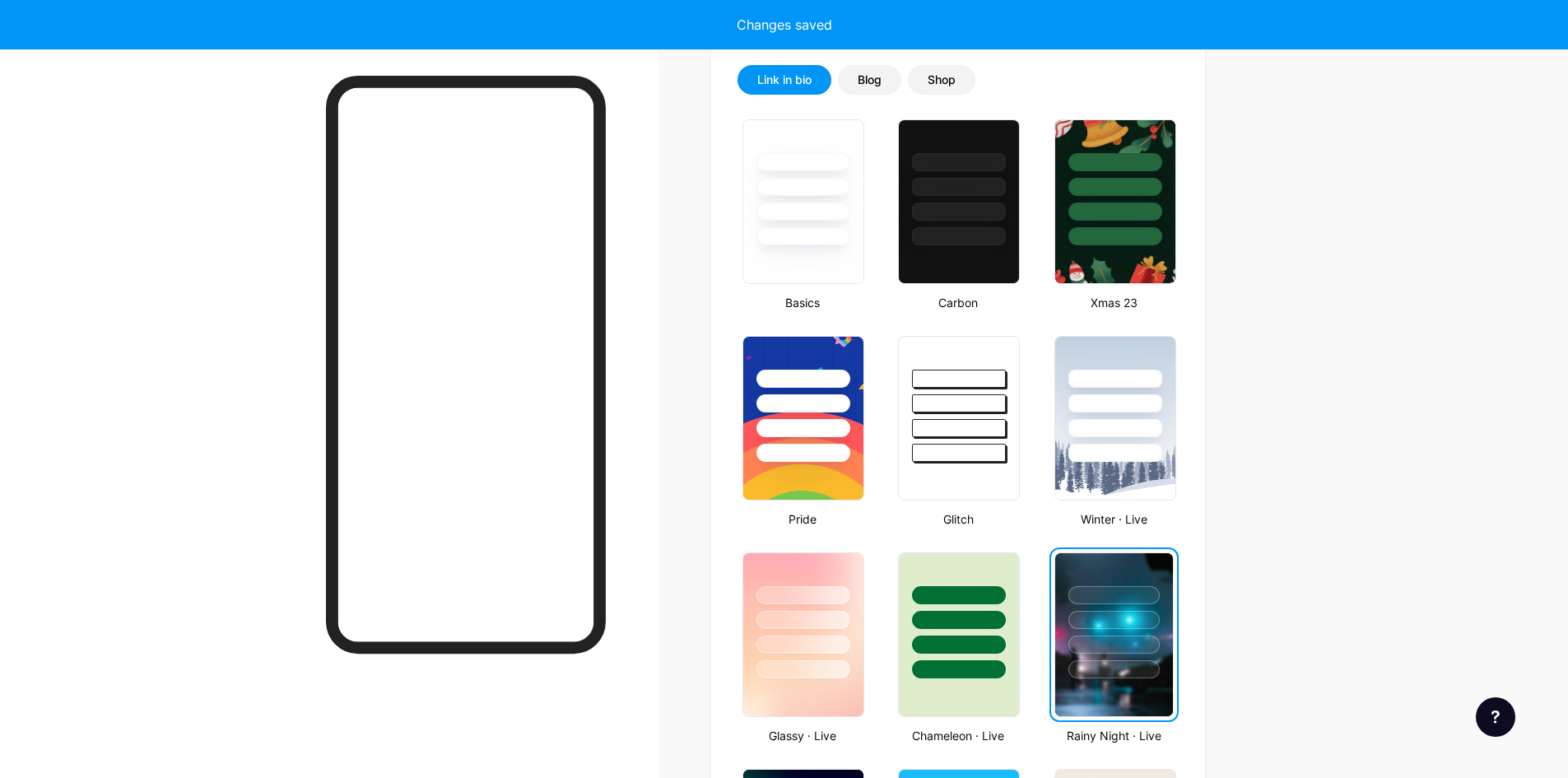
click at [1143, 612] on div at bounding box center [1114, 620] width 91 height 18
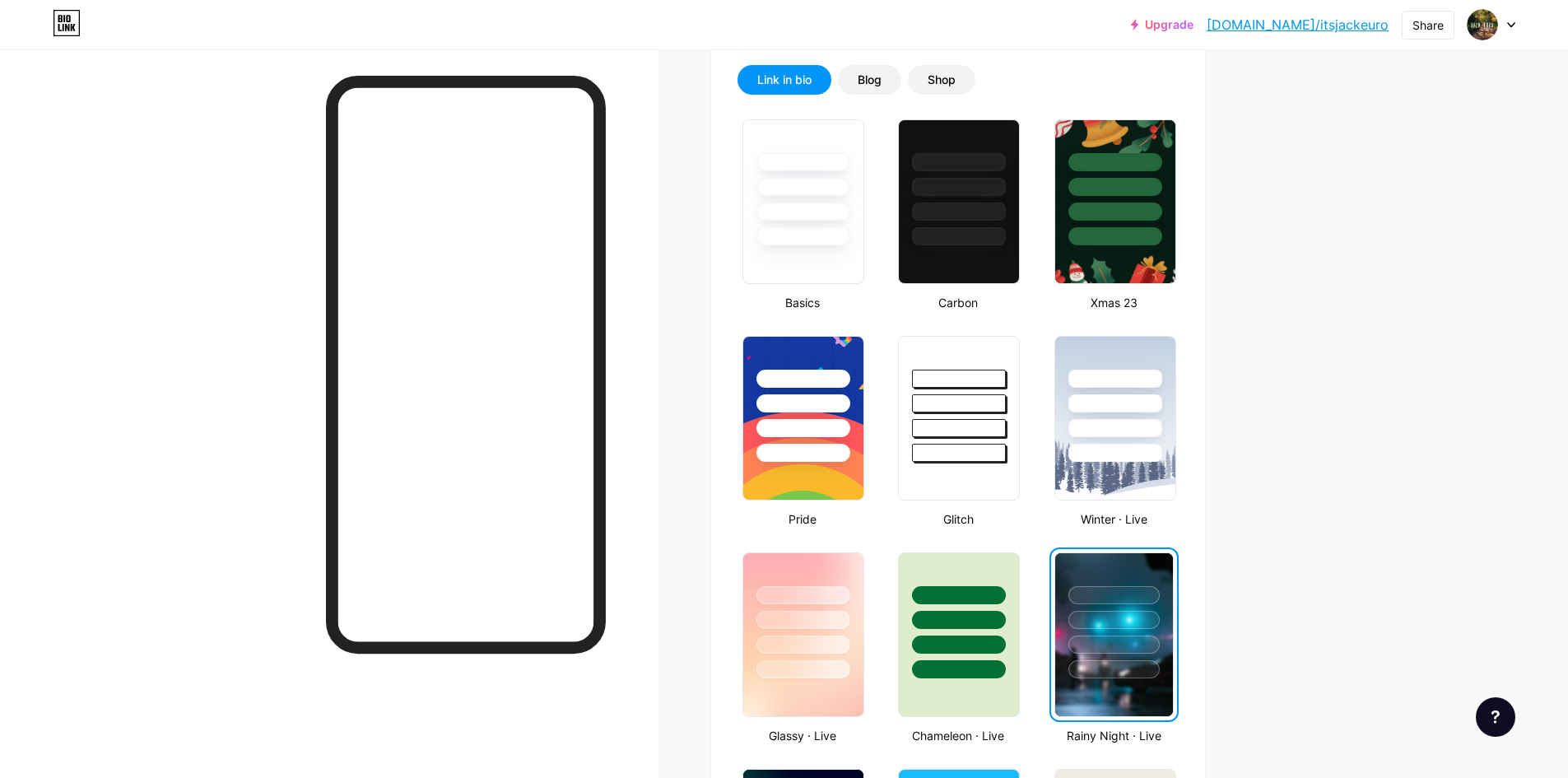
drag, startPoint x: 1219, startPoint y: 617, endPoint x: 1268, endPoint y: 644, distance: 55.9
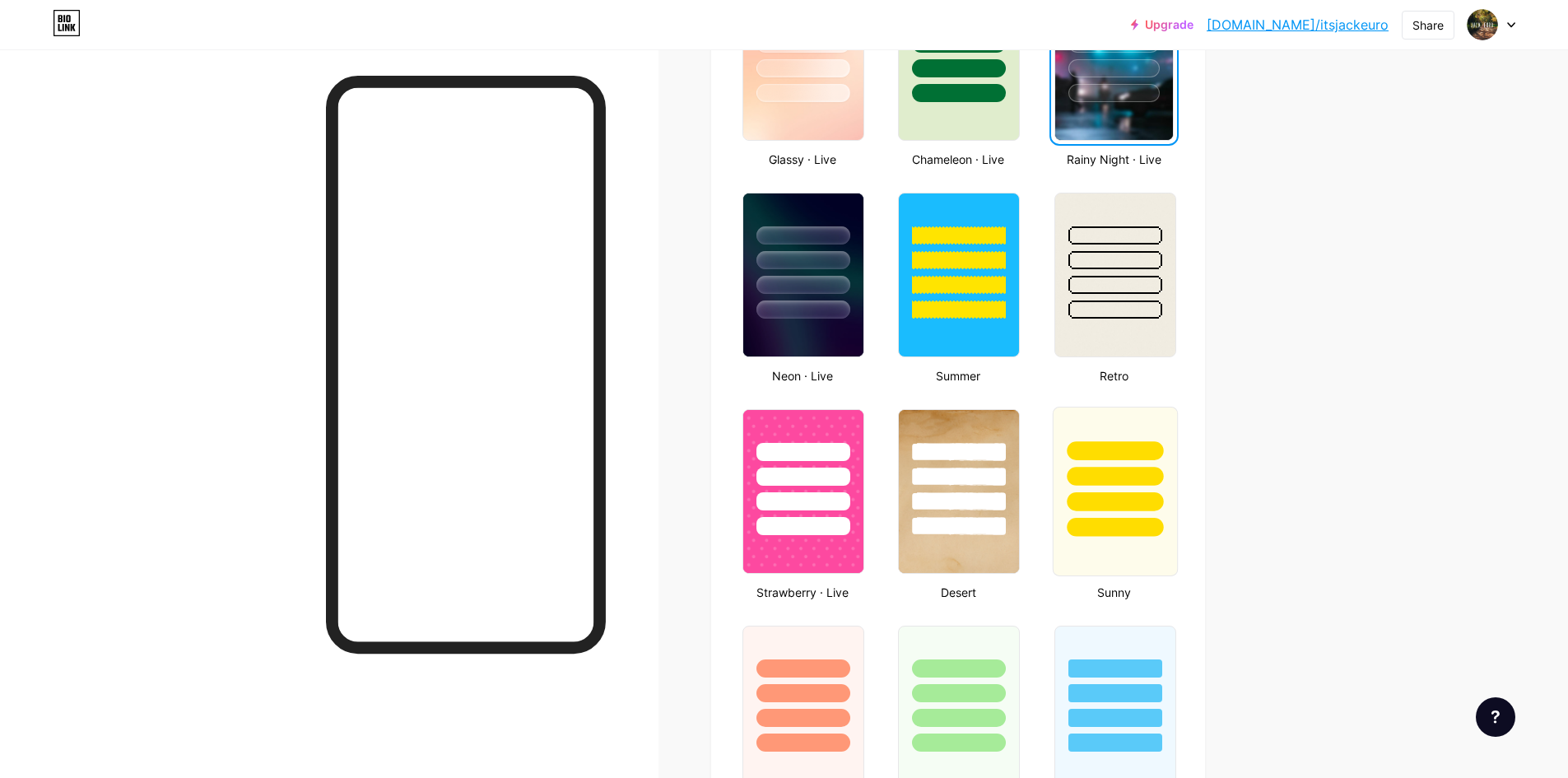
click at [1115, 506] on div at bounding box center [1115, 502] width 96 height 19
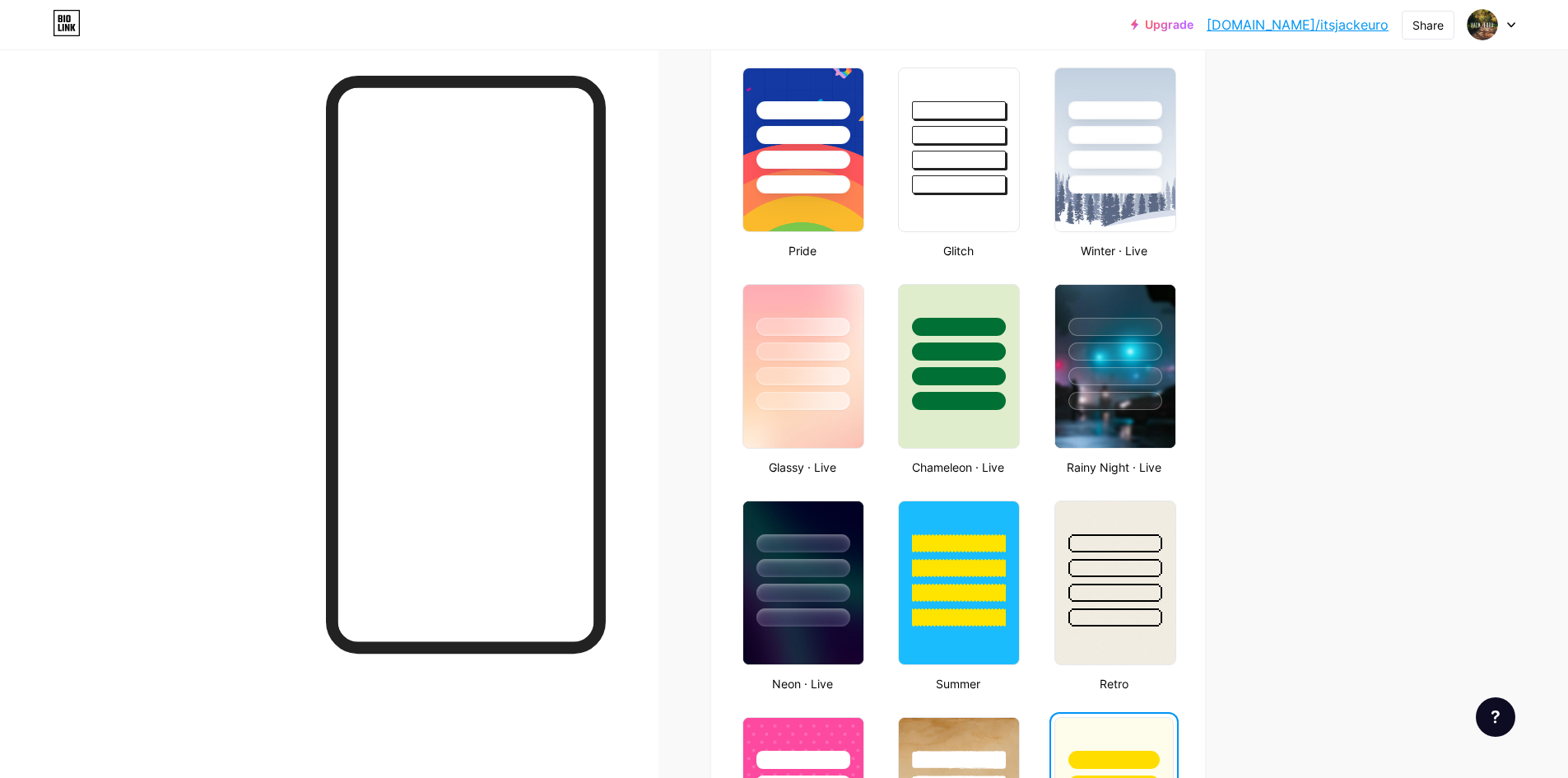
scroll to position [620, 0]
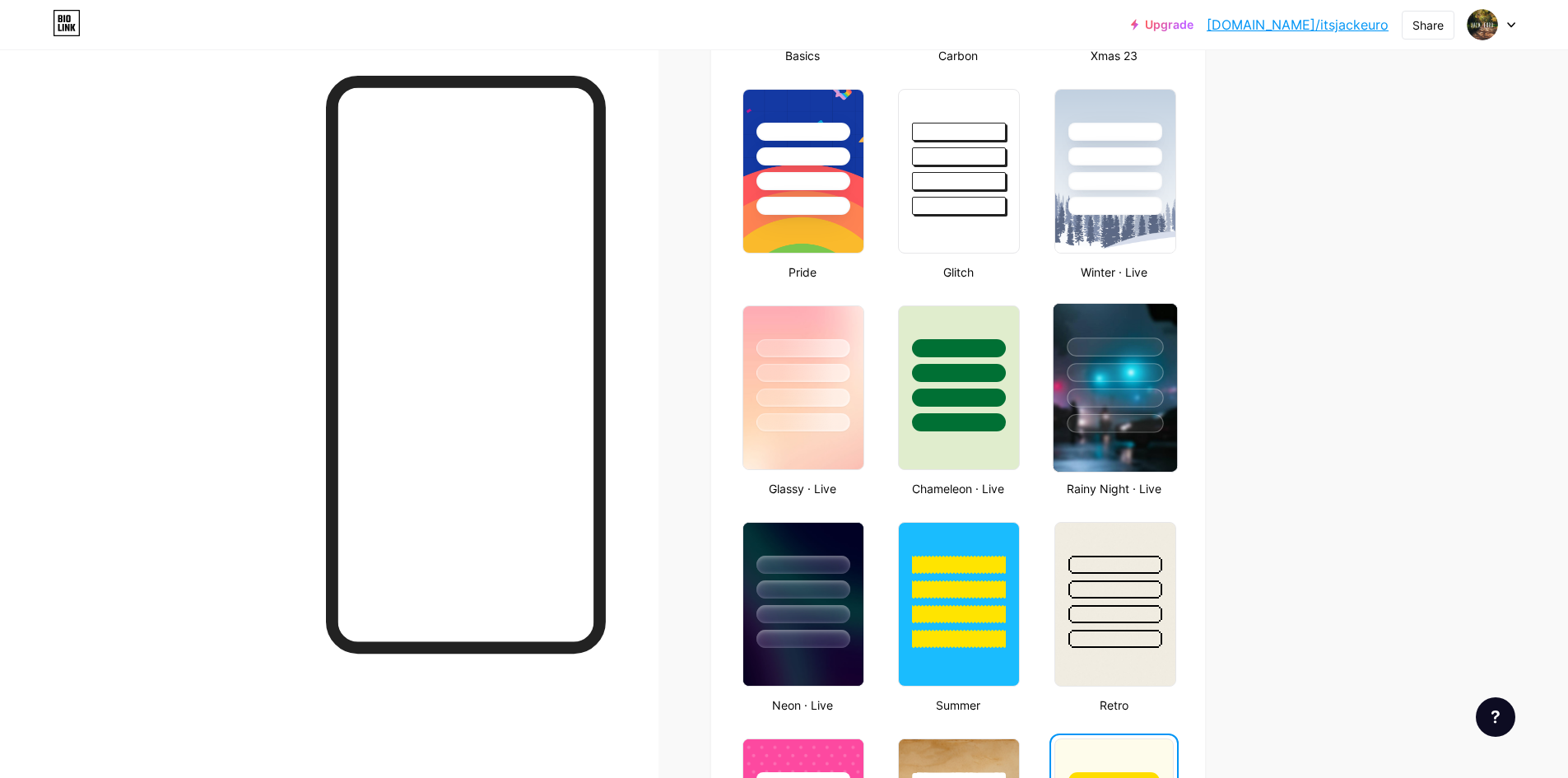
click at [1152, 426] on div at bounding box center [1115, 424] width 96 height 19
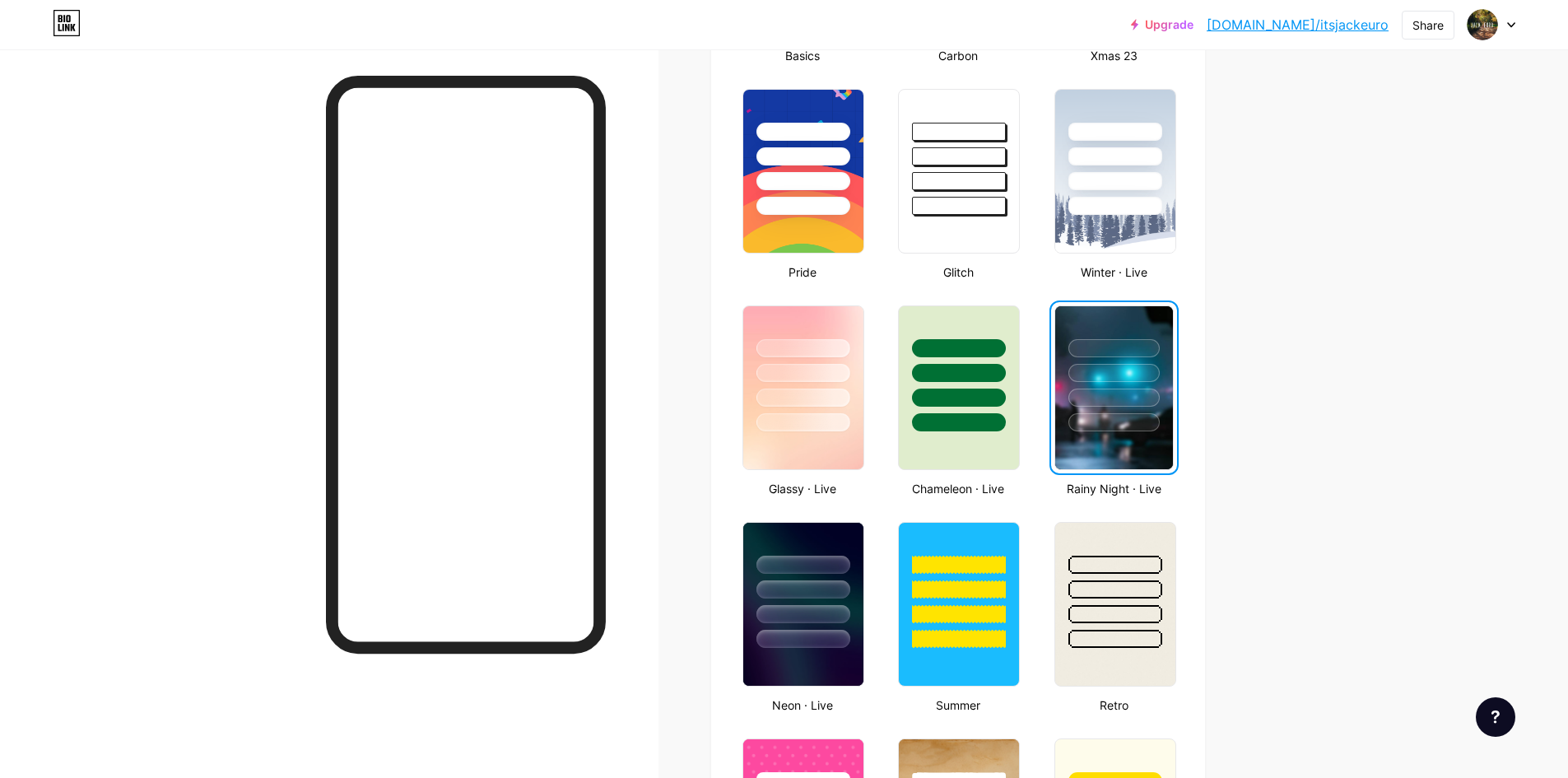
click at [1170, 375] on div at bounding box center [1114, 369] width 117 height 125
